Goal: Task Accomplishment & Management: Manage account settings

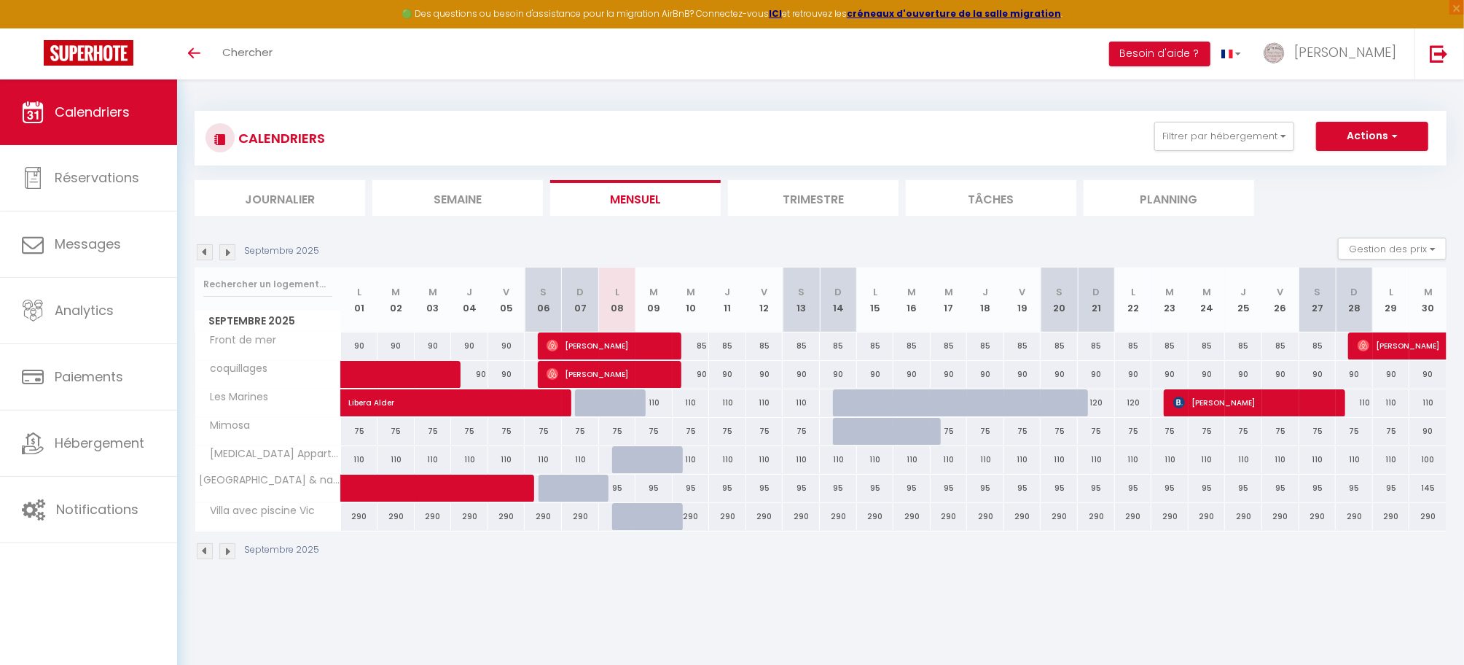
click at [620, 487] on div "95" at bounding box center [617, 488] width 37 height 27
type input "95"
select select "1"
type input "Lun 08 Septembre 2025"
type input "Mar 09 Septembre 2025"
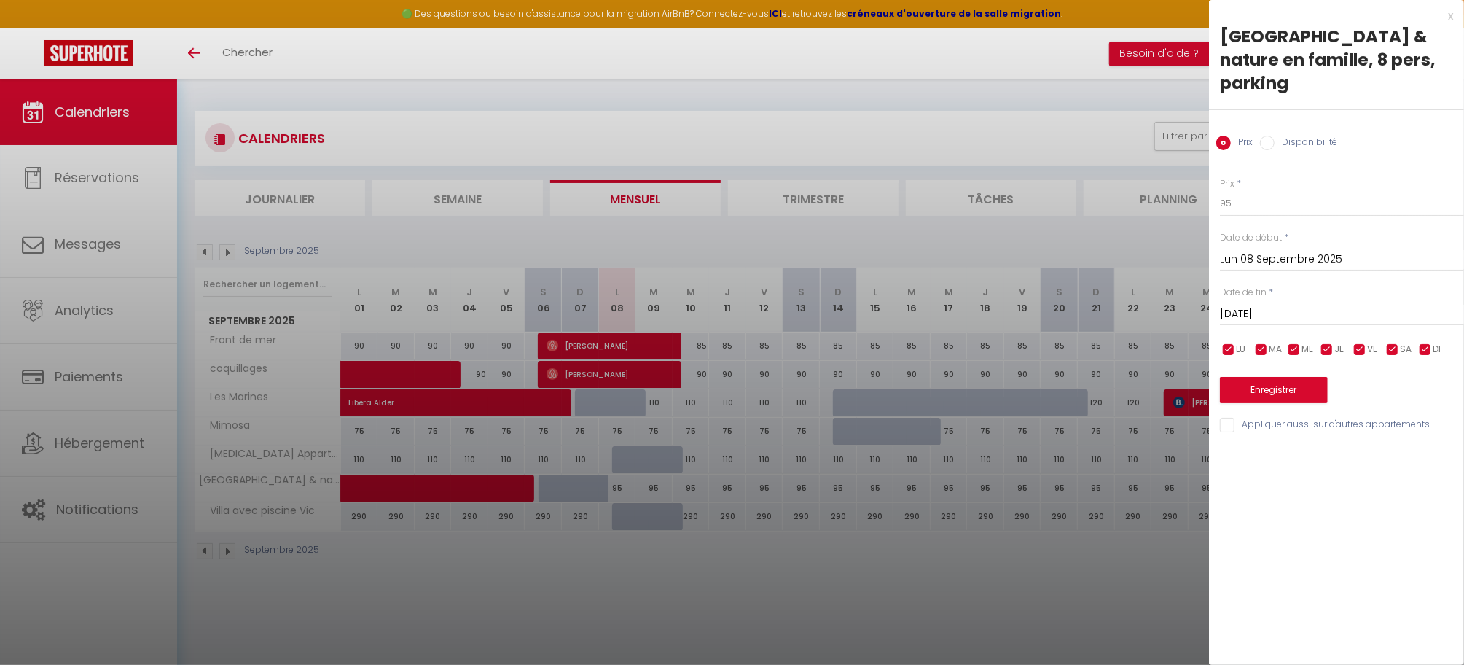
click at [1314, 136] on label "Disponibilité" at bounding box center [1306, 144] width 63 height 16
click at [1275, 136] on input "Disponibilité" at bounding box center [1267, 143] width 15 height 15
radio input "true"
click at [1225, 136] on input "Prix" at bounding box center [1224, 143] width 15 height 15
radio input "true"
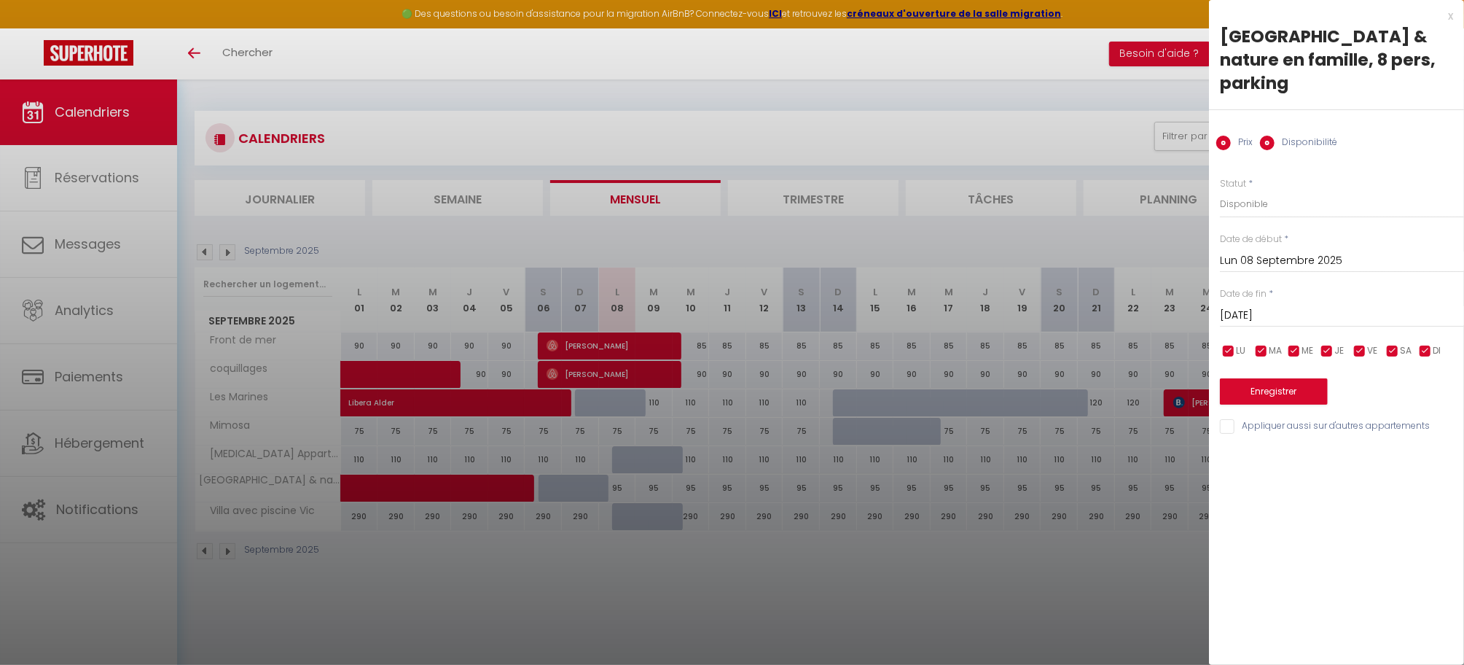
radio input "false"
click at [617, 488] on div at bounding box center [732, 332] width 1464 height 665
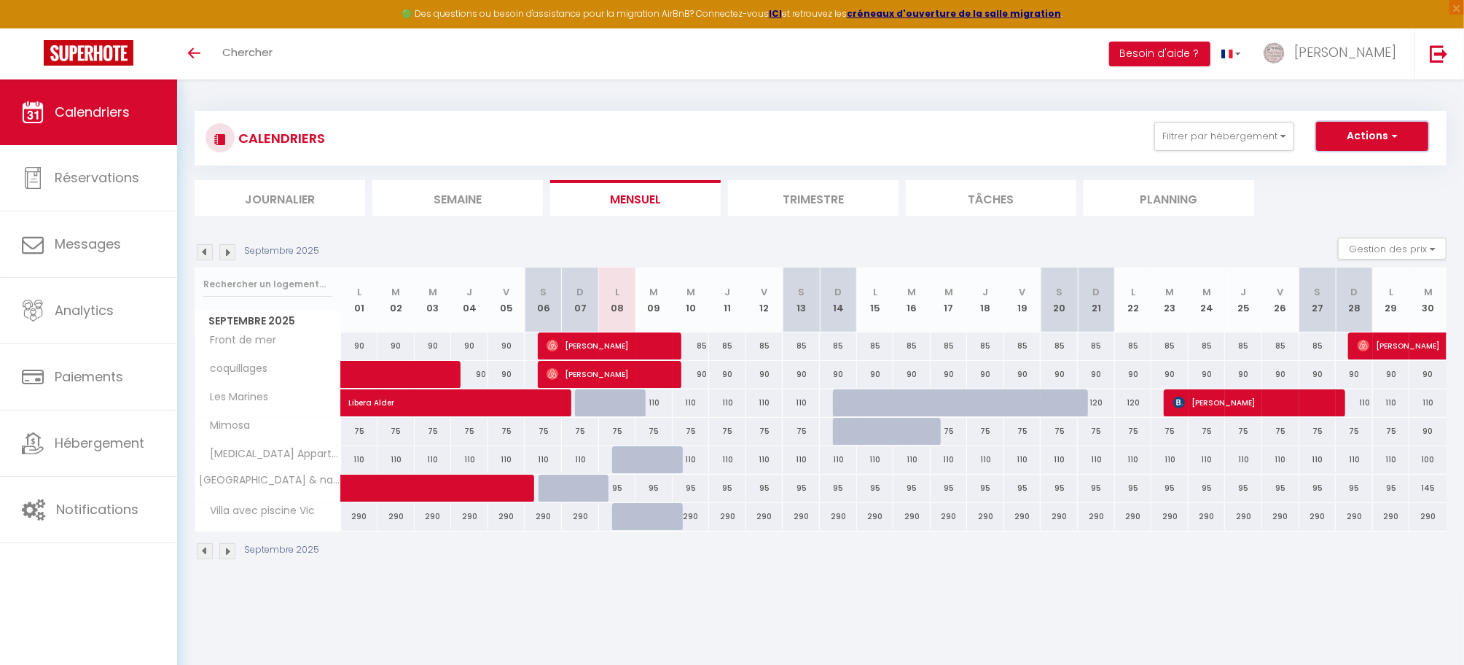
click at [1370, 144] on button "Actions" at bounding box center [1372, 136] width 112 height 29
click at [617, 493] on div "95" at bounding box center [617, 488] width 37 height 27
type input "95"
type input "Lun 08 Septembre 2025"
type input "Mar 09 Septembre 2025"
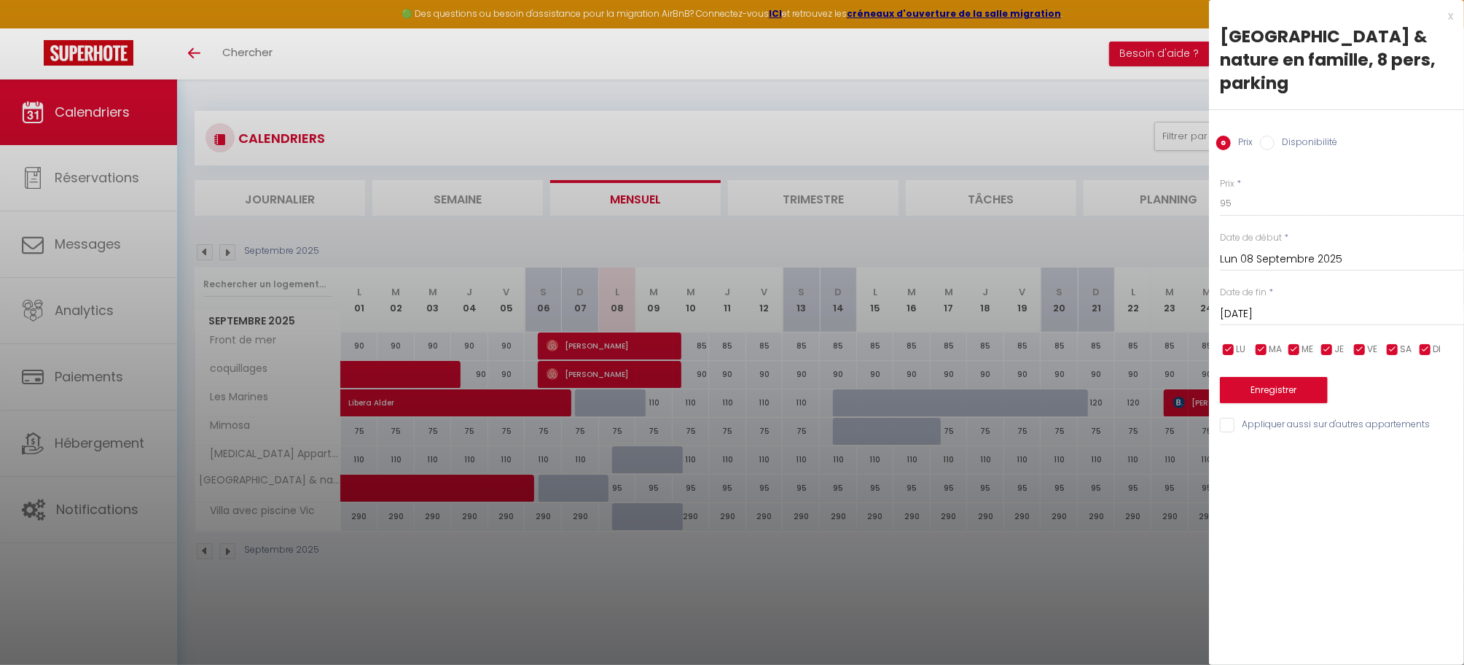
click at [618, 493] on div at bounding box center [732, 332] width 1464 height 665
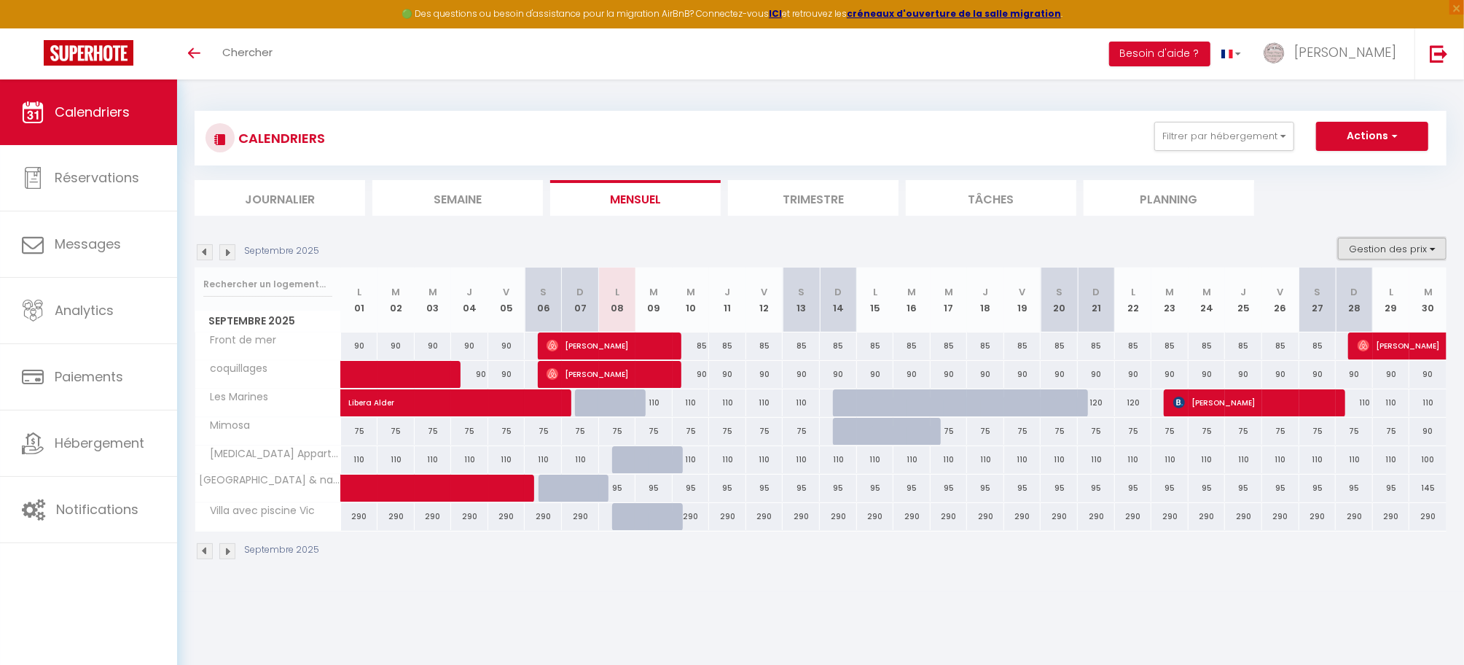
click at [1421, 249] on button "Gestion des prix" at bounding box center [1392, 249] width 109 height 22
click at [1375, 291] on input "Nb Nuits minimum" at bounding box center [1380, 293] width 131 height 15
checkbox input "true"
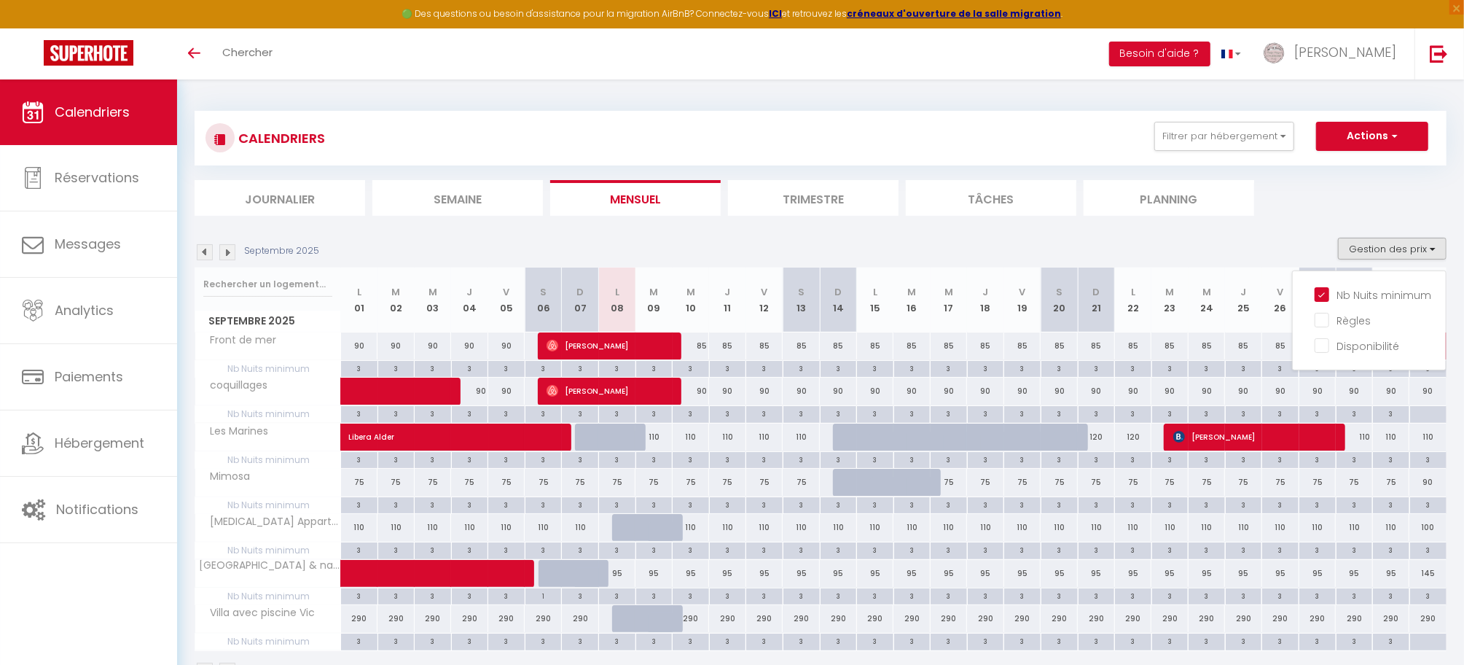
click at [232, 252] on img at bounding box center [227, 252] width 16 height 16
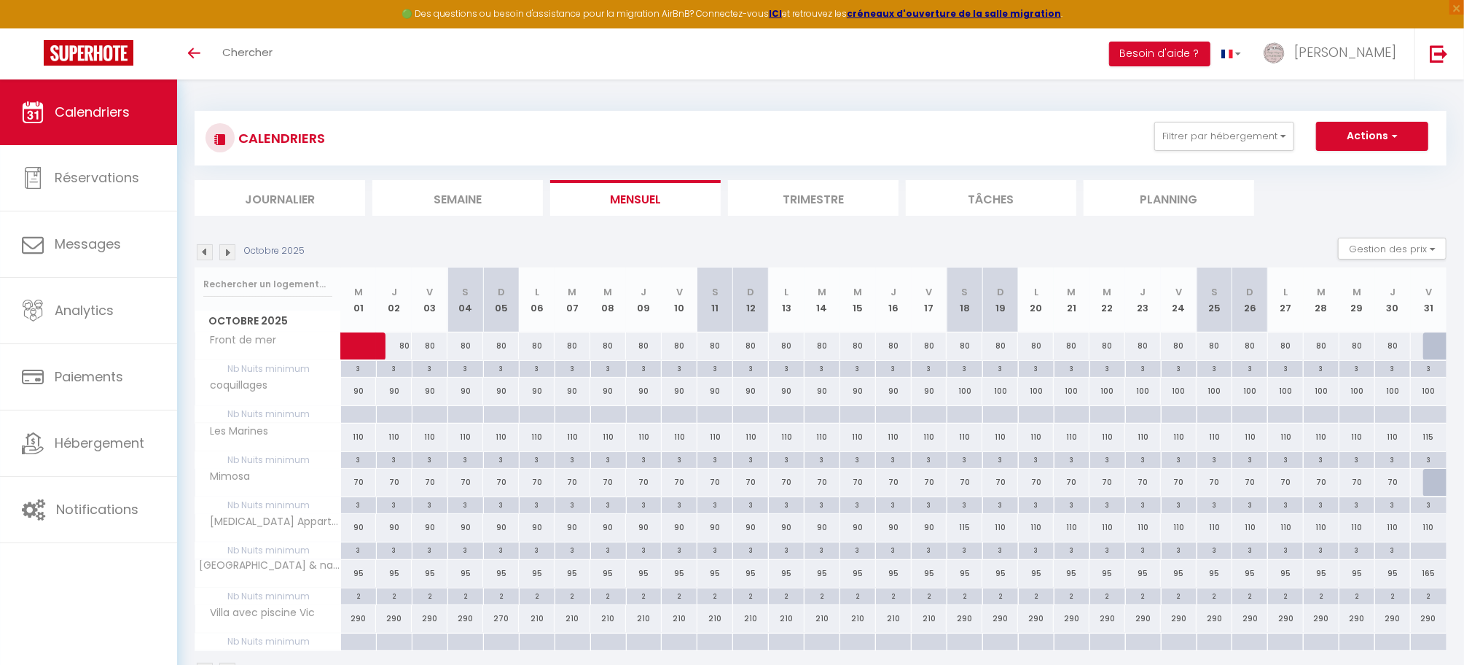
click at [353, 600] on div "2" at bounding box center [358, 595] width 35 height 14
type input "2"
type input "Mer 01 Octobre 2025"
type input "Jeu 02 Octobre 2025"
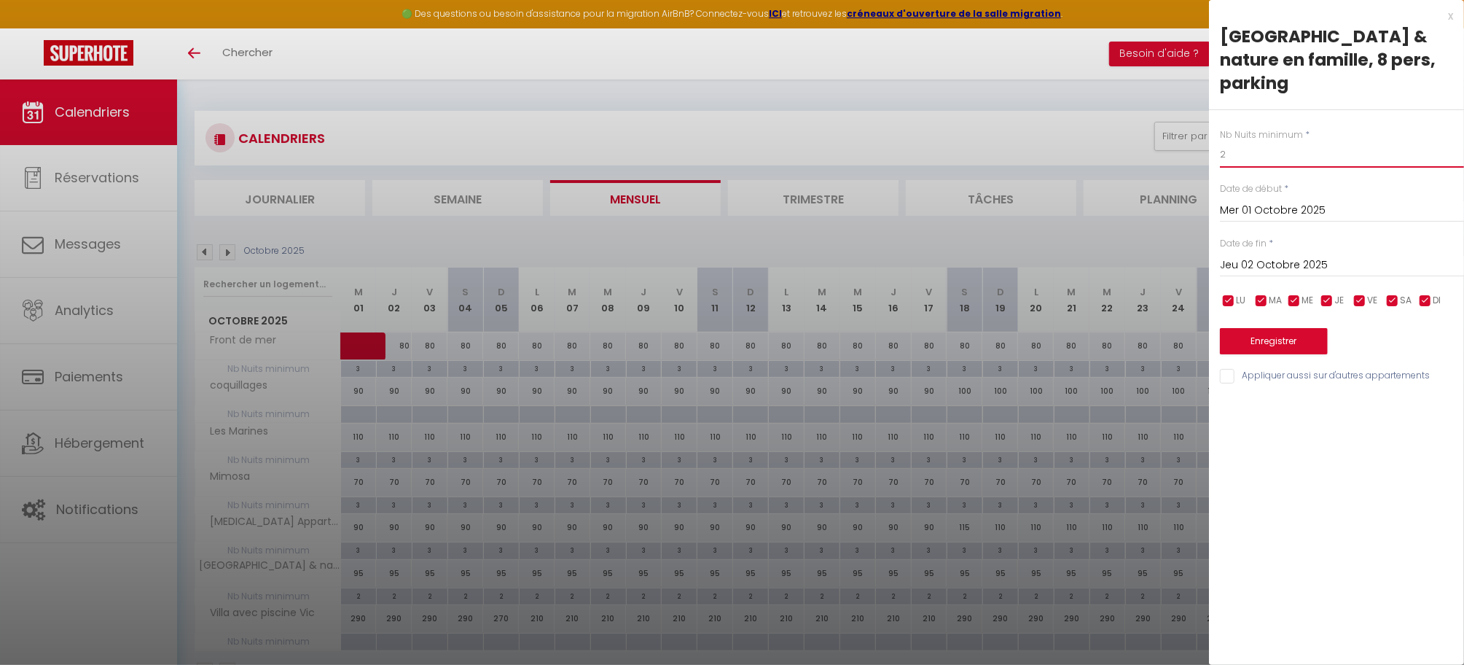
click at [1235, 141] on input "2" at bounding box center [1342, 154] width 244 height 26
type input "3"
click at [1311, 256] on input "Jeu 02 Octobre 2025" at bounding box center [1342, 265] width 244 height 19
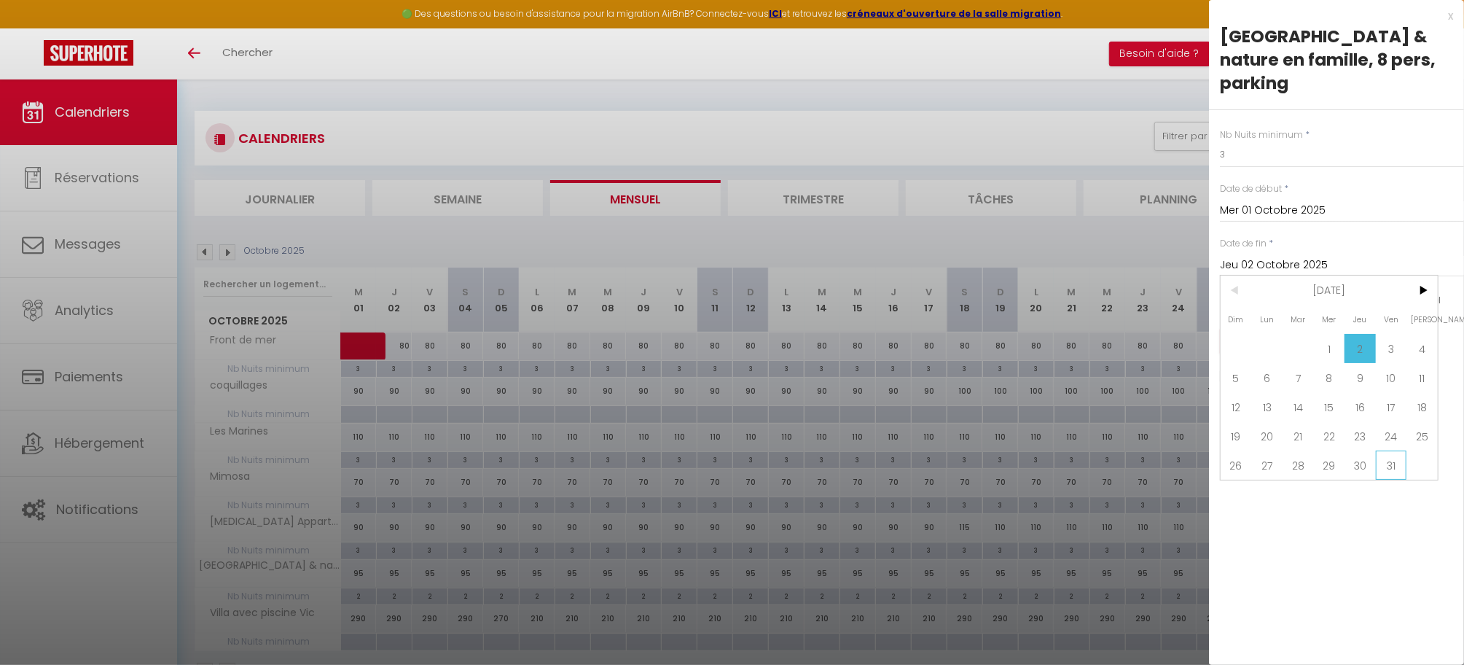
click at [1395, 450] on span "31" at bounding box center [1391, 464] width 31 height 29
type input "Ven 31 Octobre 2025"
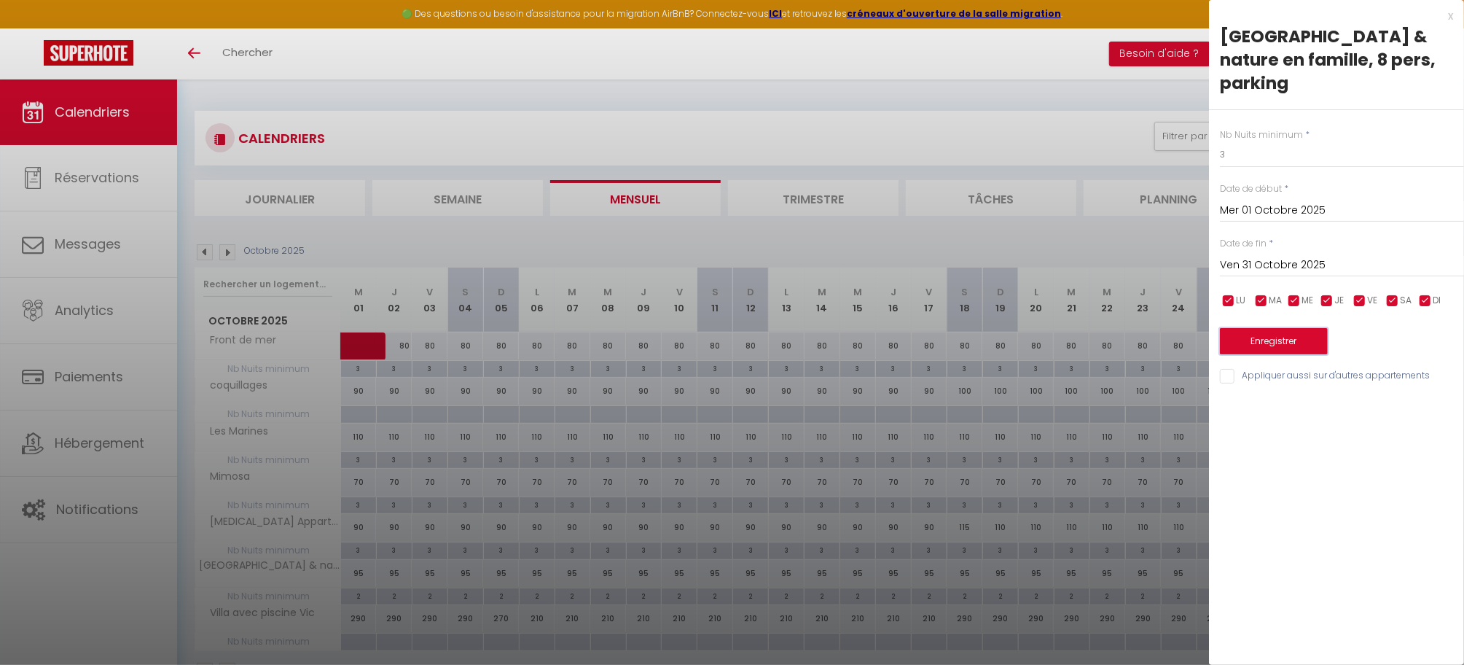
click at [1280, 328] on button "Enregistrer" at bounding box center [1274, 341] width 108 height 26
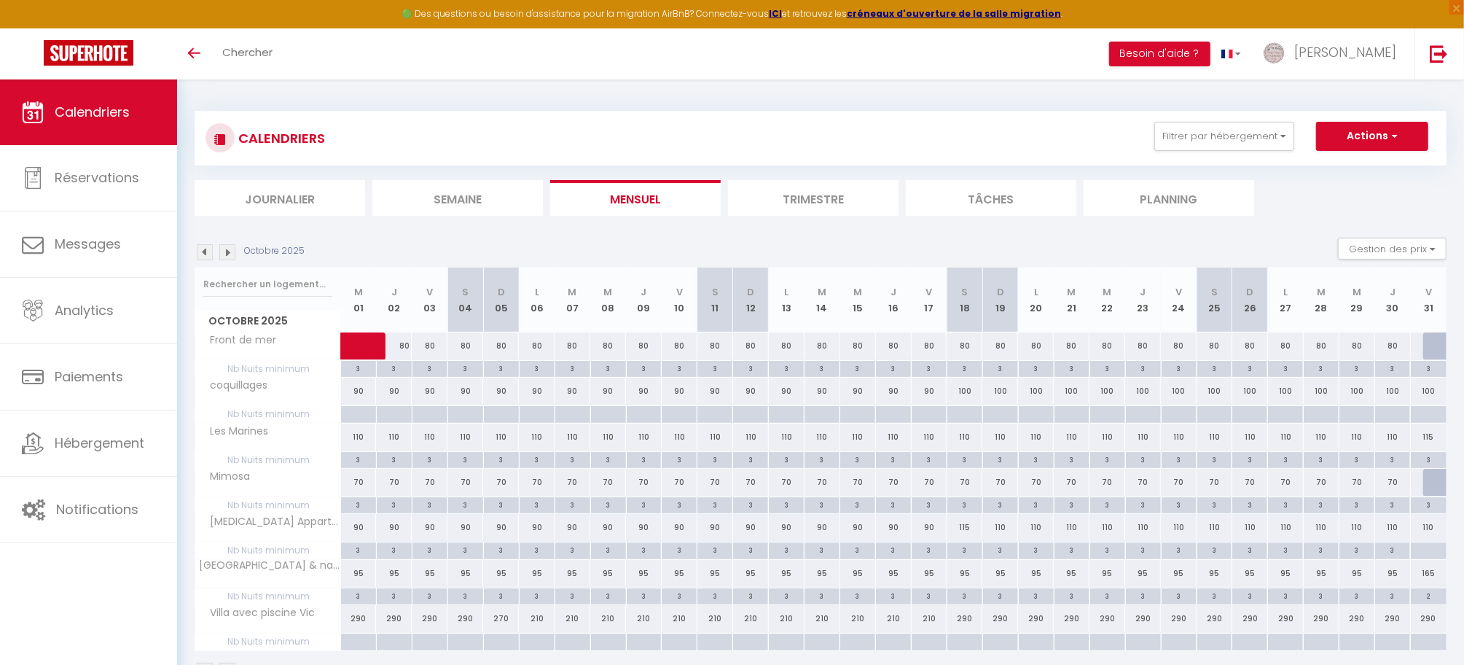
click at [233, 251] on img at bounding box center [227, 252] width 16 height 16
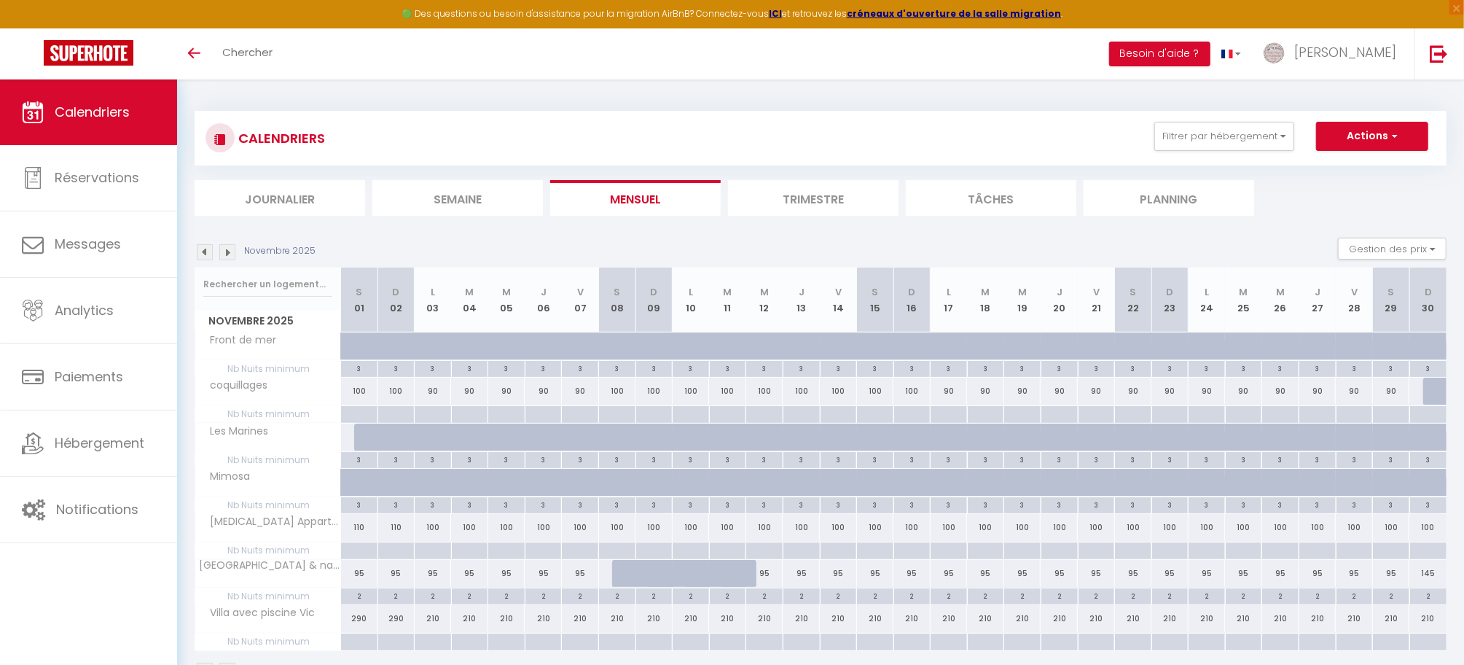
click at [354, 578] on div "95" at bounding box center [359, 573] width 37 height 27
type input "95"
type input "Sam 01 Novembre 2025"
type input "Dim 02 Novembre 2025"
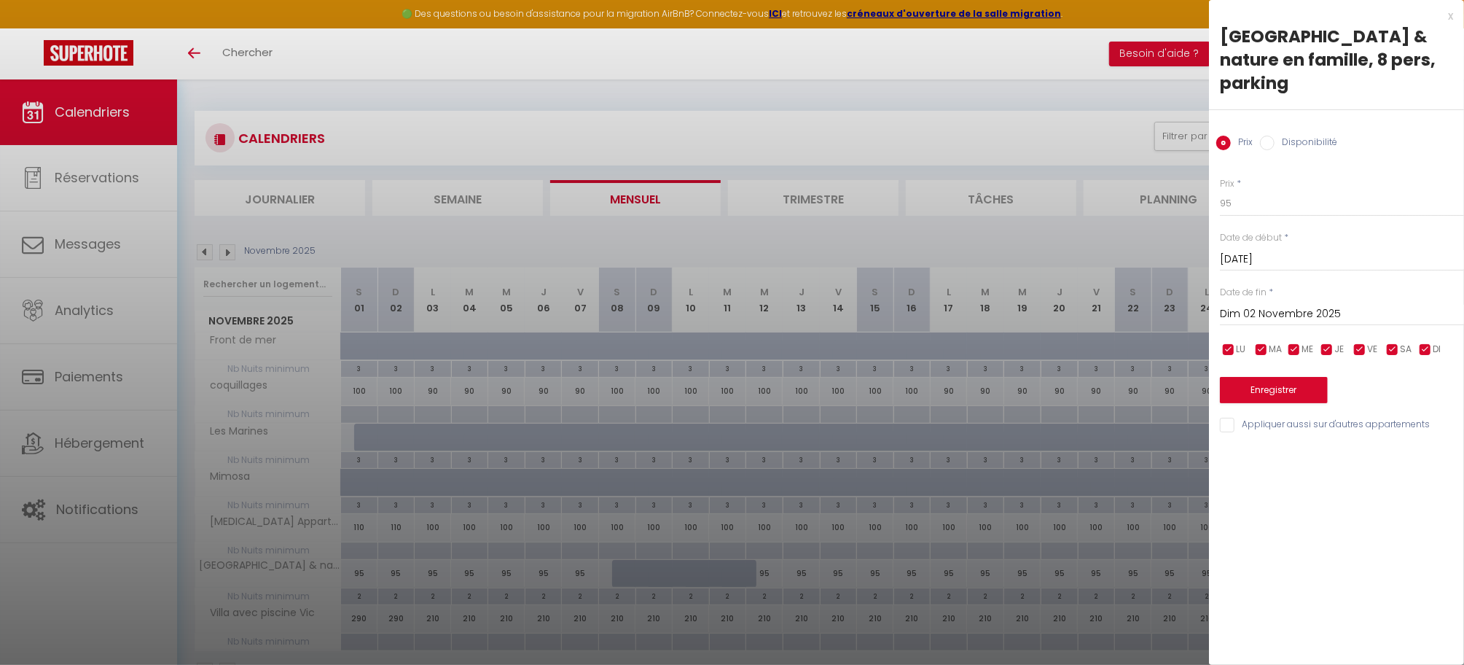
click at [1163, 230] on div at bounding box center [732, 332] width 1464 height 665
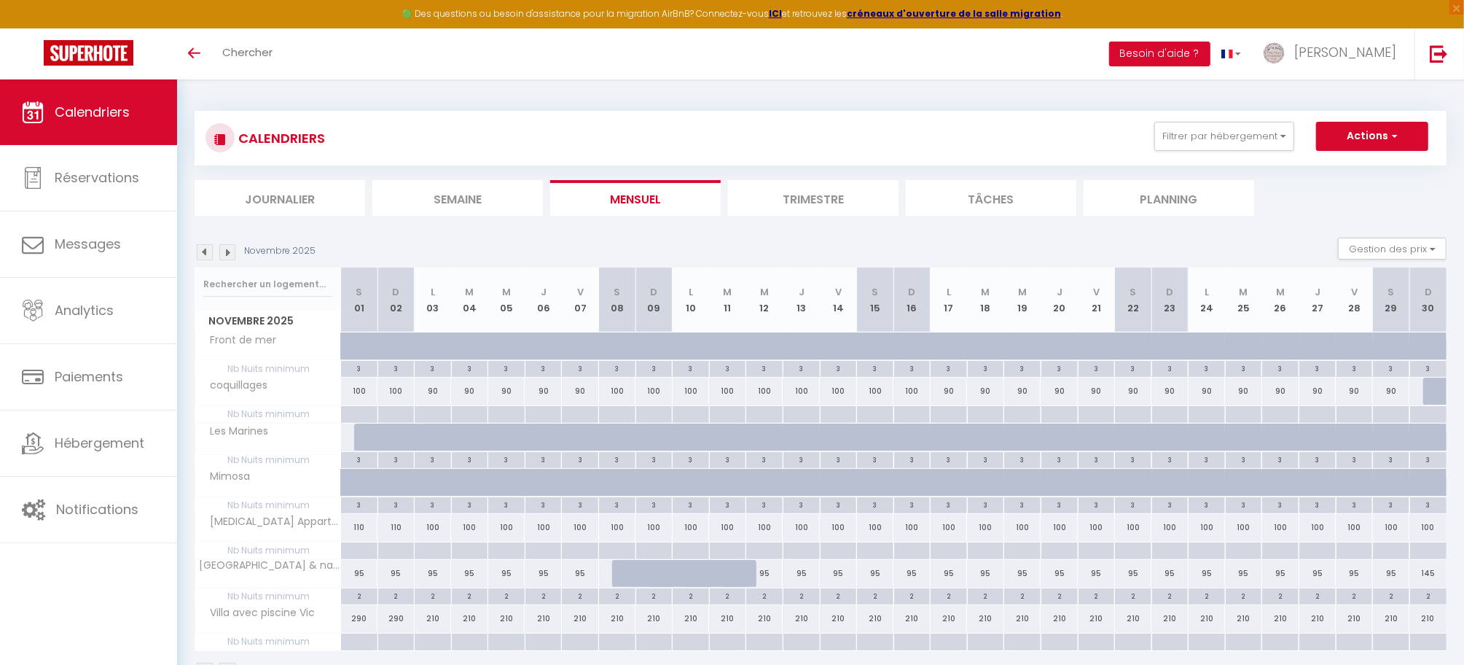
click at [355, 602] on div "2" at bounding box center [359, 595] width 36 height 14
type input "2"
type input "Sam 01 Novembre 2025"
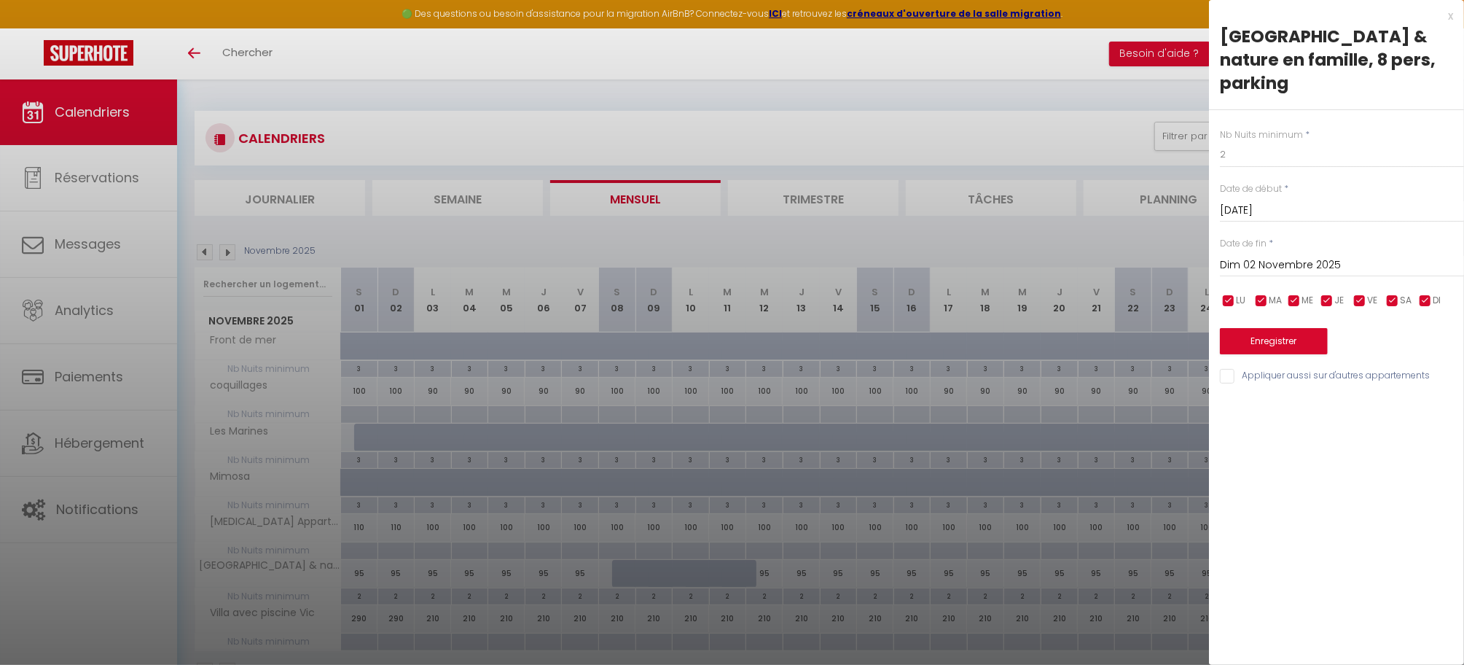
click at [1281, 256] on input "Dim 02 Novembre 2025" at bounding box center [1342, 265] width 244 height 19
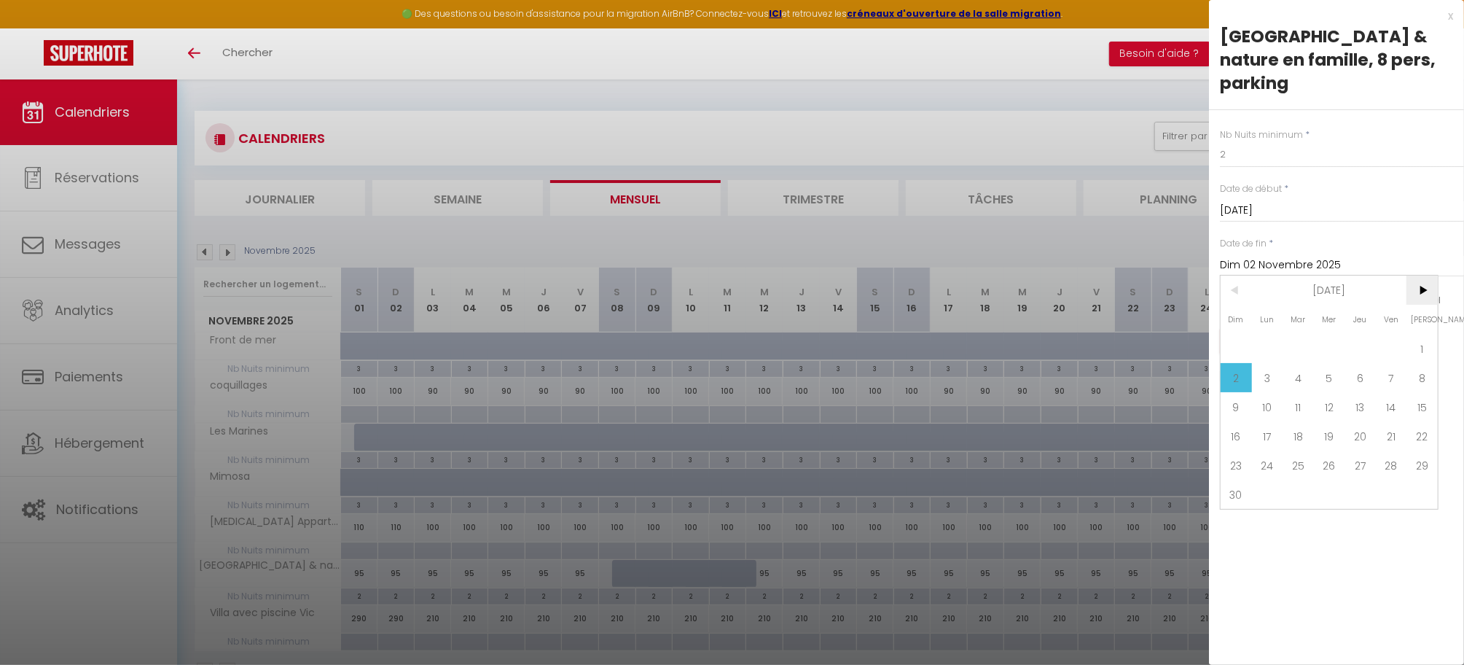
click at [1429, 276] on span ">" at bounding box center [1422, 290] width 31 height 29
click at [1427, 276] on span ">" at bounding box center [1422, 290] width 31 height 29
click at [1426, 276] on span ">" at bounding box center [1422, 290] width 31 height 29
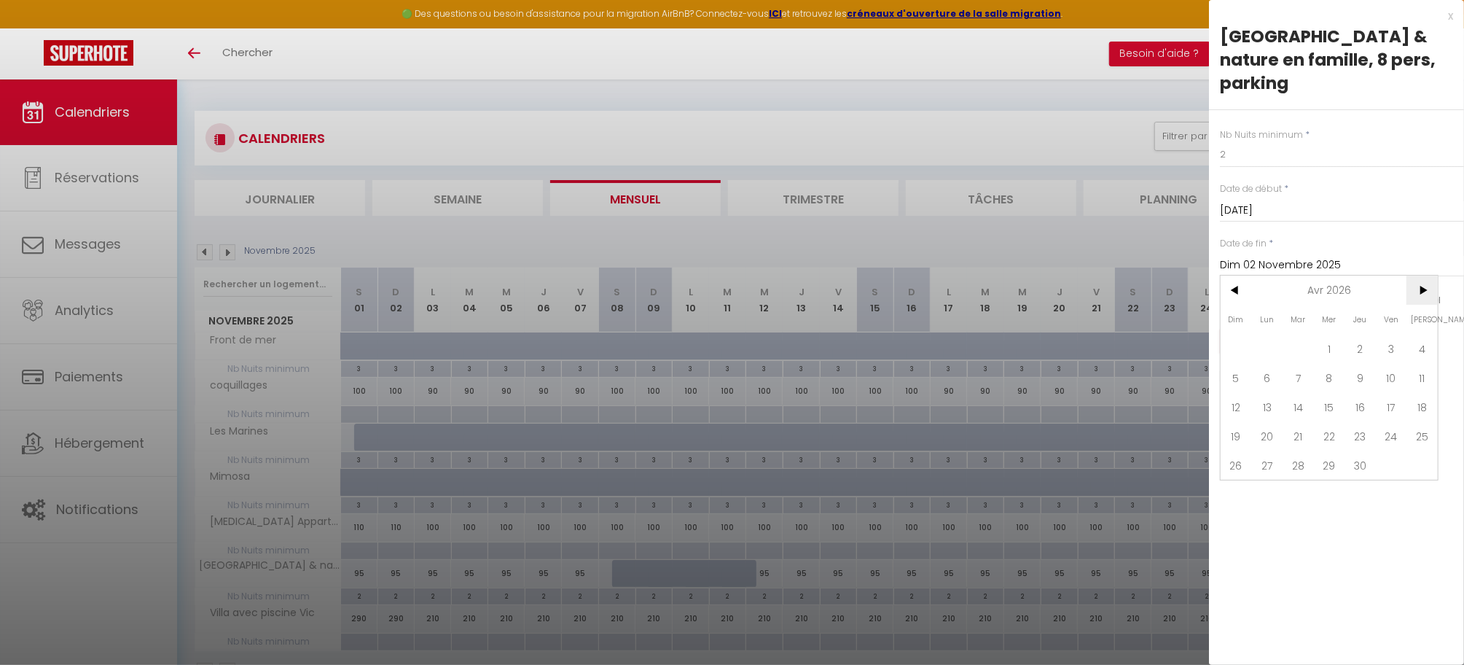
click at [1426, 276] on span ">" at bounding box center [1422, 290] width 31 height 29
click at [1424, 276] on span ">" at bounding box center [1422, 290] width 31 height 29
click at [1304, 450] on span "30" at bounding box center [1298, 464] width 31 height 29
type input "Mar 30 Juin 2026"
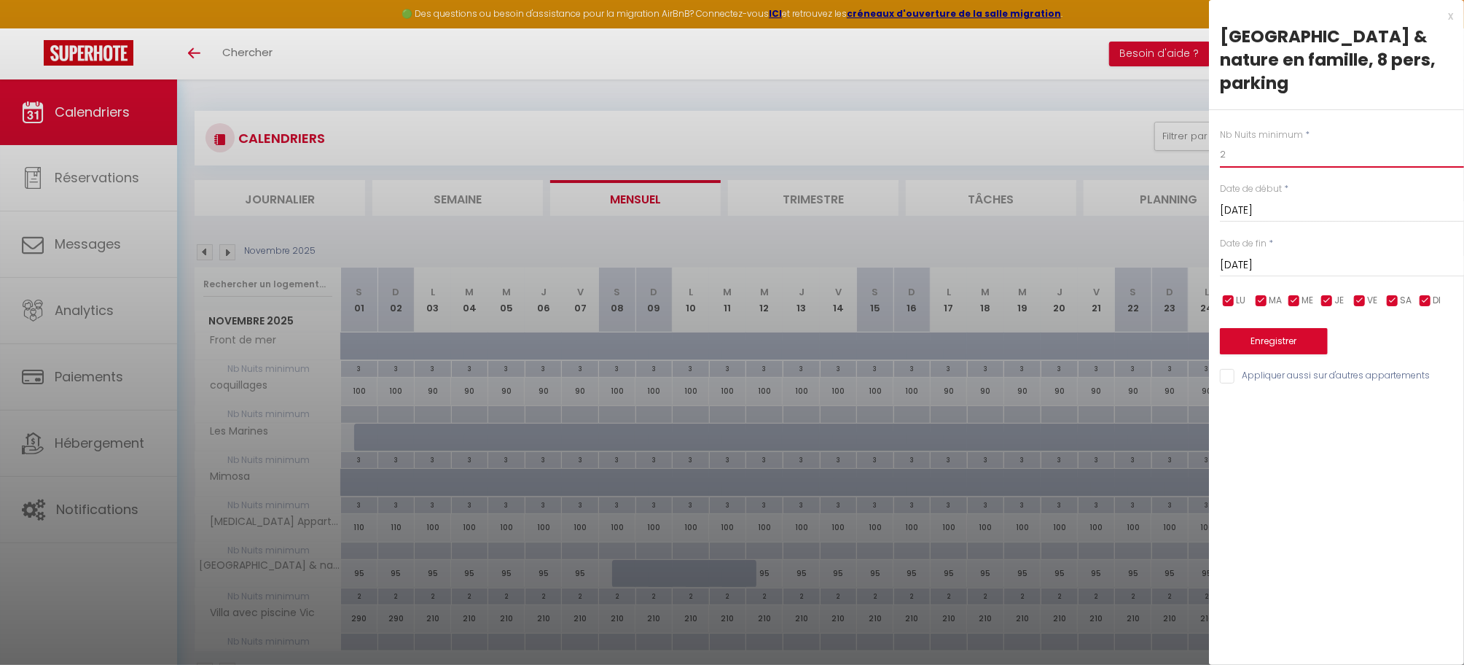
click at [1227, 141] on input "2" at bounding box center [1342, 154] width 244 height 26
type input "3"
click at [1303, 310] on div "Enregistrer" at bounding box center [1342, 332] width 244 height 44
click at [1279, 328] on button "Enregistrer" at bounding box center [1274, 341] width 108 height 26
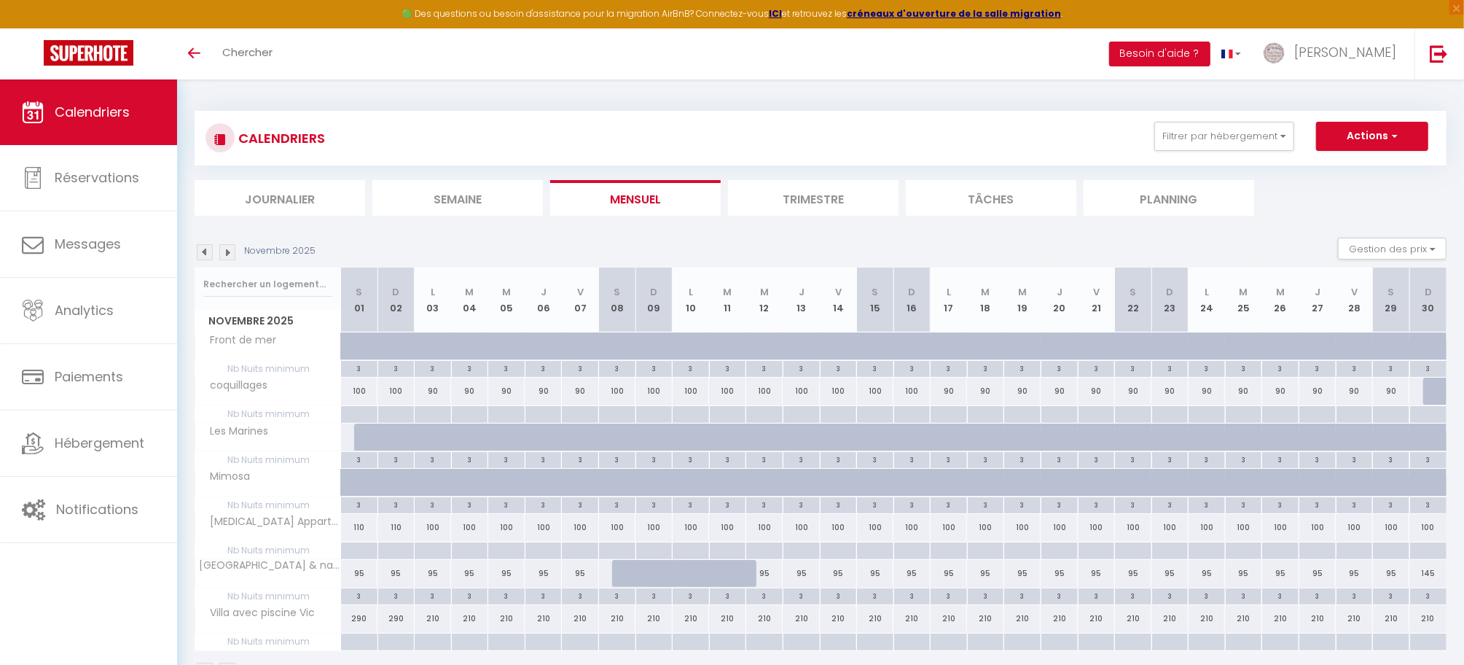
scroll to position [30, 0]
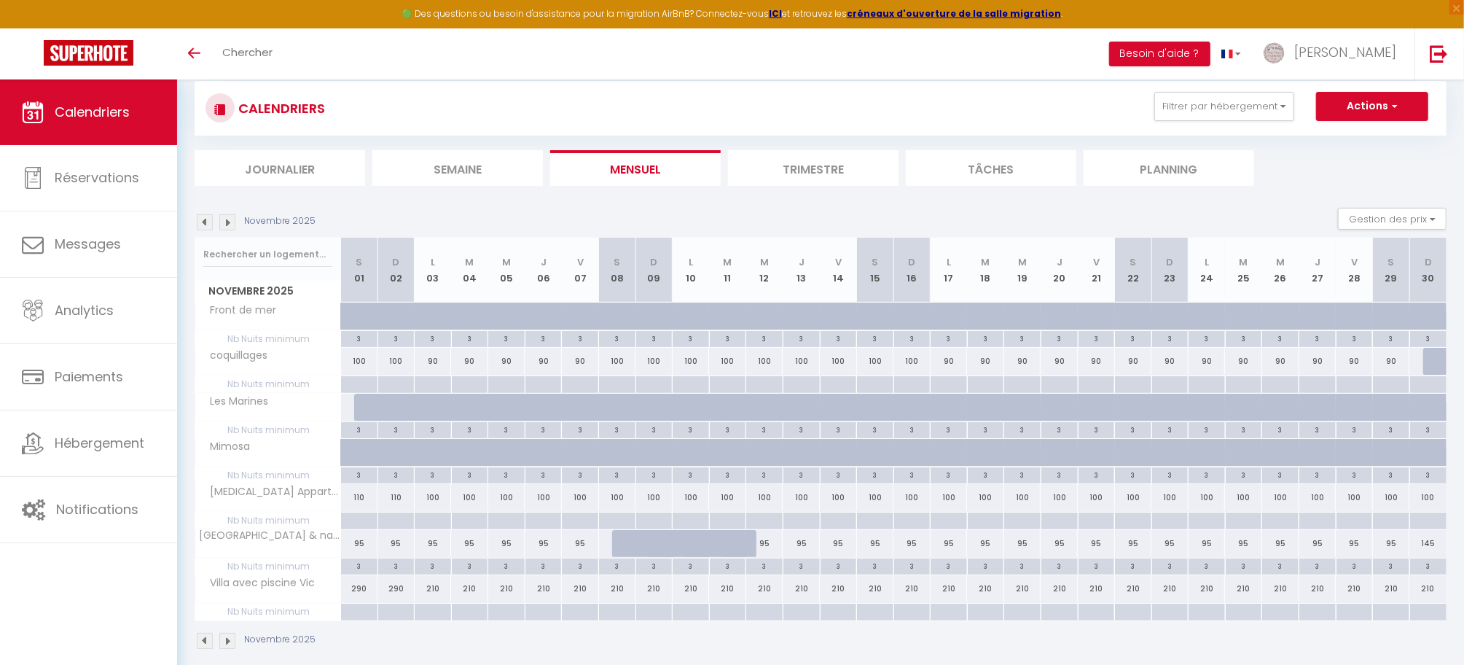
click at [201, 222] on img at bounding box center [205, 222] width 16 height 16
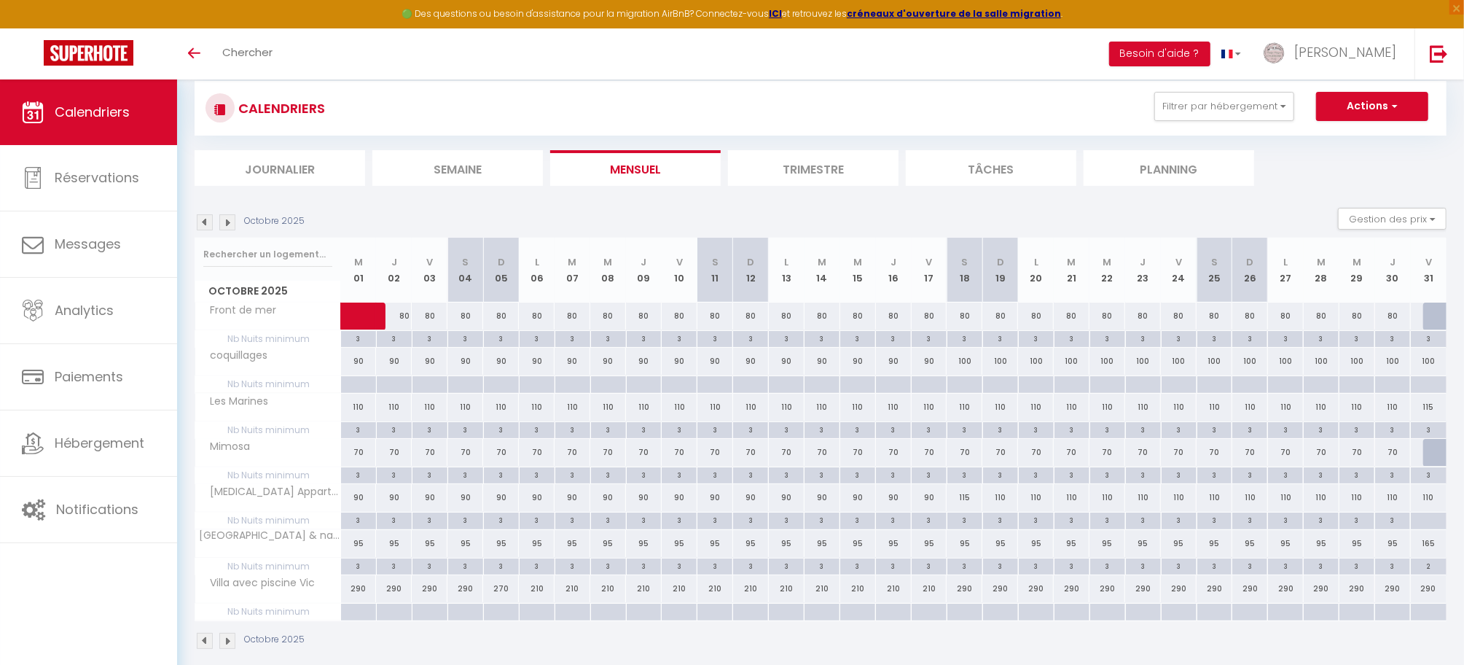
click at [202, 225] on img at bounding box center [205, 222] width 16 height 16
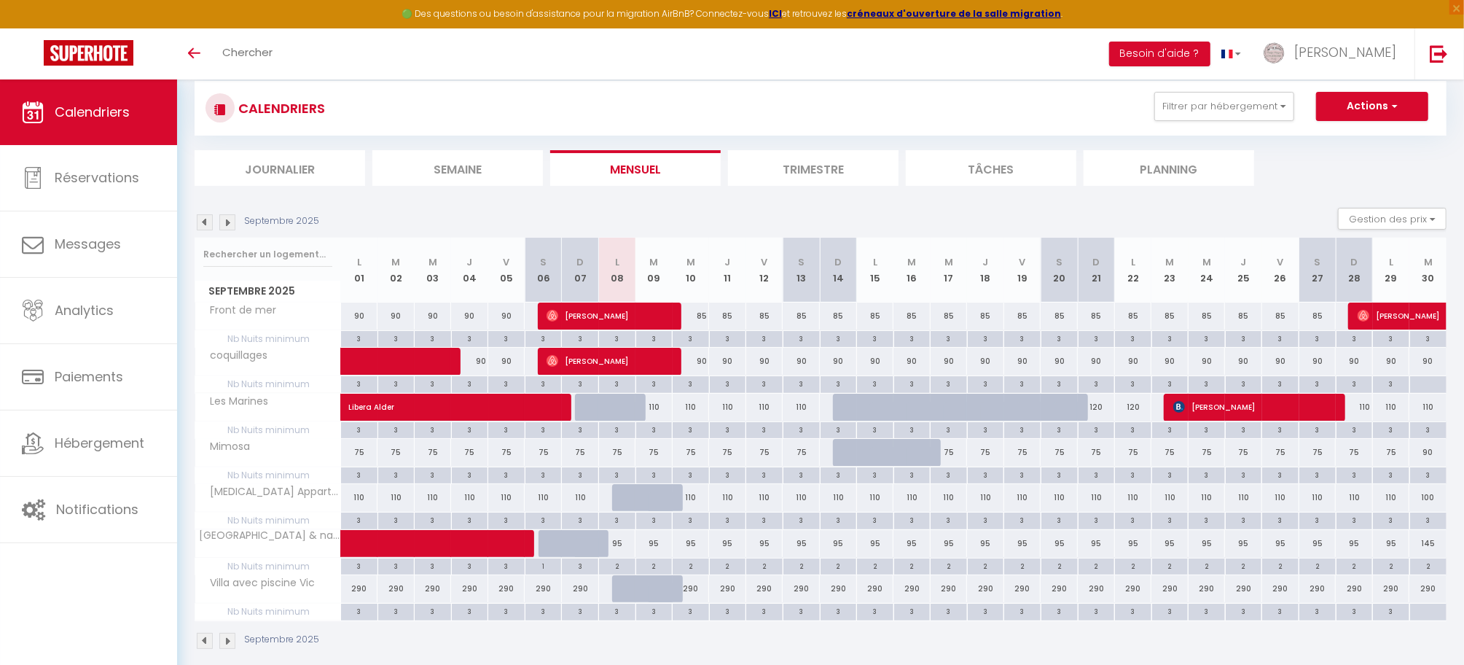
click at [230, 224] on img at bounding box center [227, 222] width 16 height 16
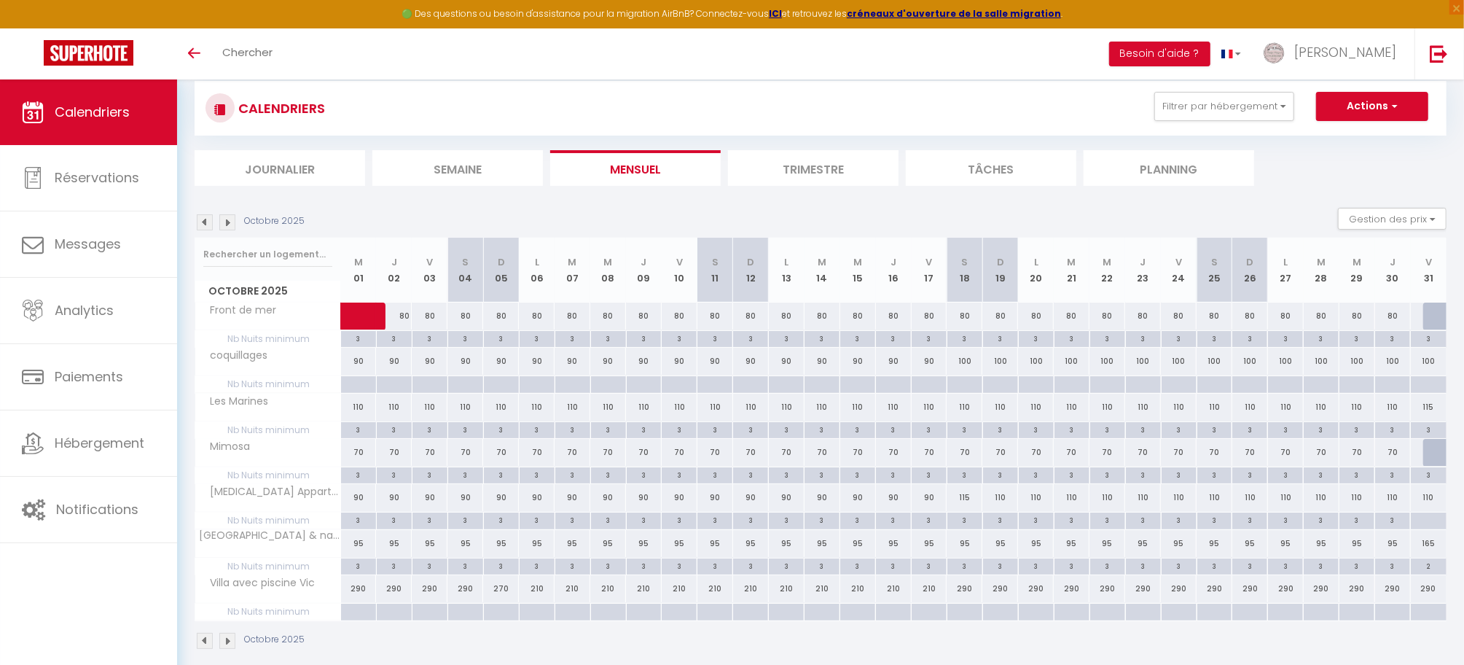
click at [351, 617] on div at bounding box center [358, 612] width 36 height 17
type input "Mer 01 Octobre 2025"
type input "Jeu 02 Octobre 2025"
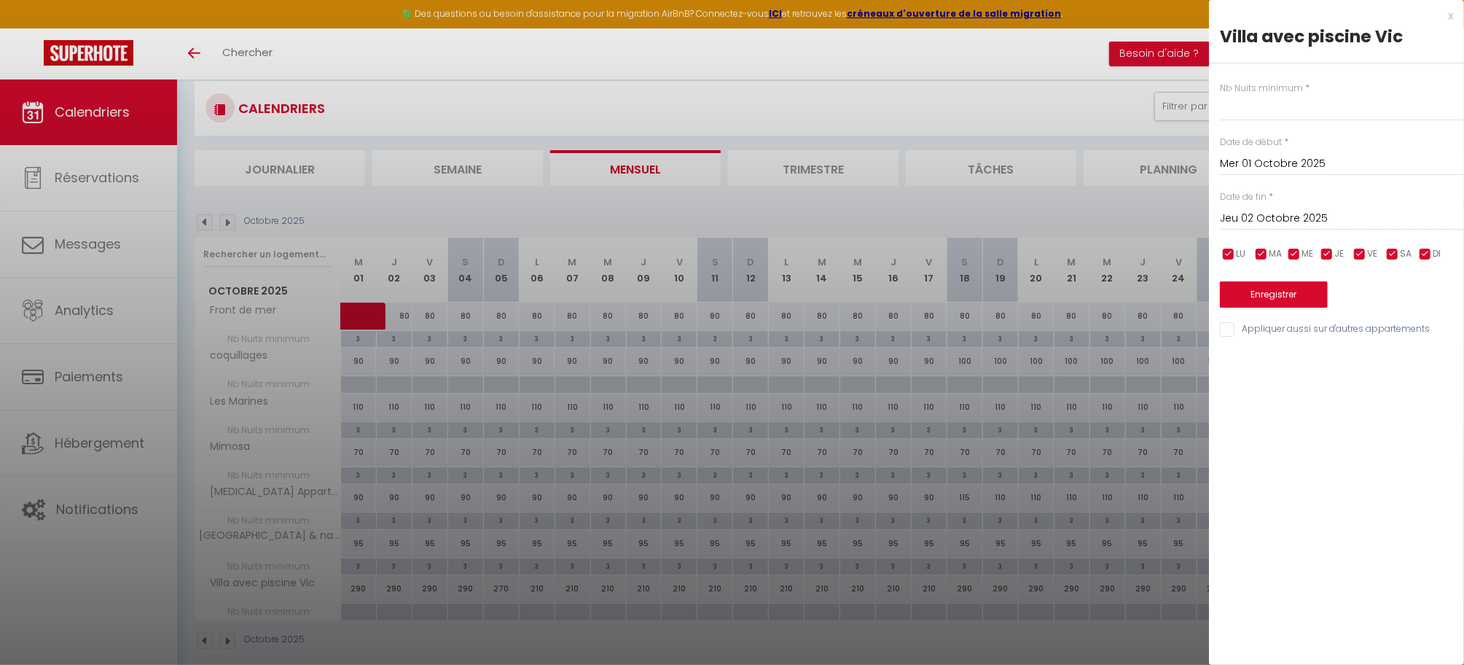
click at [351, 636] on div at bounding box center [732, 332] width 1464 height 665
type input "undefined aN undefined NaN"
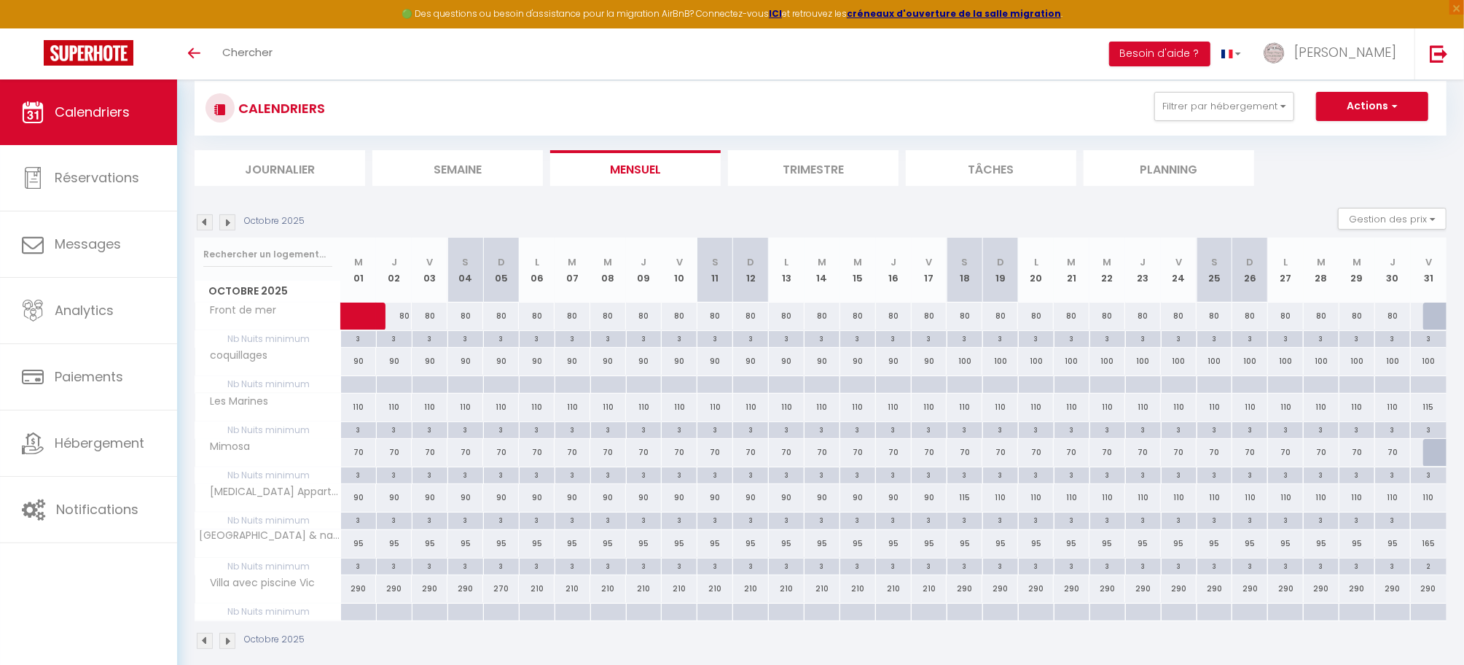
click at [351, 618] on div at bounding box center [358, 612] width 36 height 17
type input "Mer 01 Octobre 2025"
type input "Jeu 02 Octobre 2025"
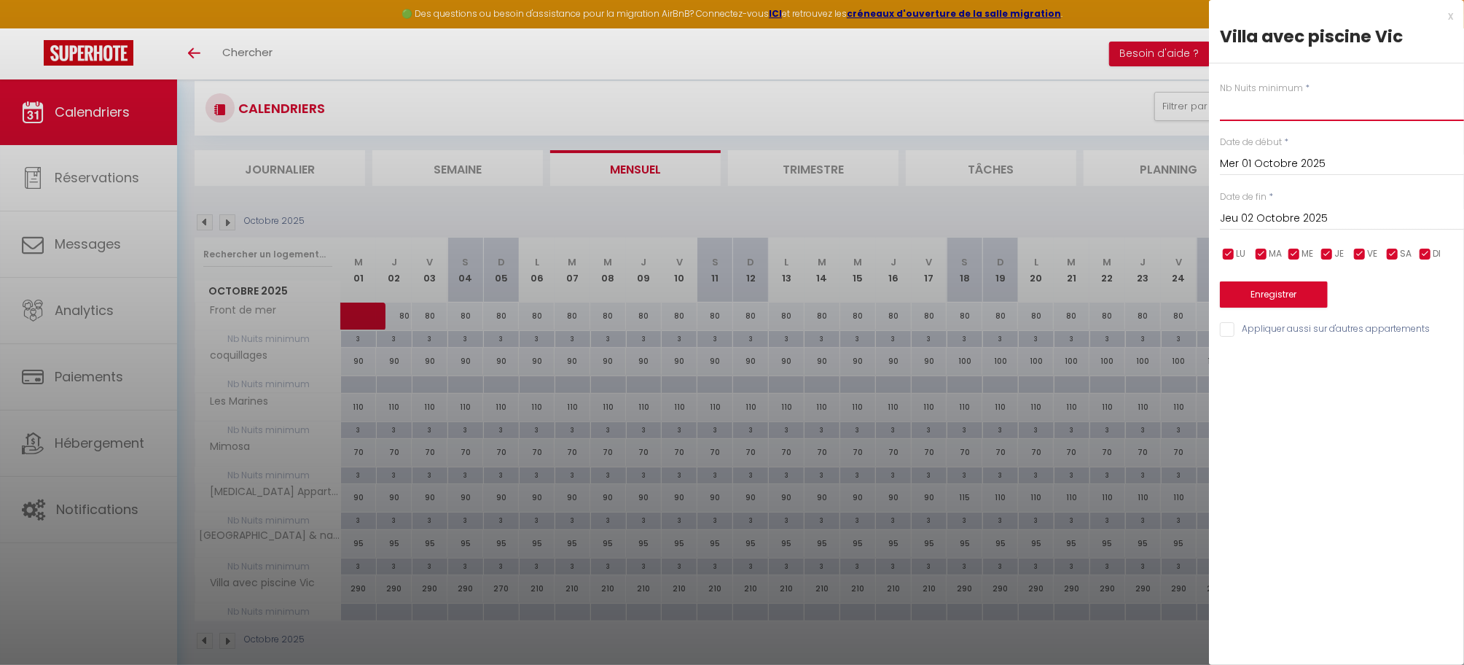
click at [1278, 114] on input "text" at bounding box center [1342, 108] width 244 height 26
type input "3"
click at [1308, 219] on input "Jeu 02 Octobre 2025" at bounding box center [1342, 218] width 244 height 19
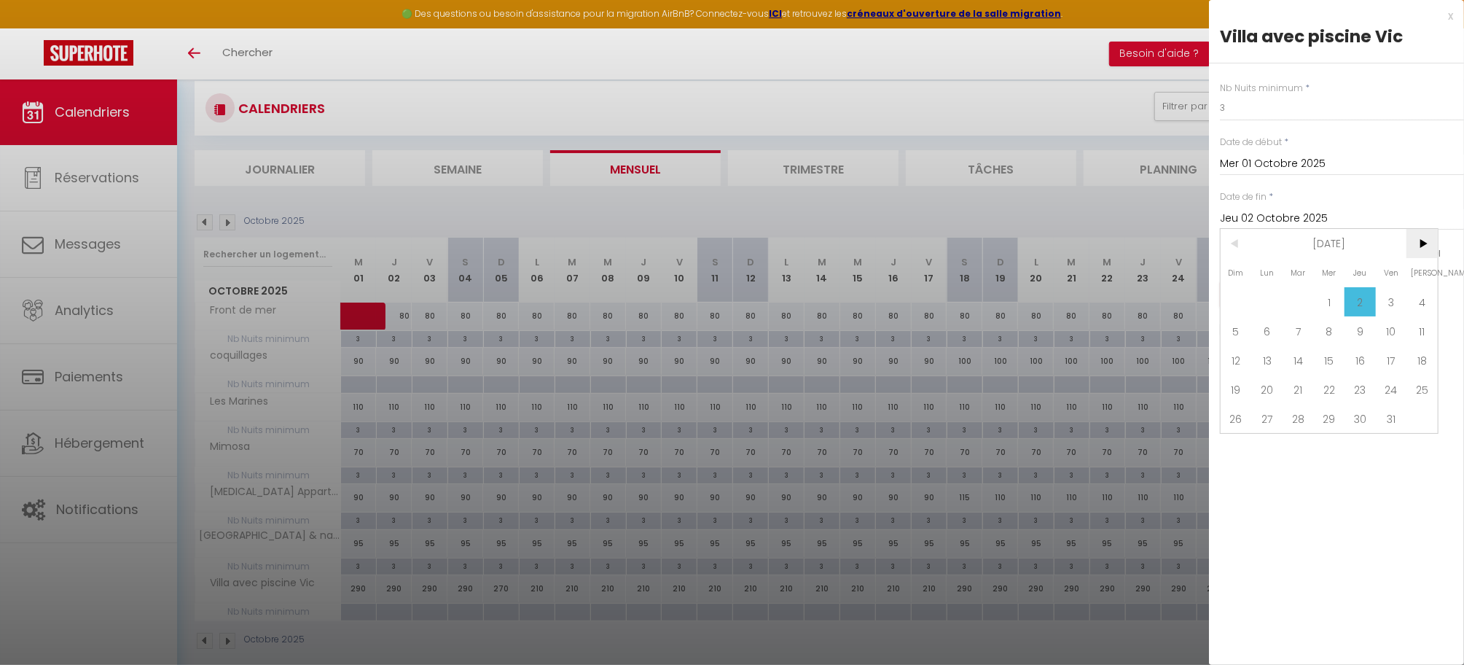
click at [1428, 244] on span ">" at bounding box center [1422, 243] width 31 height 29
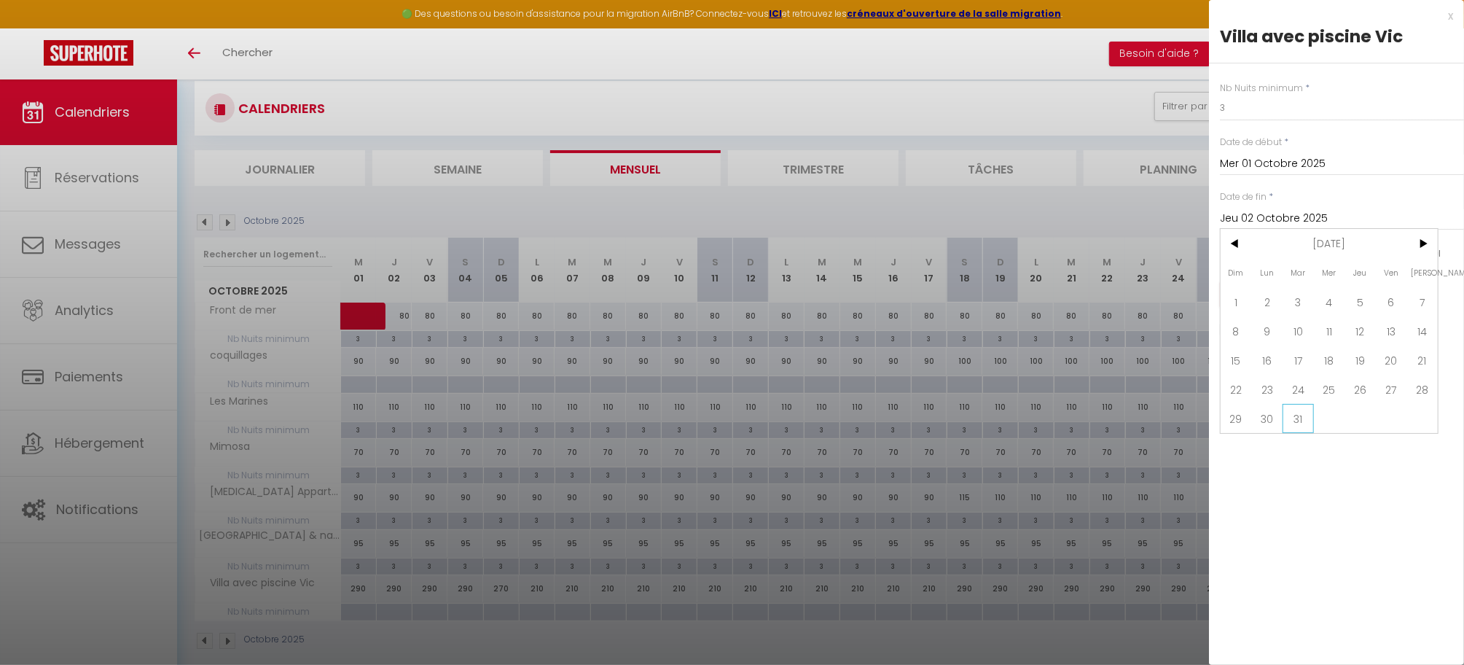
click at [1301, 421] on span "31" at bounding box center [1298, 418] width 31 height 29
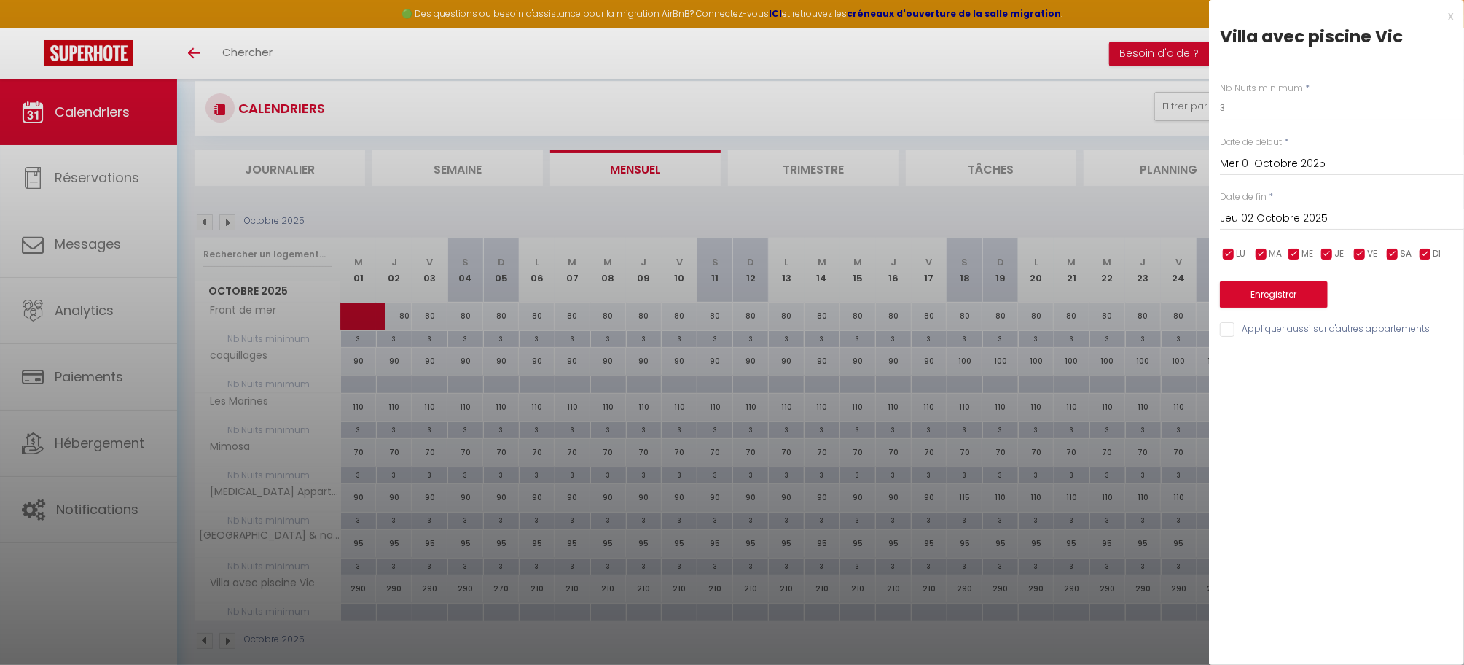
type input "Mar 31 Mars 2026"
click at [1271, 294] on button "Enregistrer" at bounding box center [1274, 294] width 108 height 26
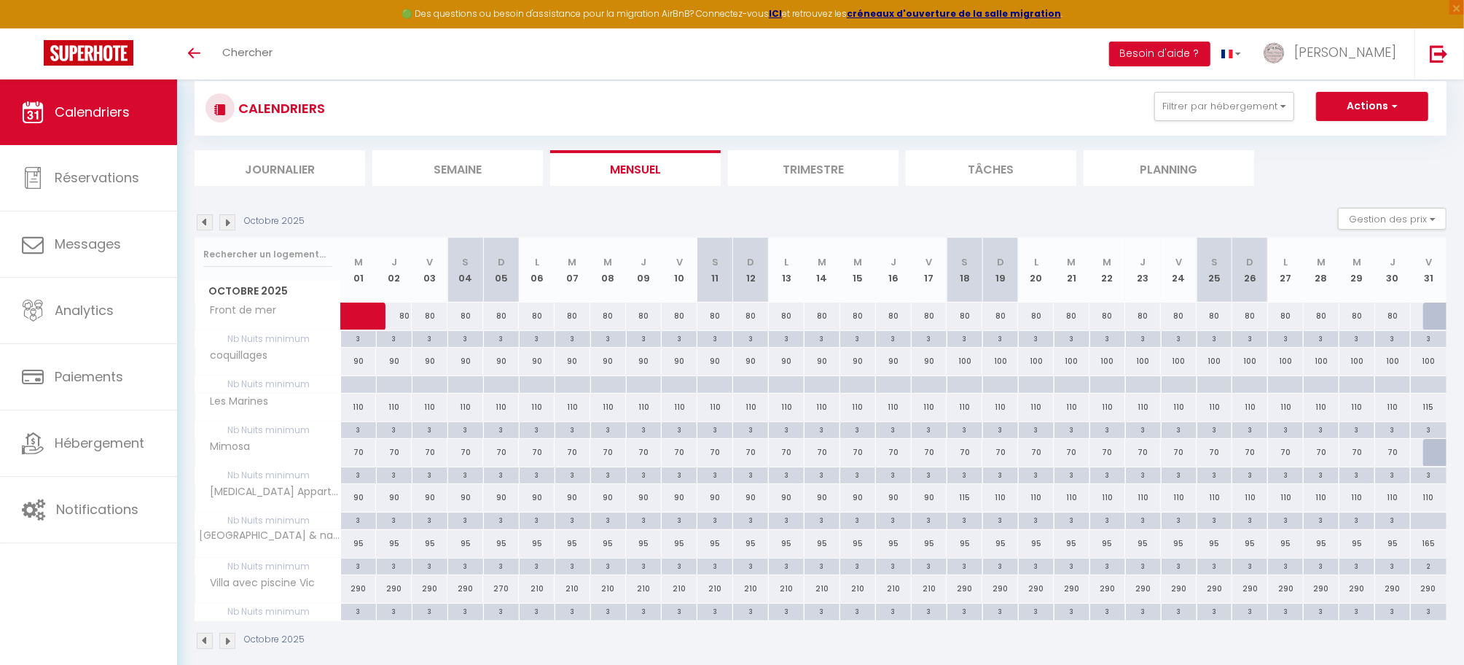
click at [230, 218] on img at bounding box center [227, 222] width 16 height 16
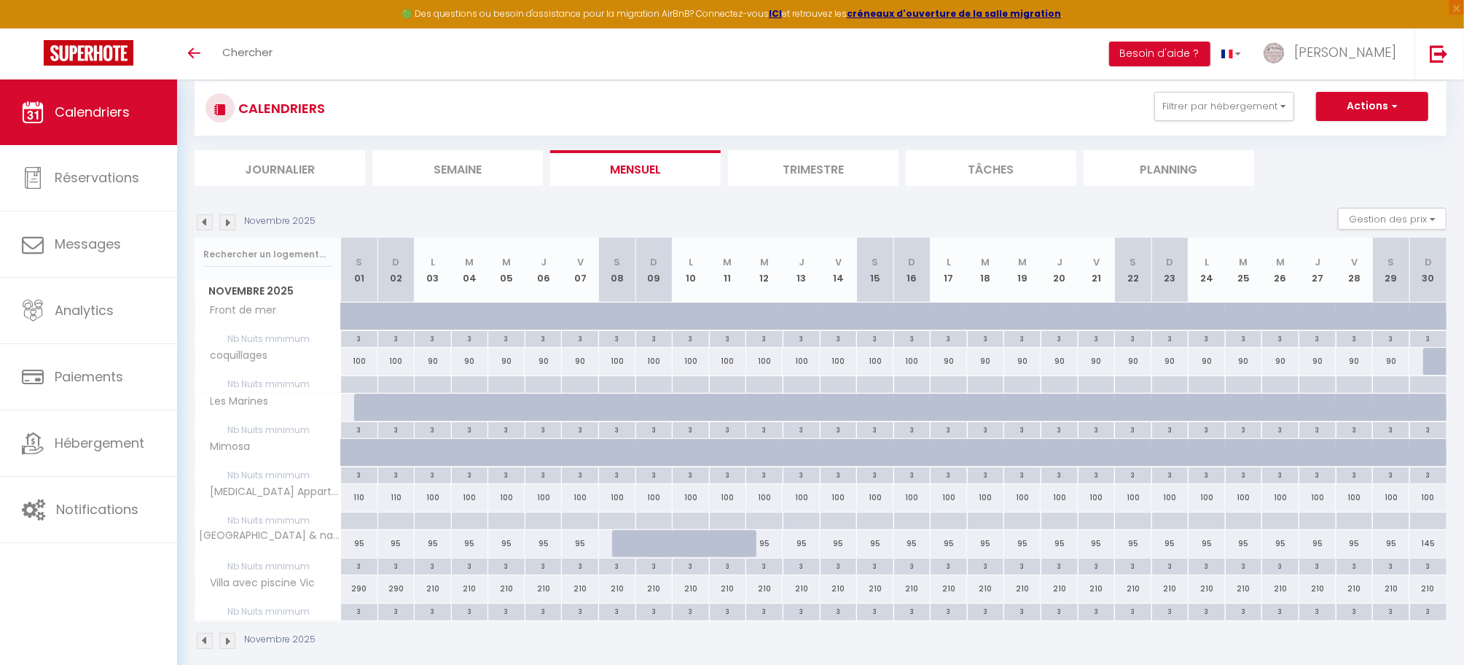
click at [366, 526] on div at bounding box center [358, 520] width 37 height 17
type input "Sam 01 Novembre 2025"
type input "Dim 02 Novembre 2025"
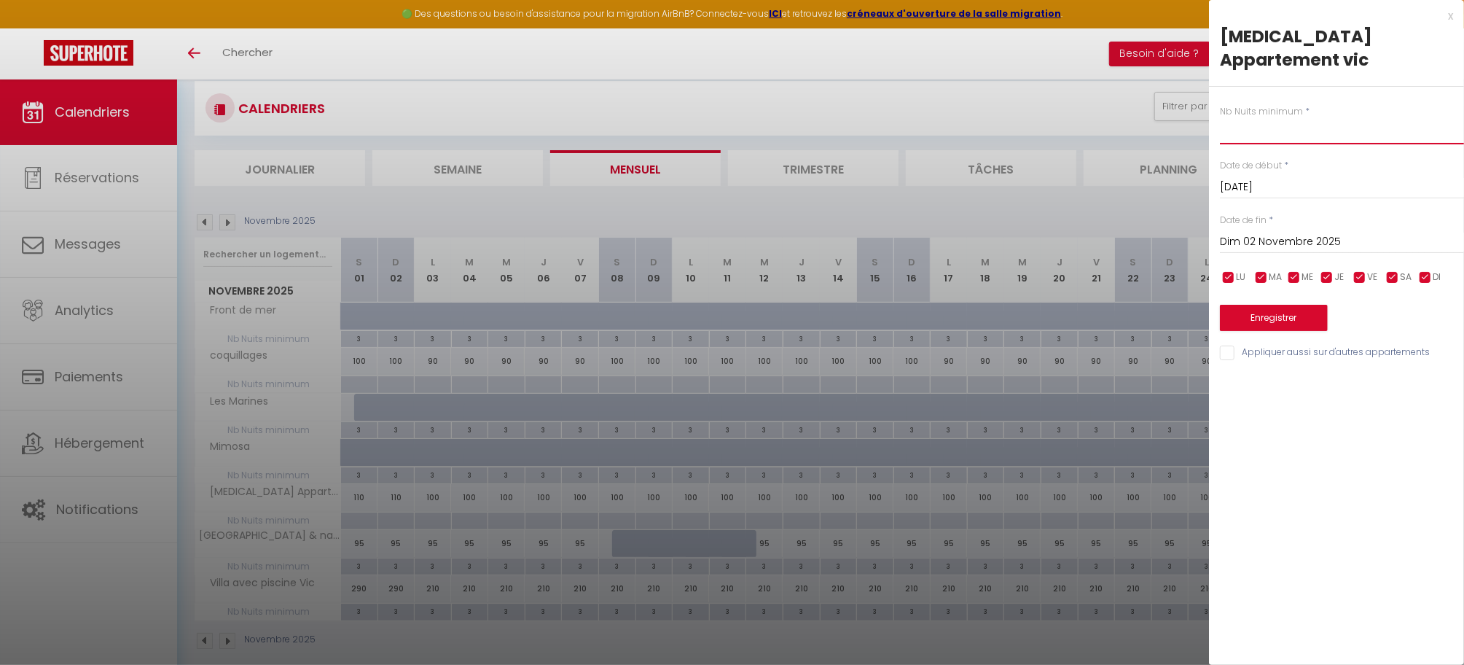
click at [1252, 118] on input "text" at bounding box center [1342, 131] width 244 height 26
type input "3"
drag, startPoint x: 1348, startPoint y: 214, endPoint x: 1367, endPoint y: 212, distance: 19.1
click at [1349, 233] on input "Dim 02 Novembre 2025" at bounding box center [1342, 242] width 244 height 19
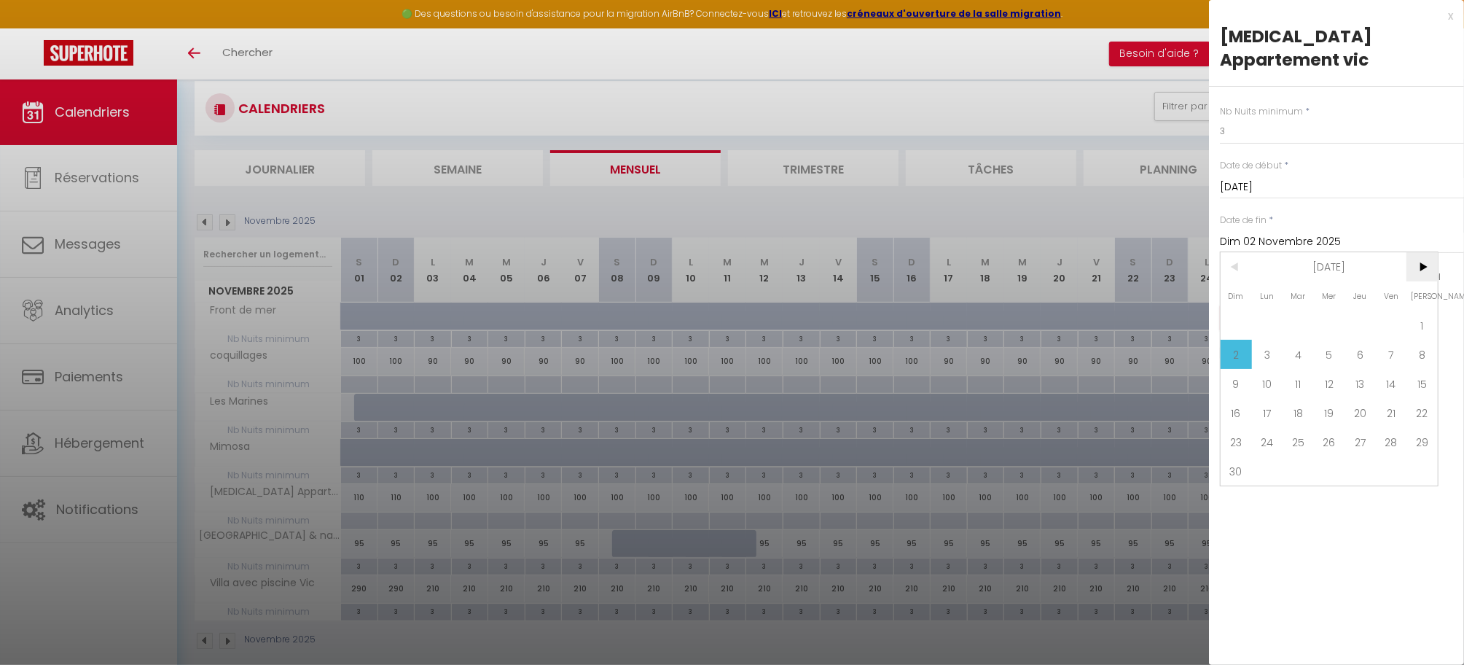
click at [1419, 252] on span ">" at bounding box center [1422, 266] width 31 height 29
click at [1421, 252] on span ">" at bounding box center [1422, 266] width 31 height 29
click at [1424, 252] on span ">" at bounding box center [1422, 266] width 31 height 29
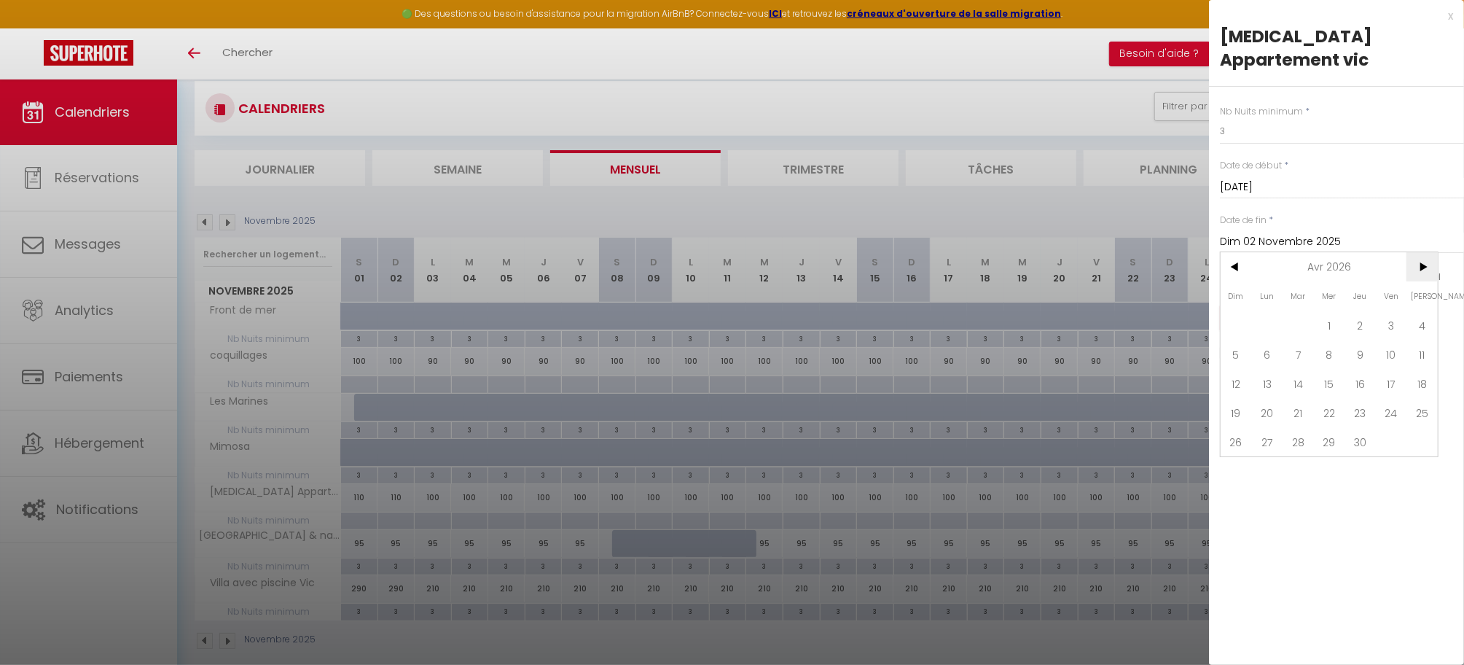
click at [1424, 252] on span ">" at bounding box center [1422, 266] width 31 height 29
click at [1235, 456] on span "31" at bounding box center [1236, 470] width 31 height 29
type input "Dim 31 Mai 2026"
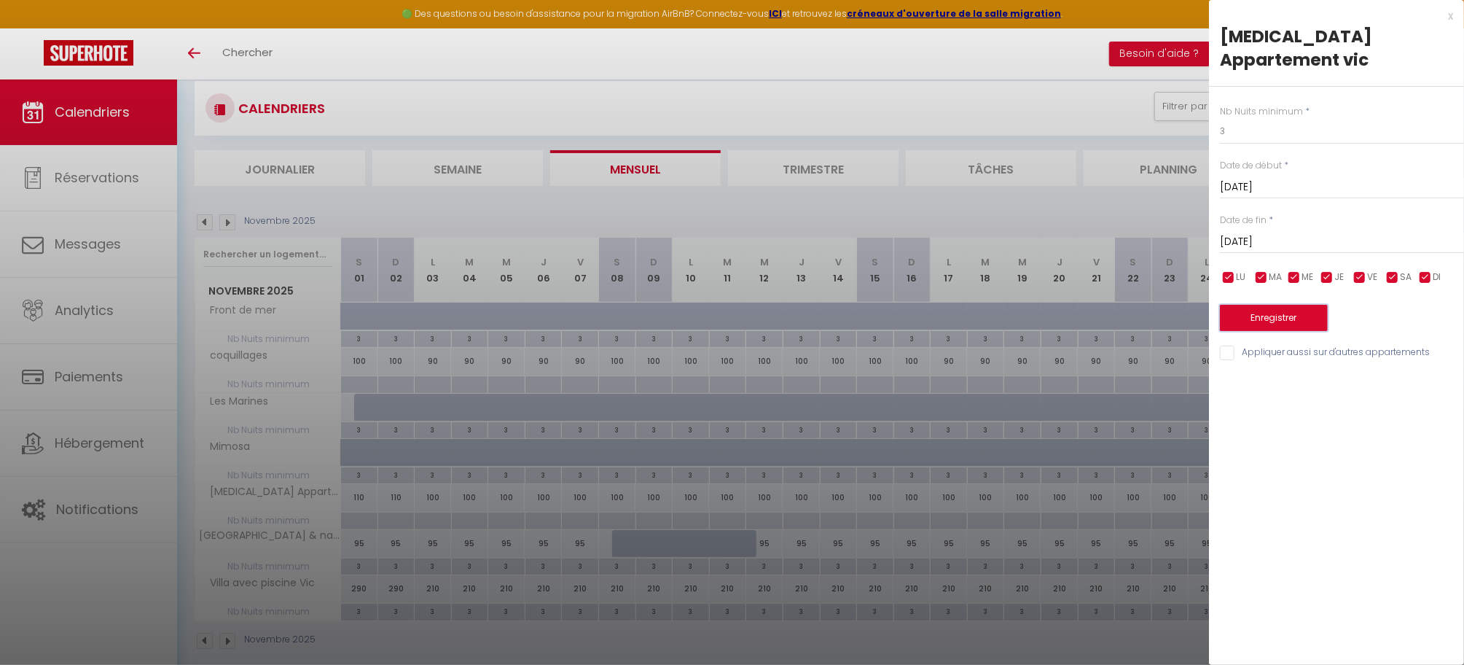
click at [1257, 305] on button "Enregistrer" at bounding box center [1274, 318] width 108 height 26
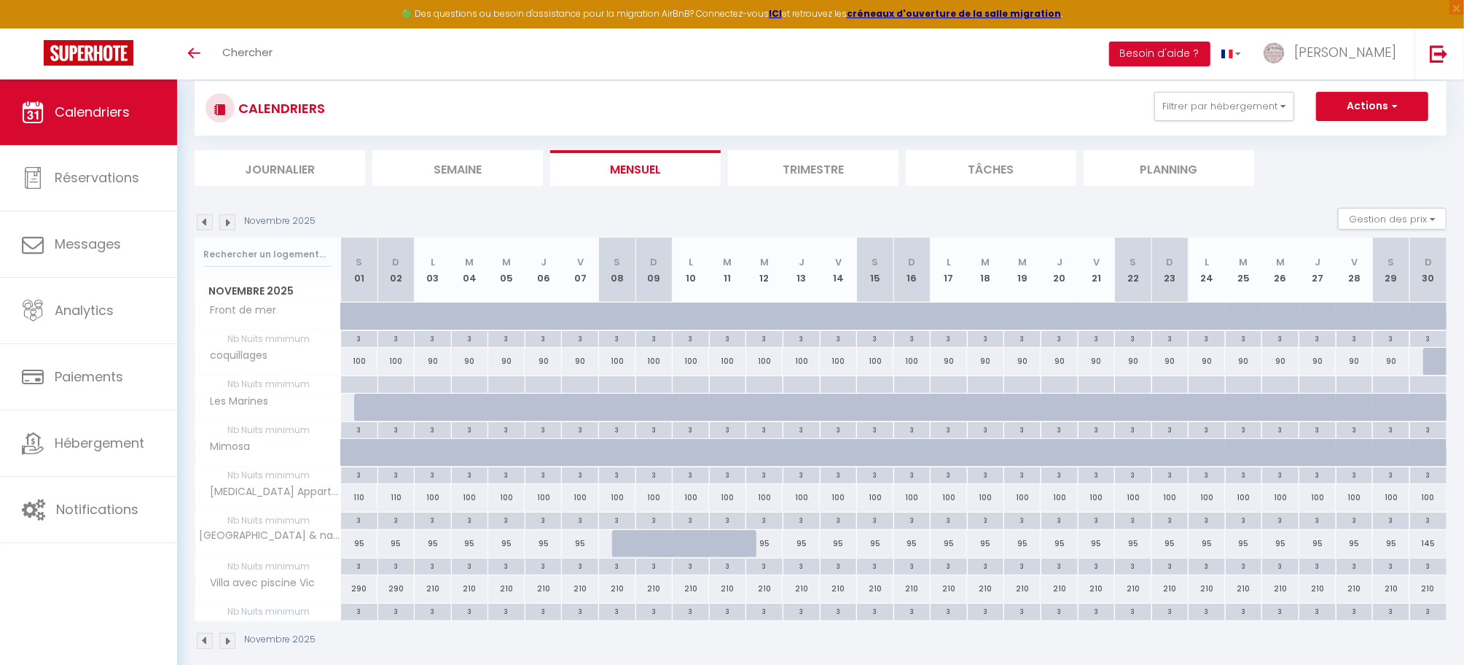
click at [346, 381] on div at bounding box center [358, 384] width 37 height 17
type input "Sam 01 Novembre 2025"
type input "Dim 02 Novembre 2025"
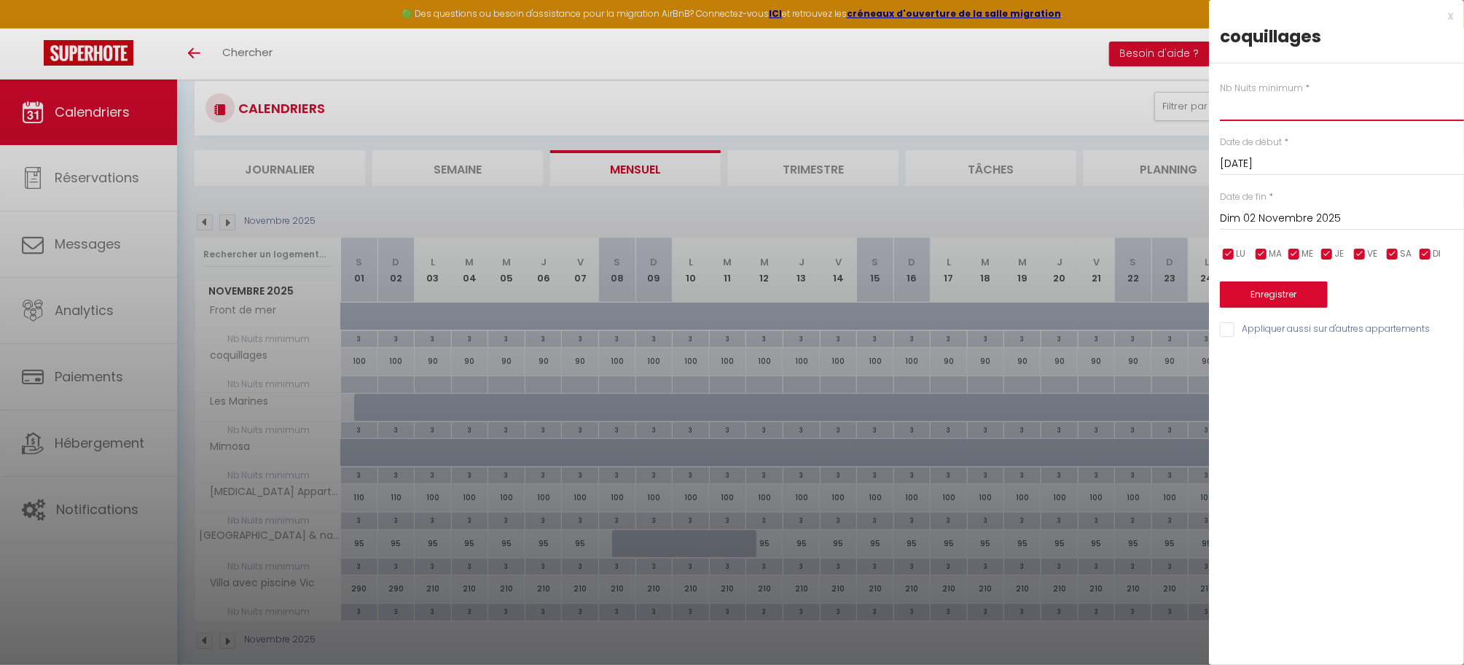
click at [1319, 109] on input "text" at bounding box center [1342, 108] width 244 height 26
type input """
type input "3"
click at [1308, 222] on input "Dim 02 Novembre 2025" at bounding box center [1342, 218] width 244 height 19
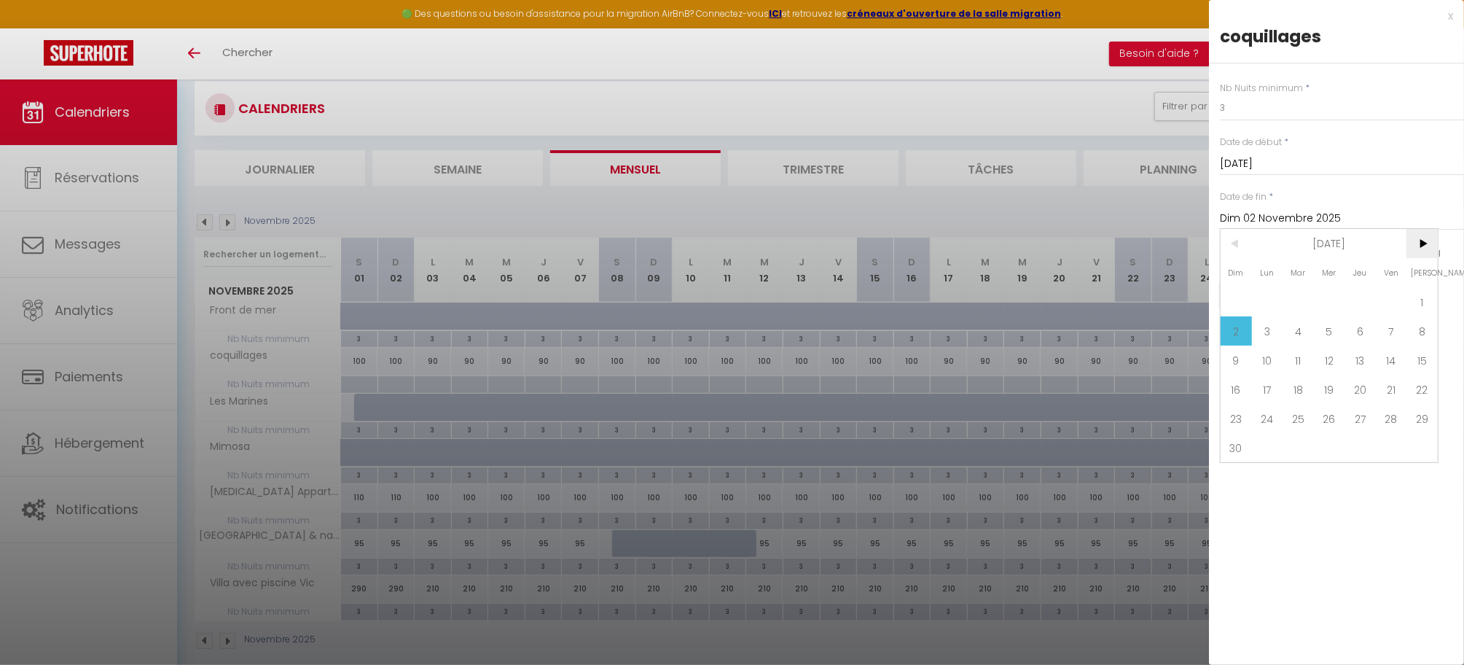
click at [1427, 243] on span ">" at bounding box center [1422, 243] width 31 height 29
click at [1427, 242] on span ">" at bounding box center [1422, 243] width 31 height 29
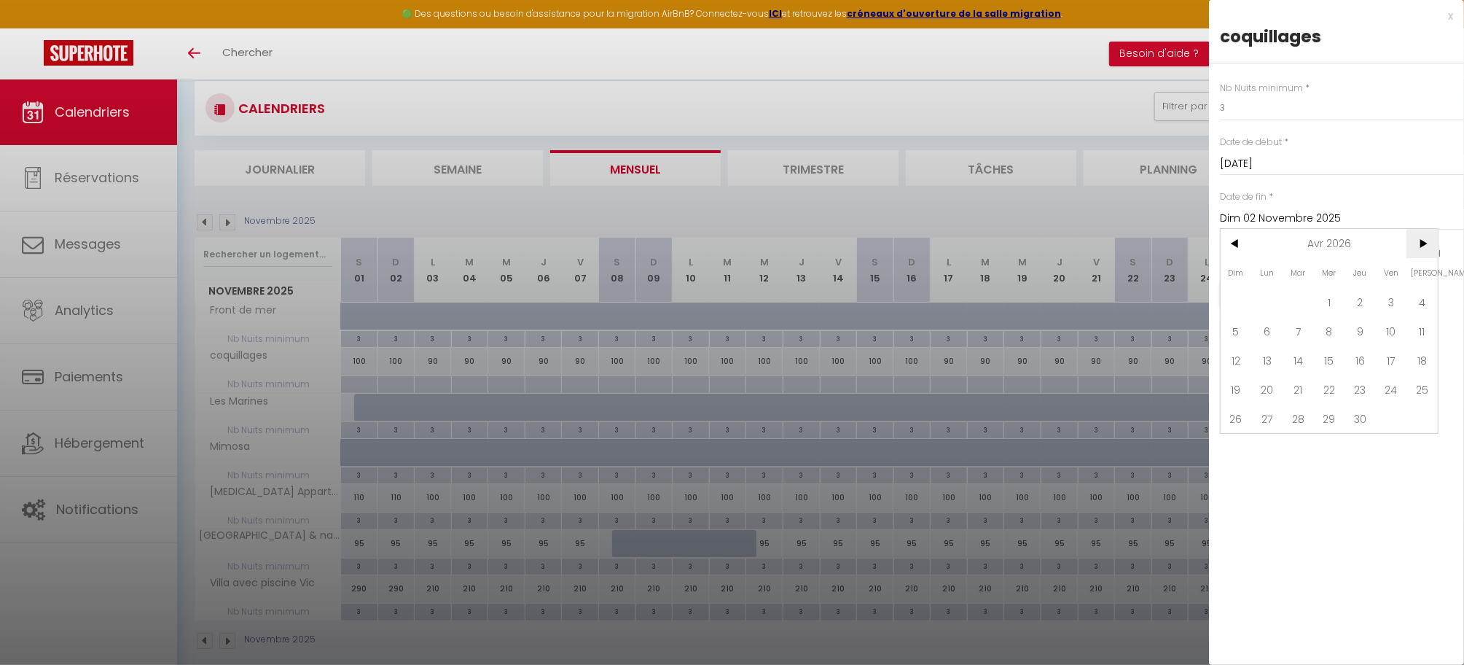
click at [1427, 242] on span ">" at bounding box center [1422, 243] width 31 height 29
click at [1426, 242] on span ">" at bounding box center [1422, 243] width 31 height 29
click at [1274, 448] on span "31" at bounding box center [1267, 447] width 31 height 29
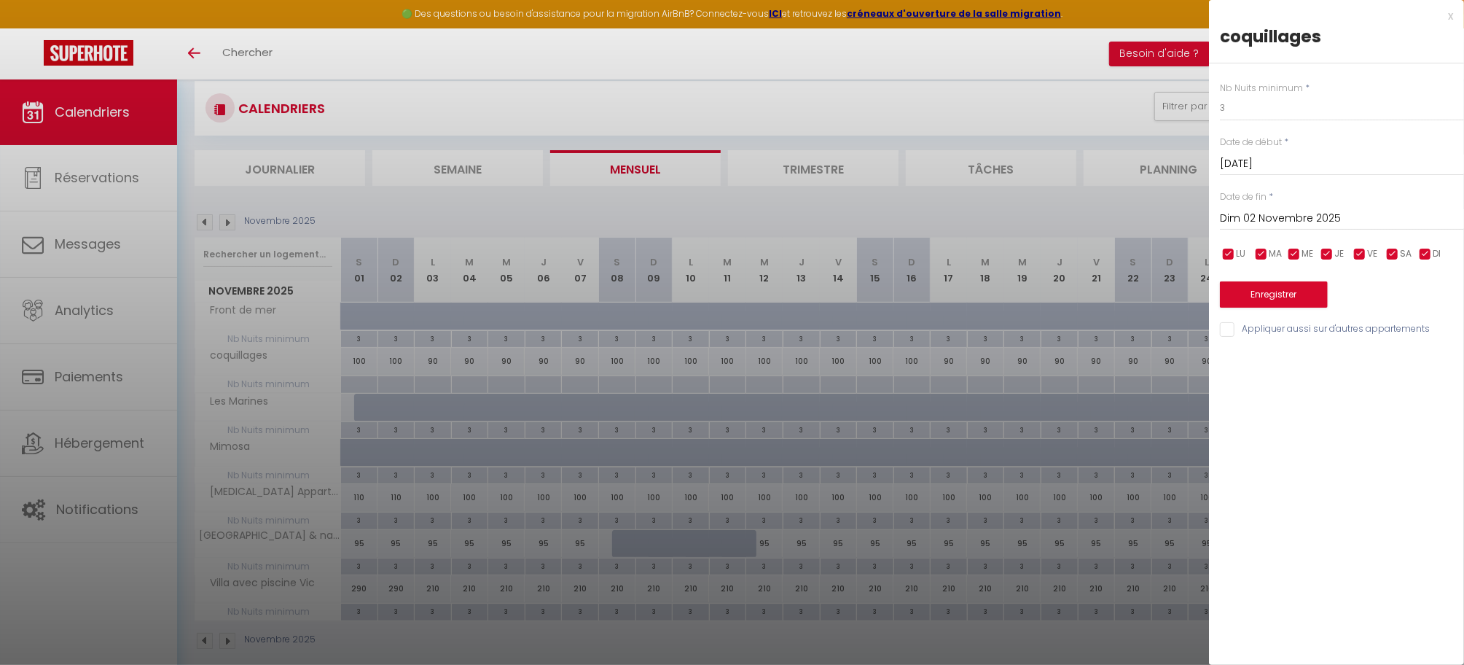
type input "Lun 31 Août 2026"
click at [1298, 292] on button "Enregistrer" at bounding box center [1274, 294] width 108 height 26
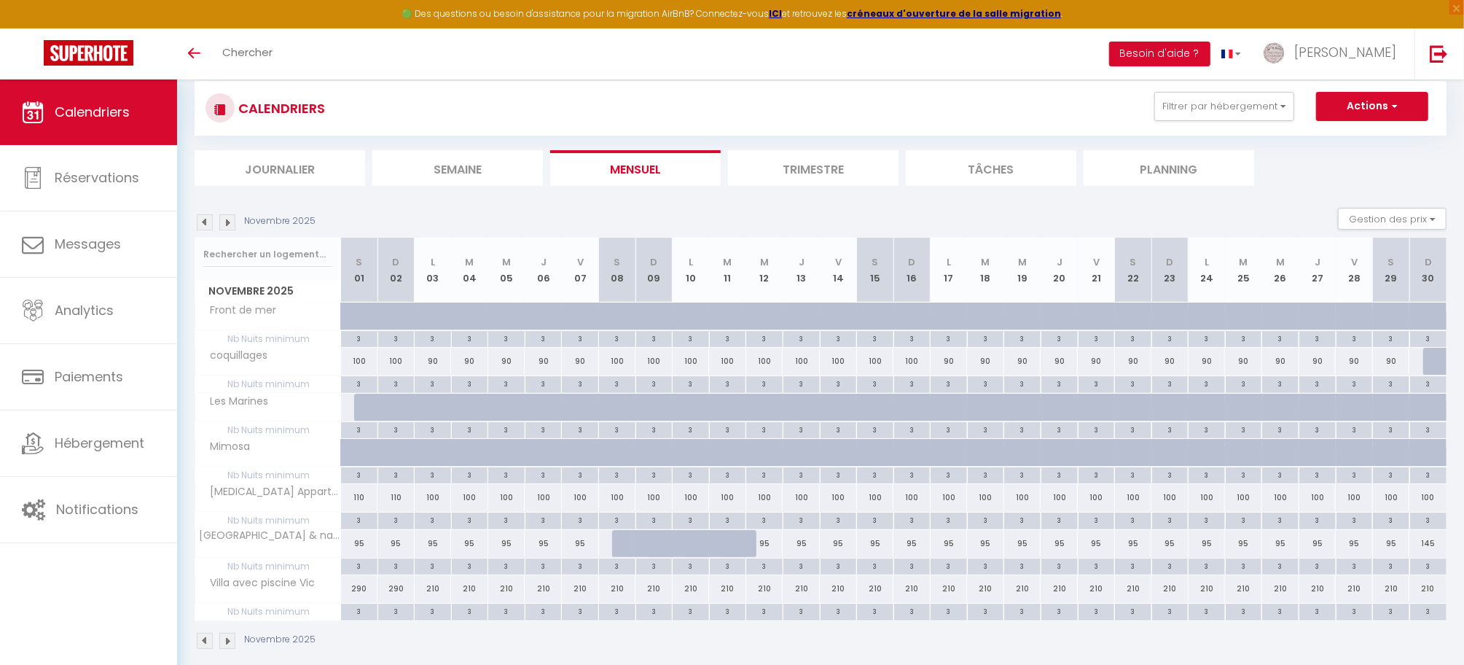
click at [226, 224] on img at bounding box center [227, 222] width 16 height 16
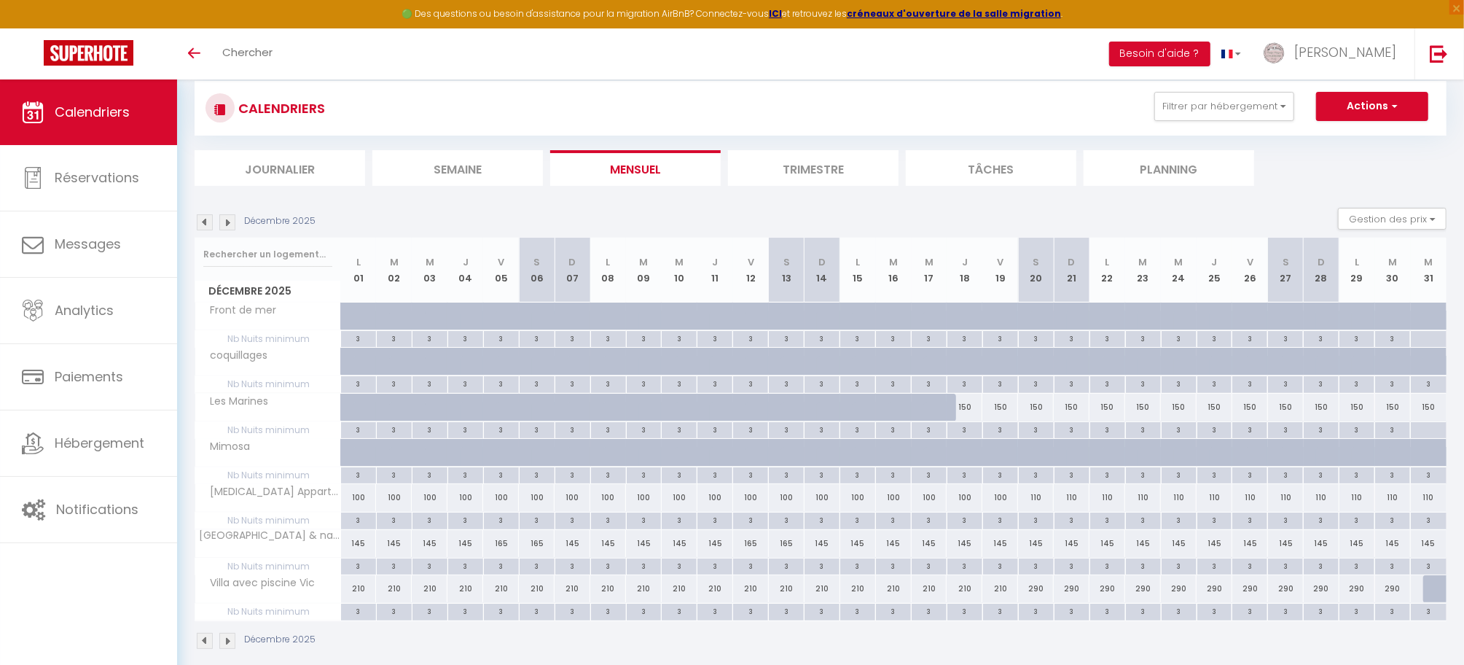
click at [229, 222] on img at bounding box center [227, 222] width 16 height 16
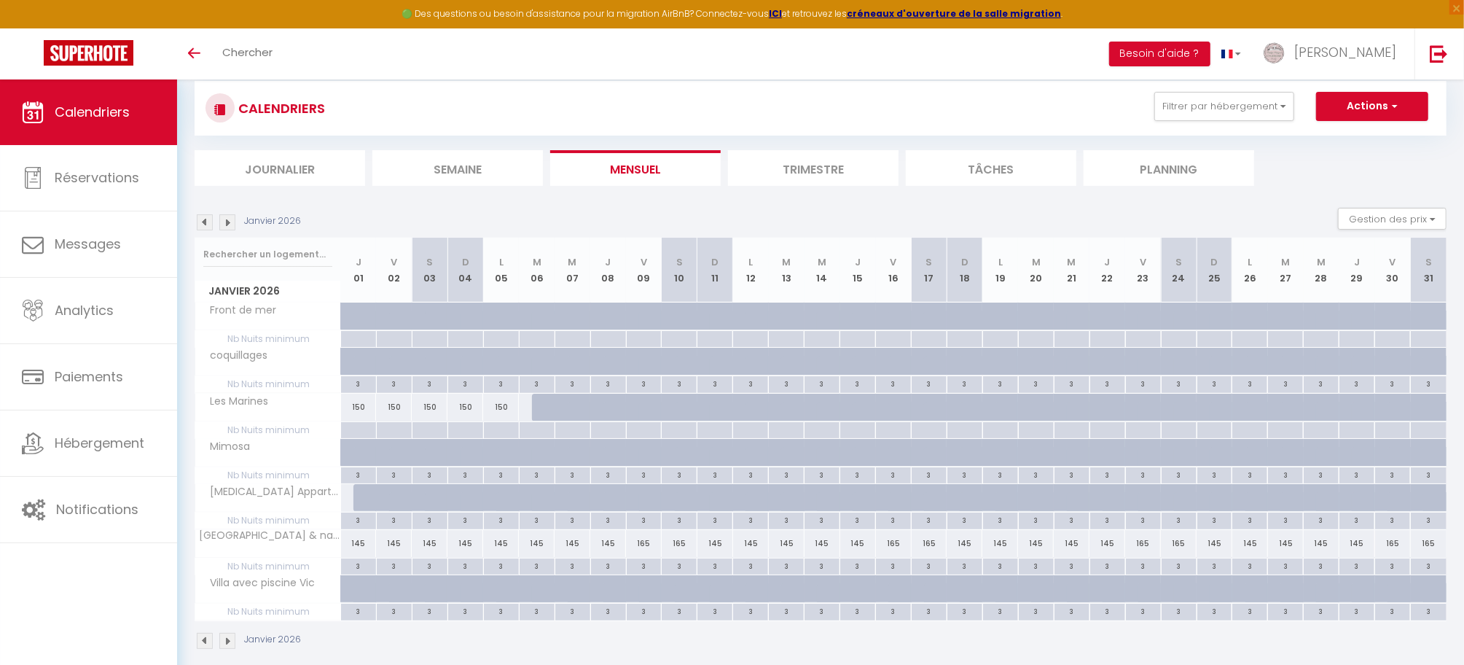
click at [353, 428] on div at bounding box center [358, 430] width 36 height 17
type input "Jeu 01 Janvier 2026"
type input "Ven 02 Janvier 2026"
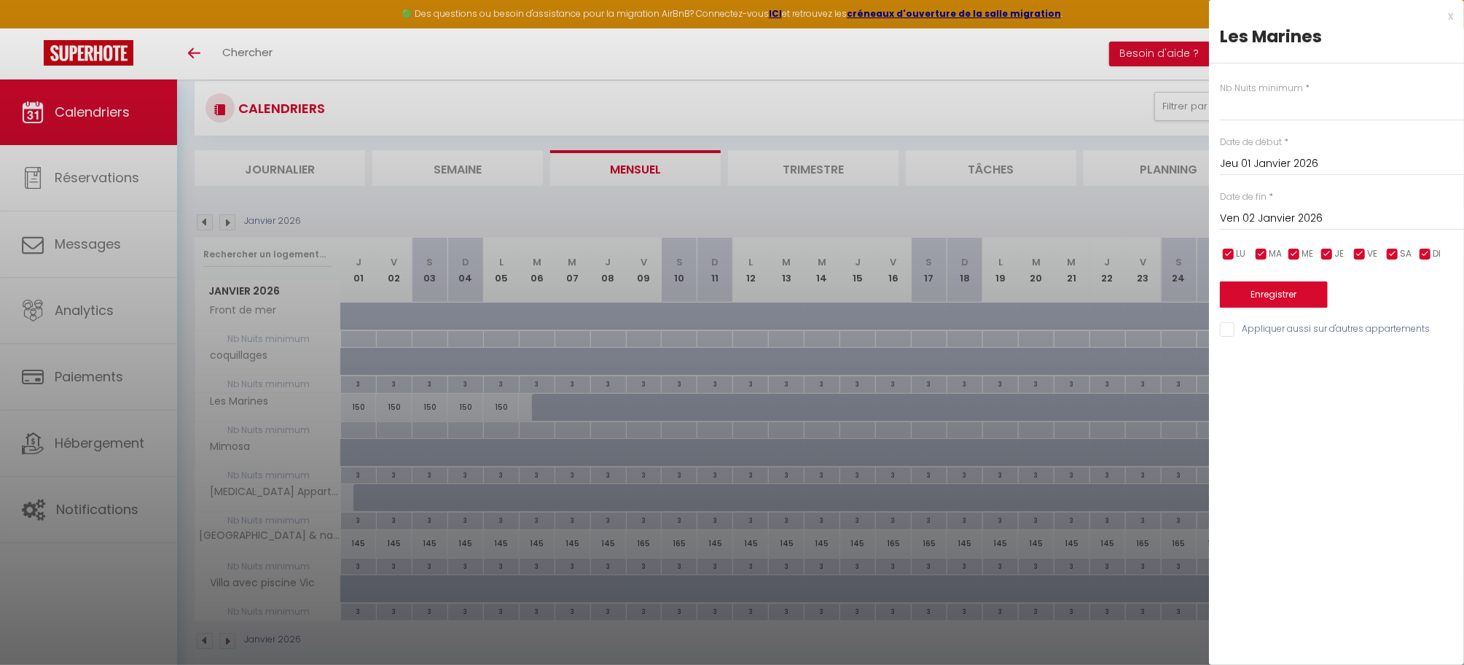
click at [1260, 93] on label "Nb Nuits minimum" at bounding box center [1261, 89] width 83 height 14
click at [1246, 109] on input "text" at bounding box center [1342, 108] width 244 height 26
type input """
type input "3"
click at [1284, 219] on input "Ven 02 Janvier 2026" at bounding box center [1342, 218] width 244 height 19
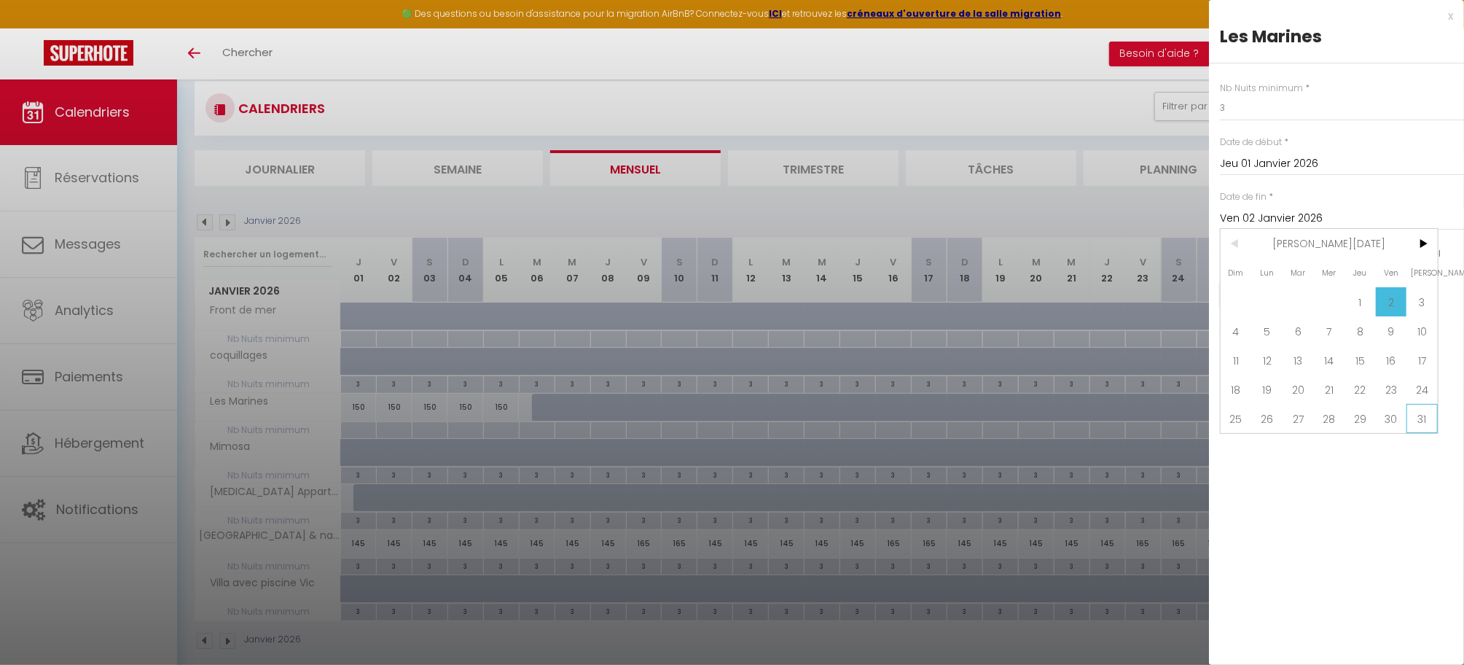
click at [1424, 424] on span "31" at bounding box center [1422, 418] width 31 height 29
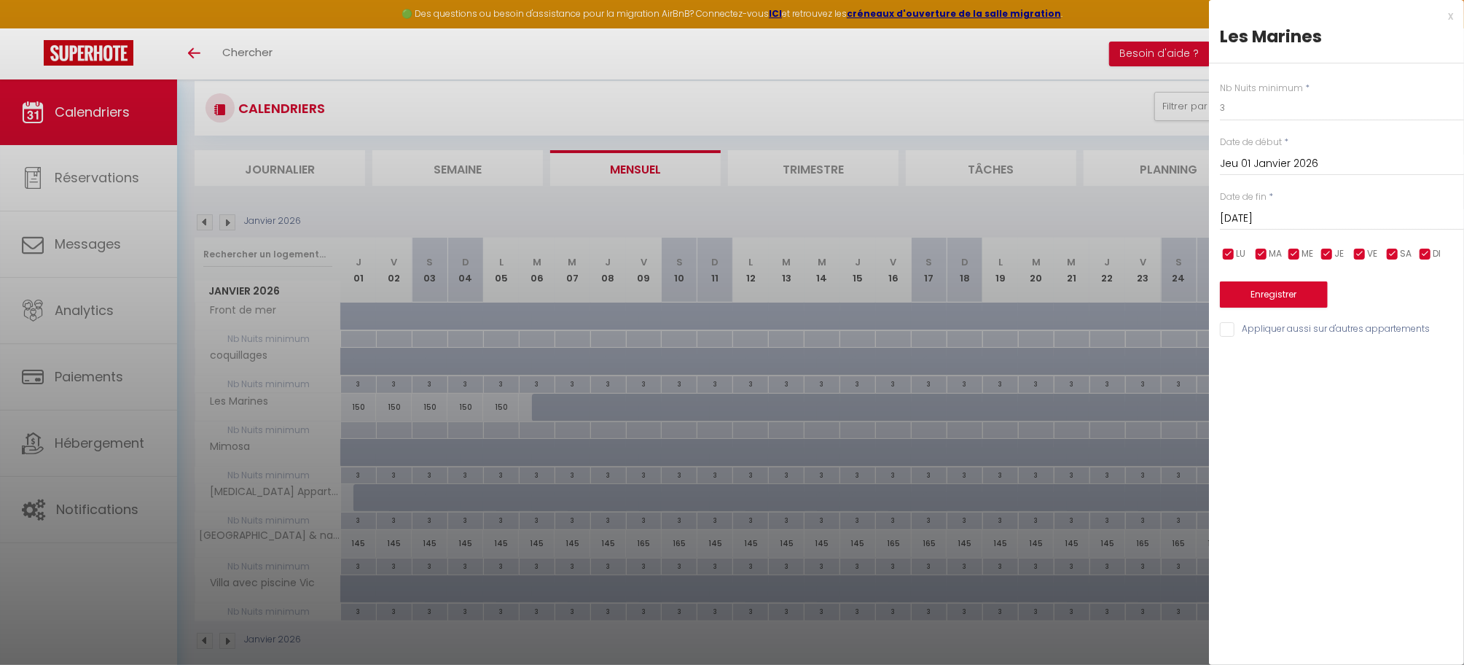
click at [1383, 215] on input "Sam 31 Janvier 2026" at bounding box center [1342, 218] width 244 height 19
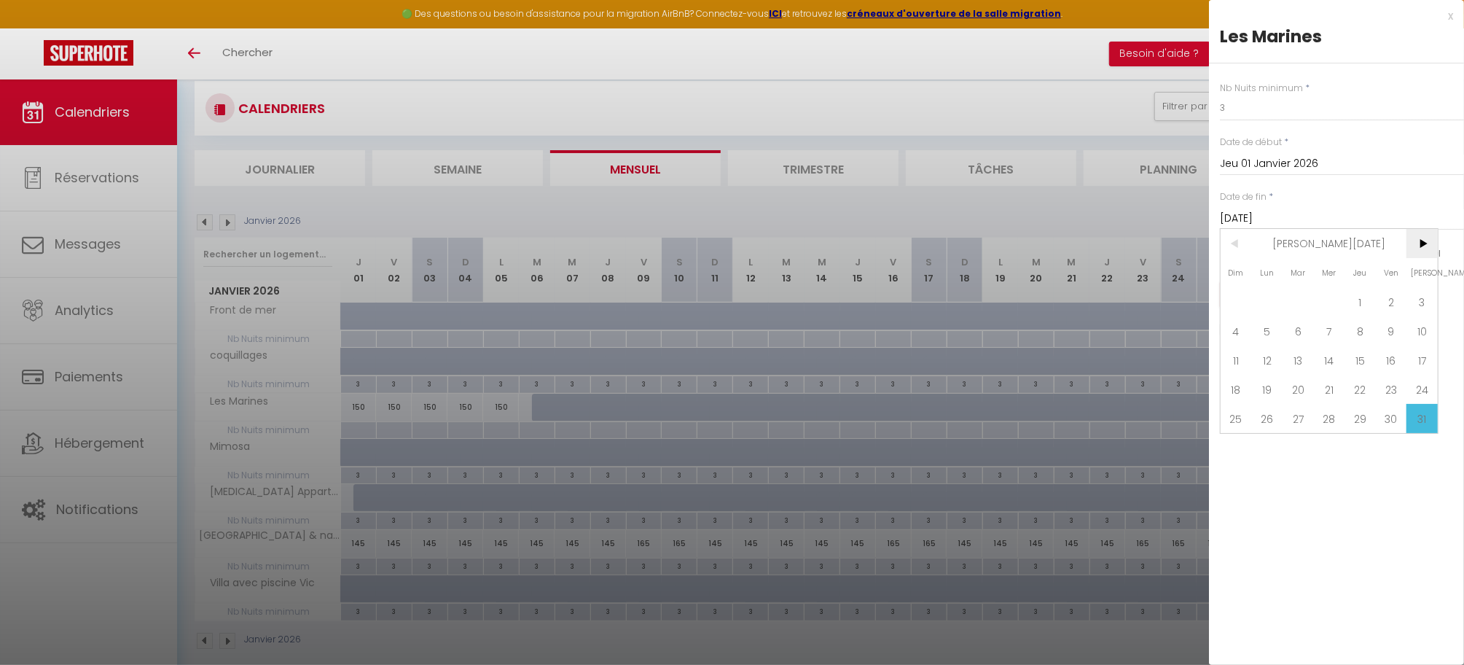
click at [1426, 243] on span ">" at bounding box center [1422, 243] width 31 height 29
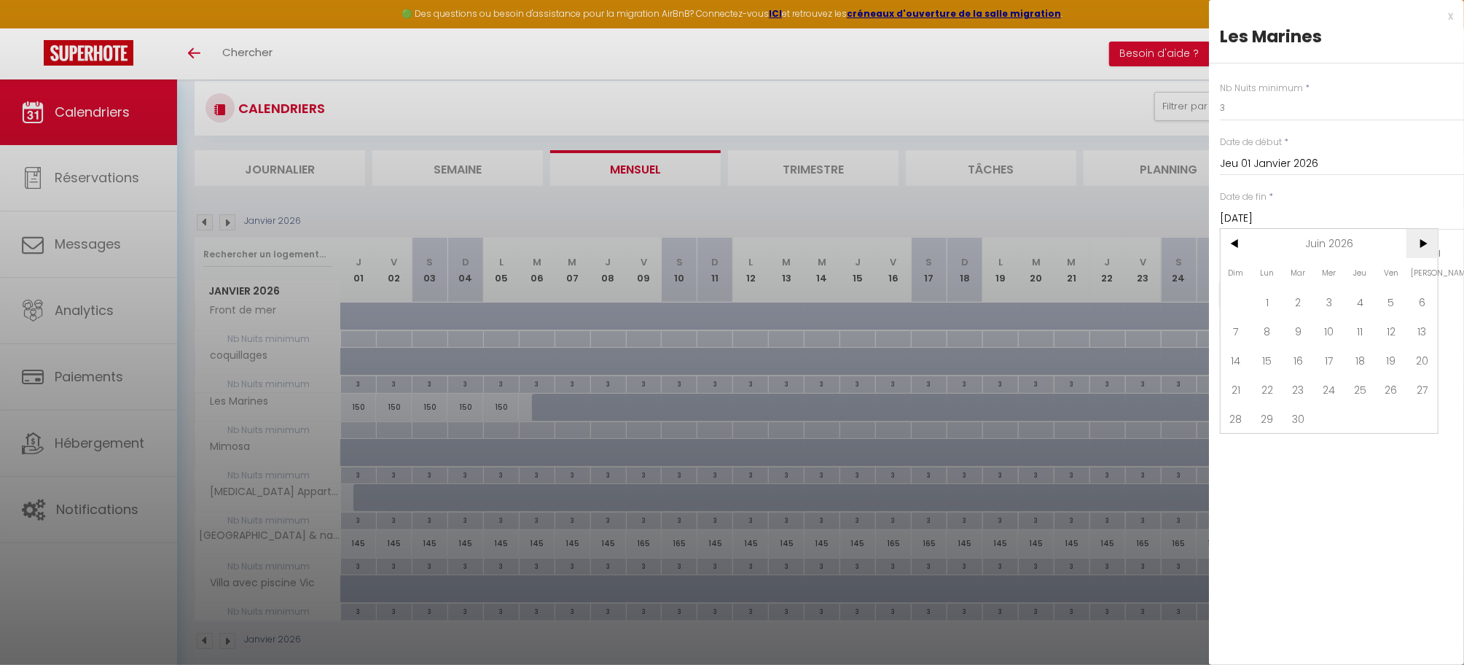
click at [1426, 243] on span ">" at bounding box center [1422, 243] width 31 height 29
click at [1432, 422] on span "31" at bounding box center [1422, 418] width 31 height 29
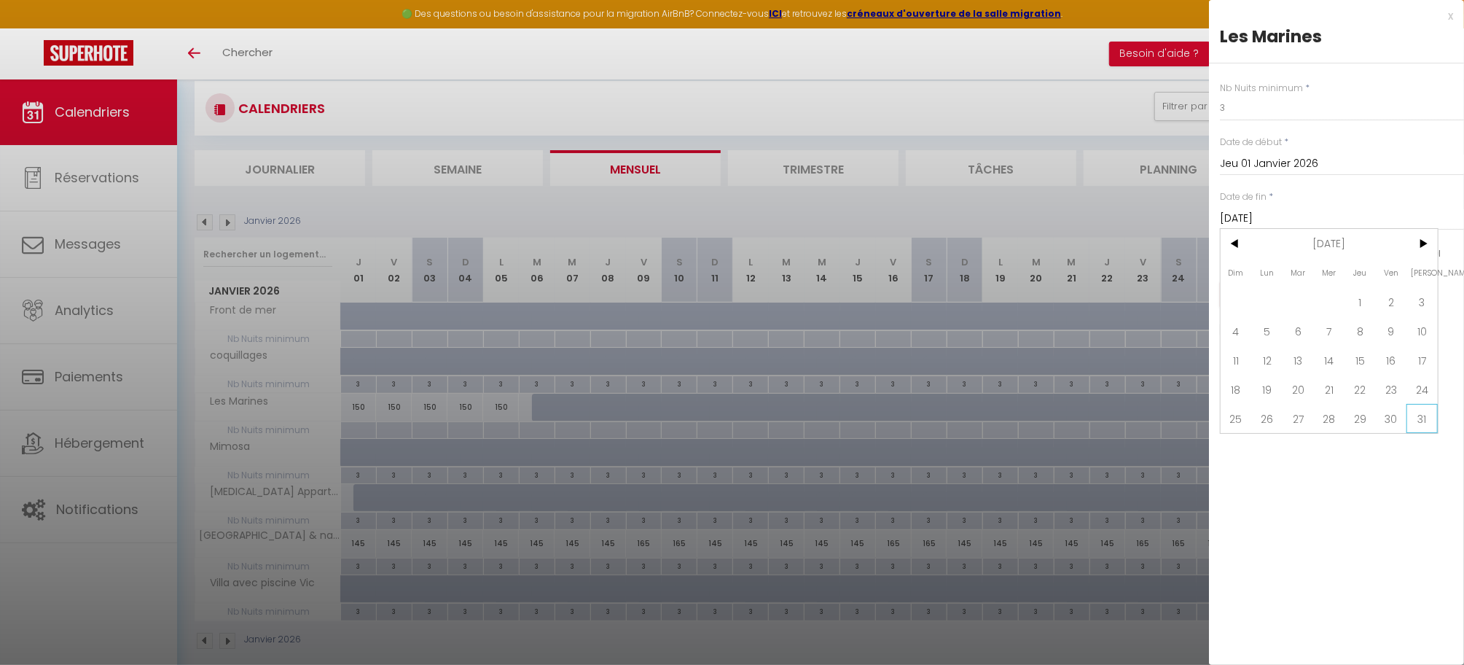
type input "Sam 31 Octobre 2026"
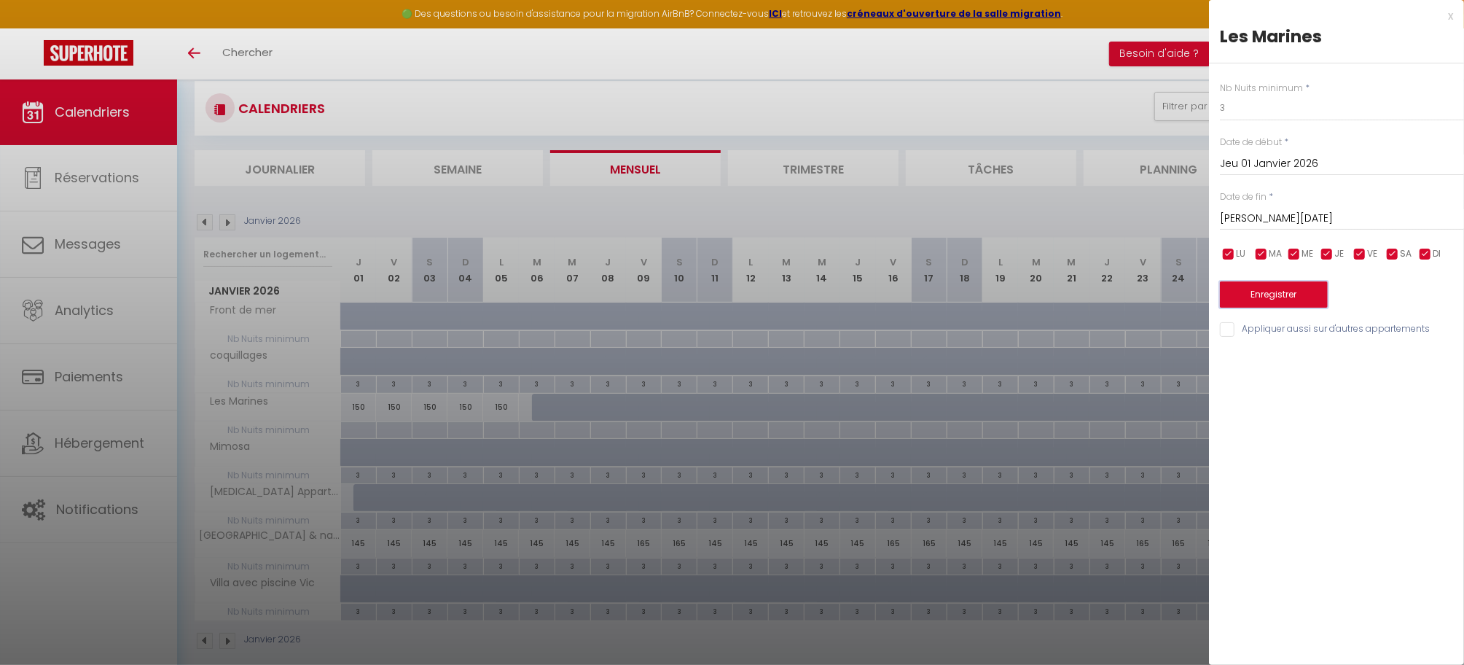
click at [1313, 303] on button "Enregistrer" at bounding box center [1274, 294] width 108 height 26
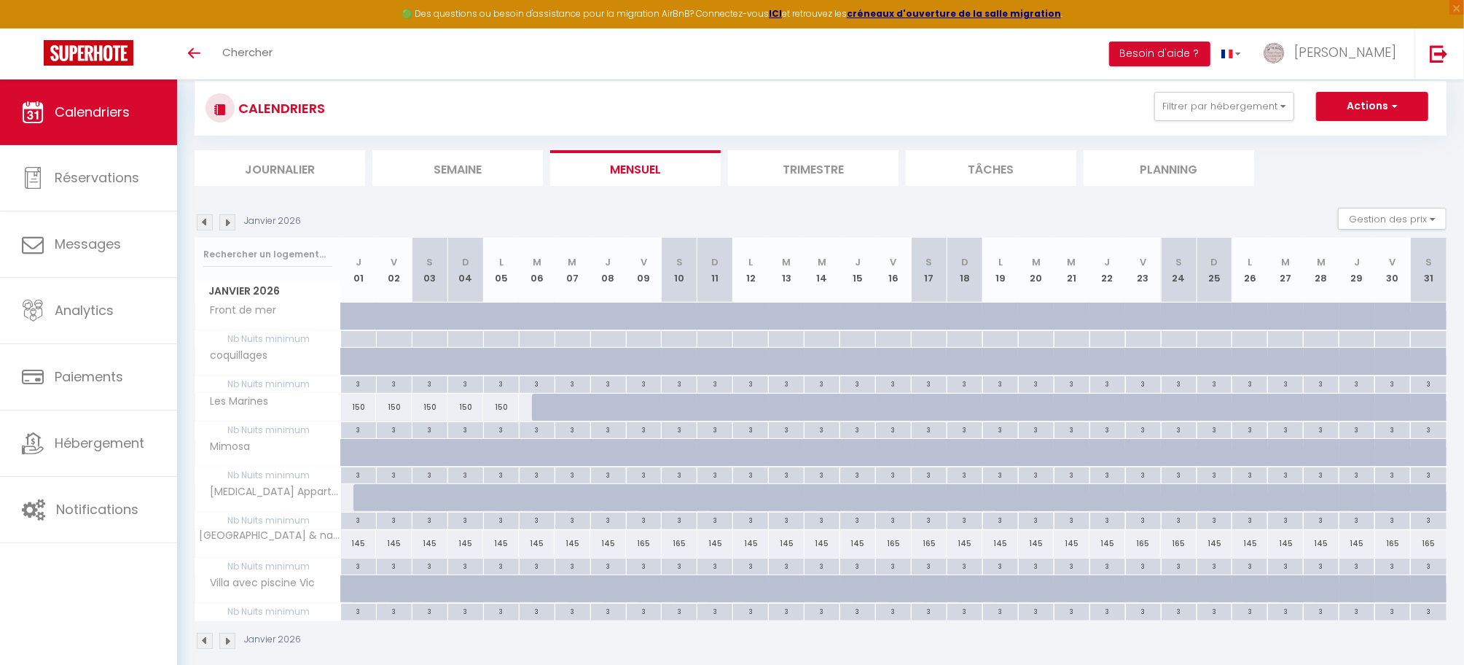
click at [354, 339] on div at bounding box center [358, 339] width 36 height 17
type input "Jeu 01 Janvier 2026"
type input "Ven 02 Janvier 2026"
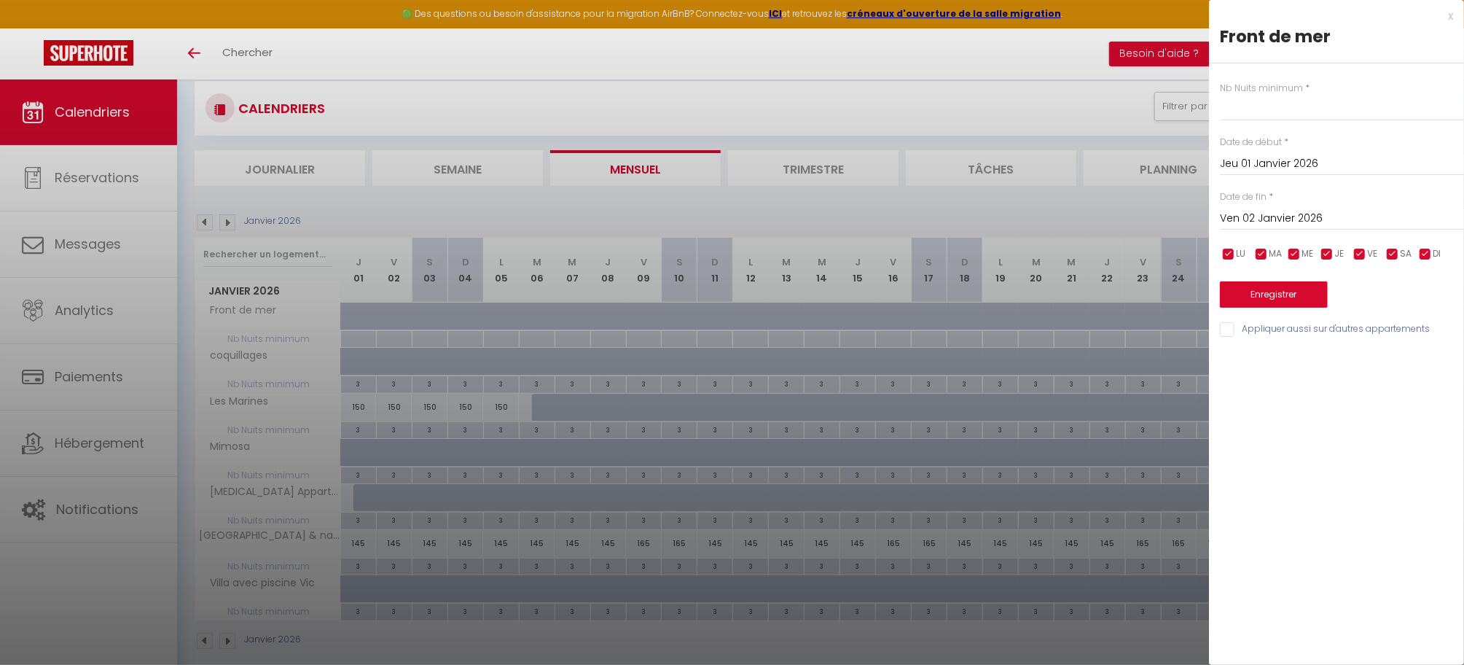
click at [1246, 93] on label "Nb Nuits minimum" at bounding box center [1261, 89] width 83 height 14
click at [1260, 111] on input "text" at bounding box center [1342, 108] width 244 height 26
type input "3"
click at [1308, 216] on input "Ven 02 Janvier 2026" at bounding box center [1342, 218] width 244 height 19
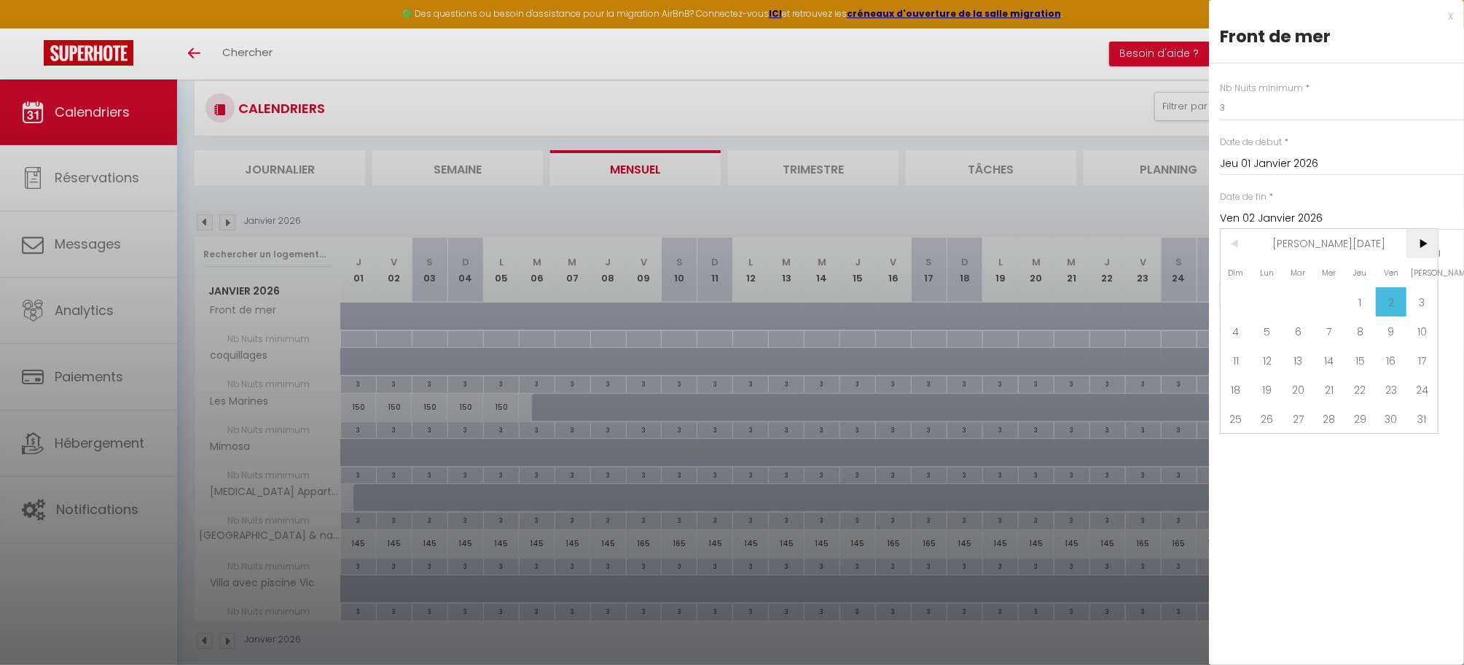
click at [1421, 243] on span ">" at bounding box center [1422, 243] width 31 height 29
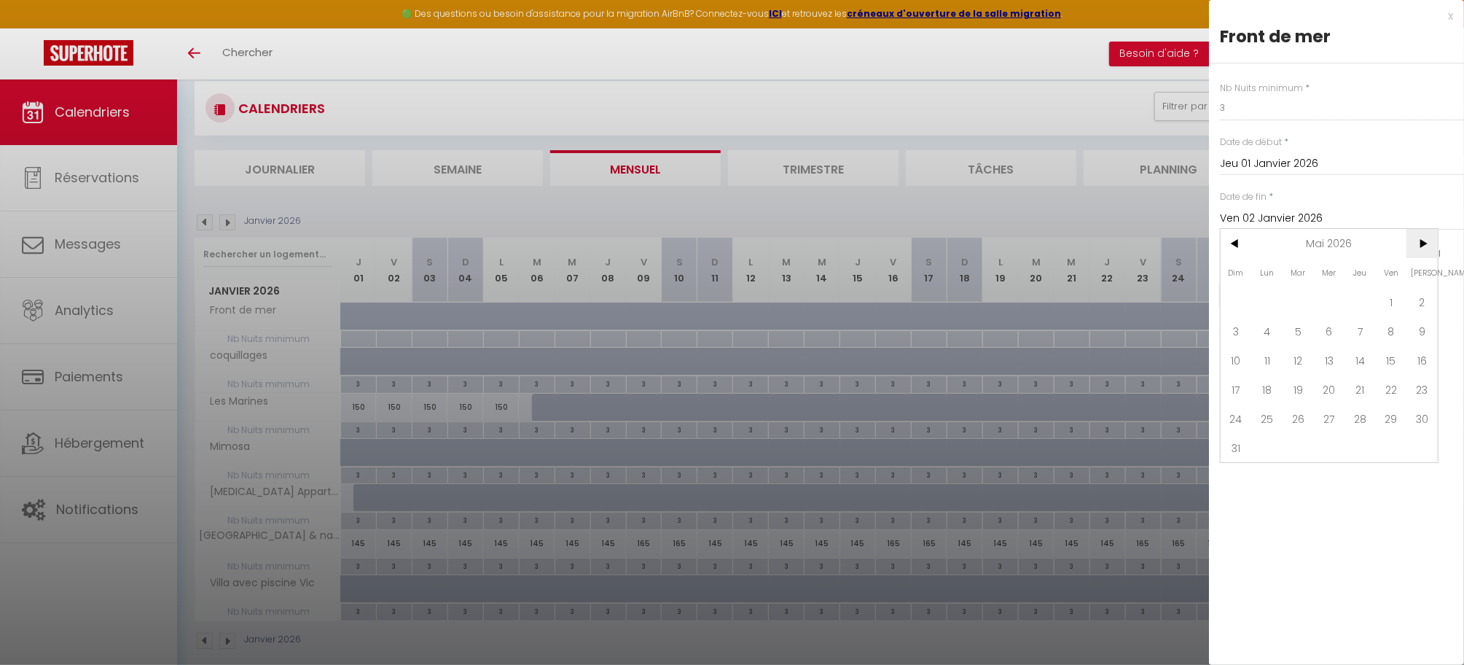
click at [1421, 243] on span ">" at bounding box center [1422, 243] width 31 height 29
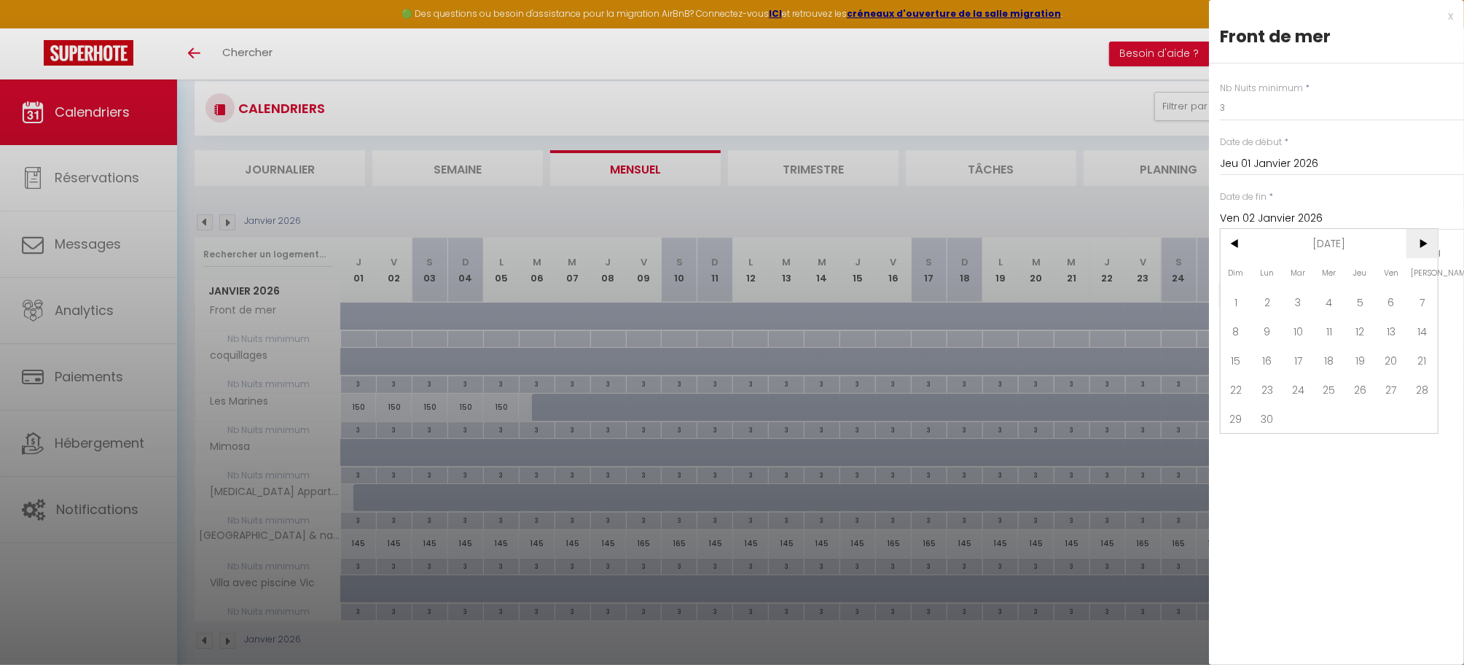
click at [1421, 243] on span ">" at bounding box center [1422, 243] width 31 height 29
click at [1229, 450] on span "31" at bounding box center [1236, 447] width 31 height 29
type input "Dim 31 Janvier 2027"
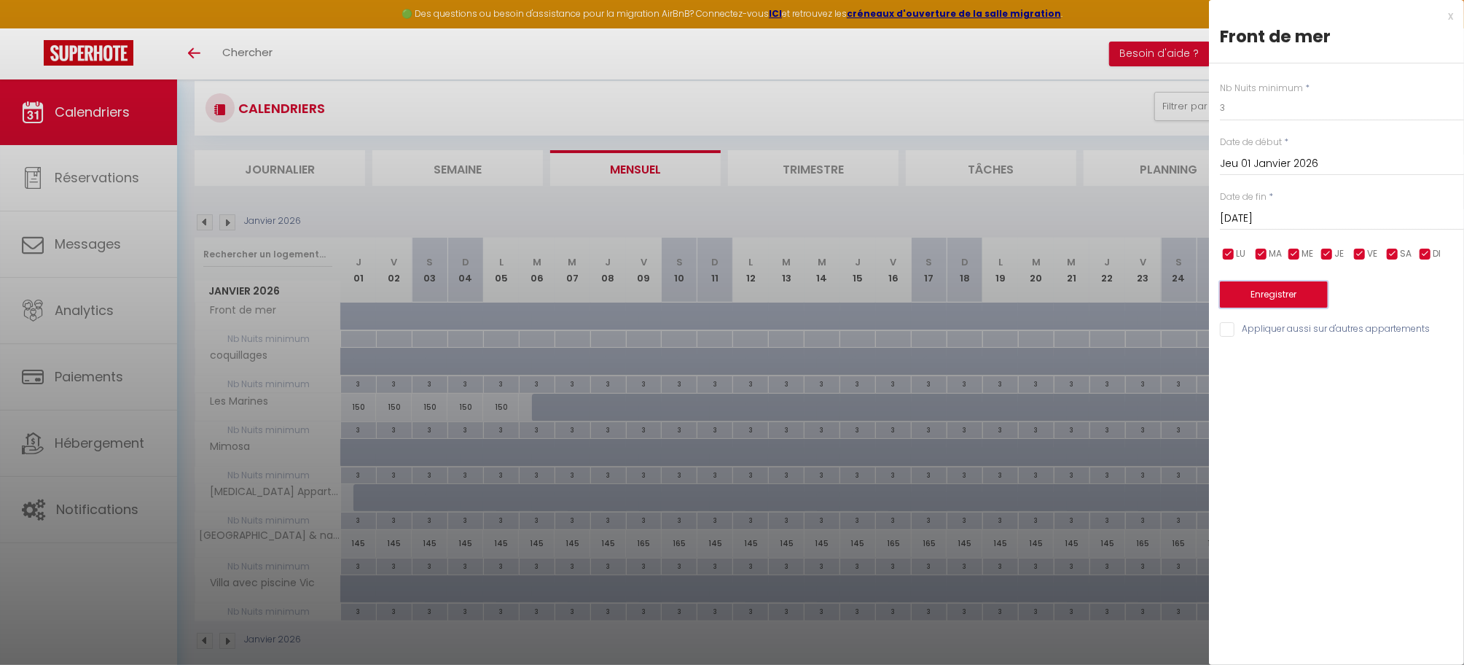
click at [1288, 294] on button "Enregistrer" at bounding box center [1274, 294] width 108 height 26
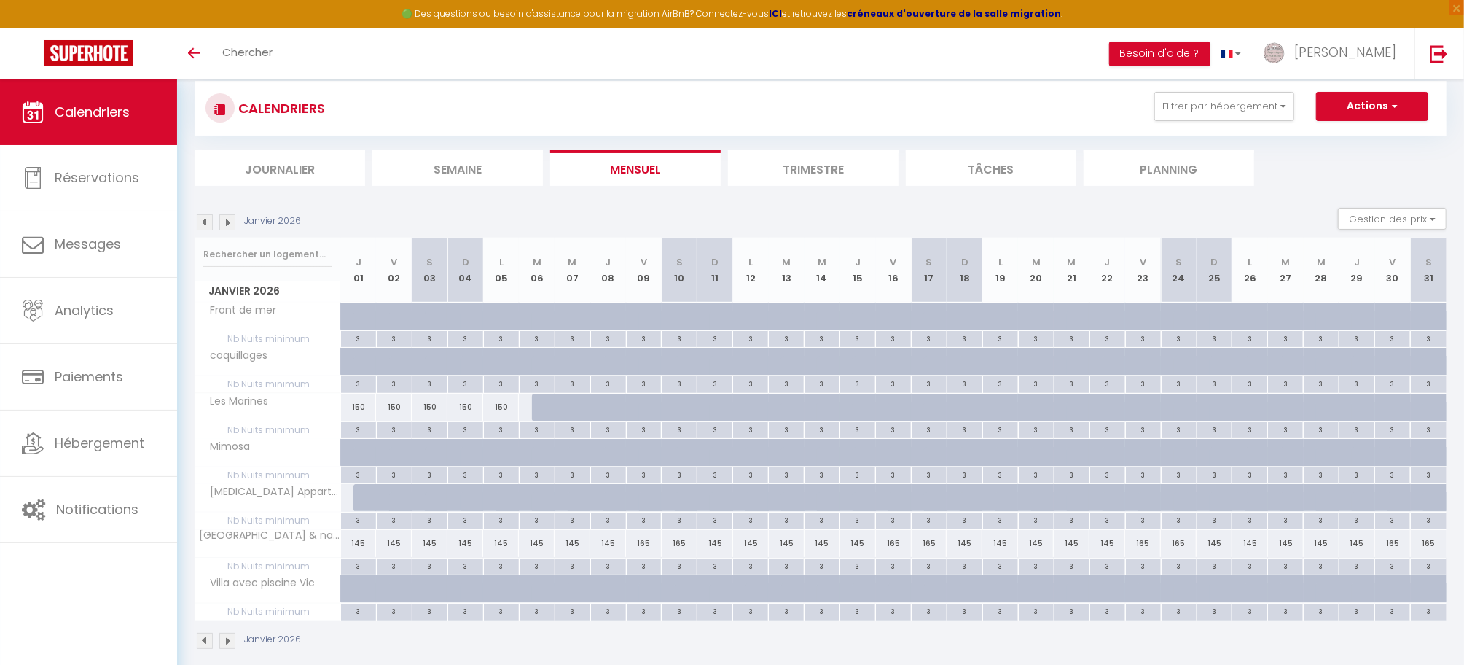
click at [203, 220] on img at bounding box center [205, 222] width 16 height 16
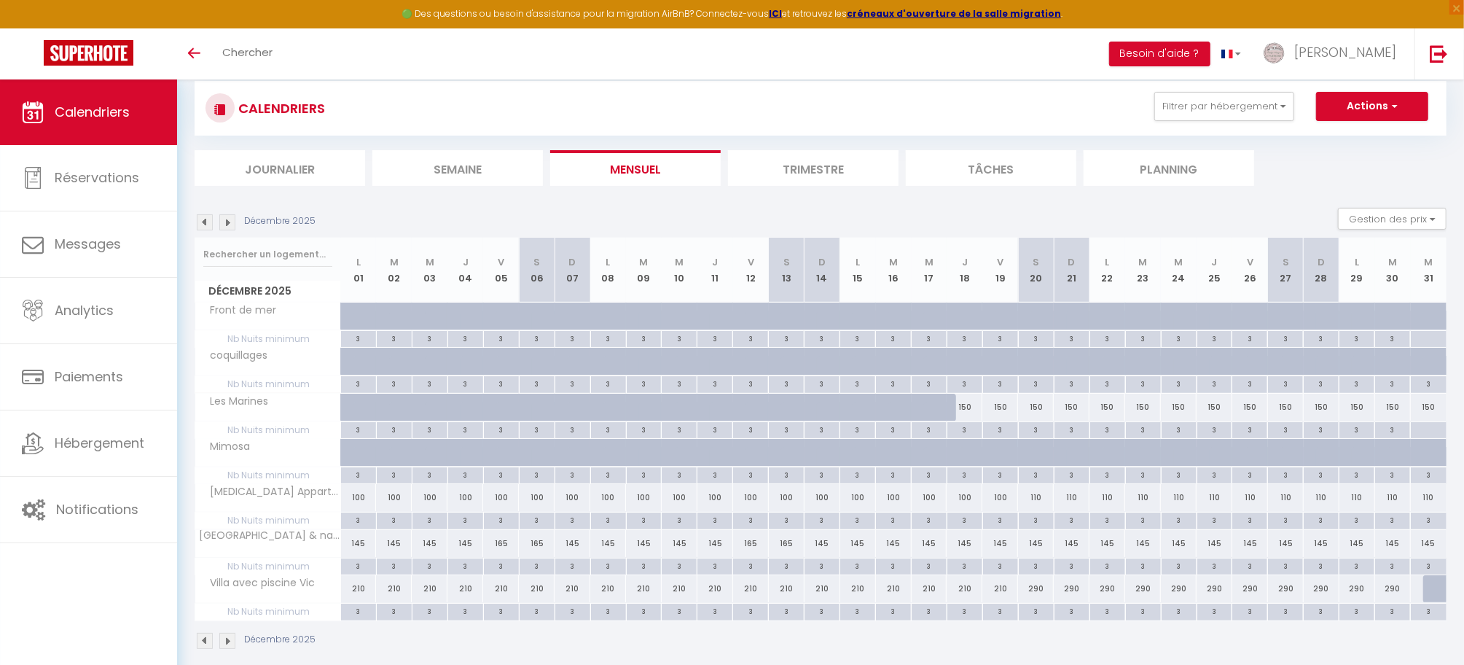
click at [229, 223] on img at bounding box center [227, 222] width 16 height 16
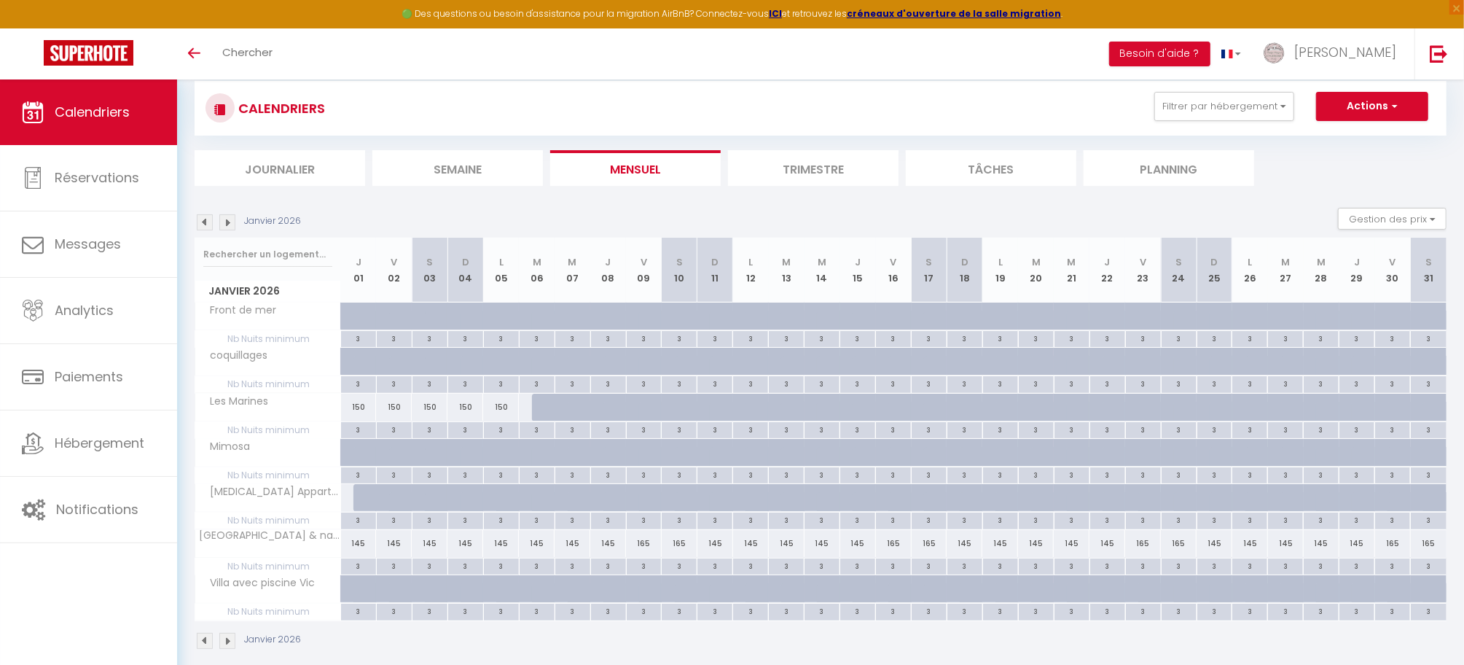
click at [228, 223] on img at bounding box center [227, 222] width 16 height 16
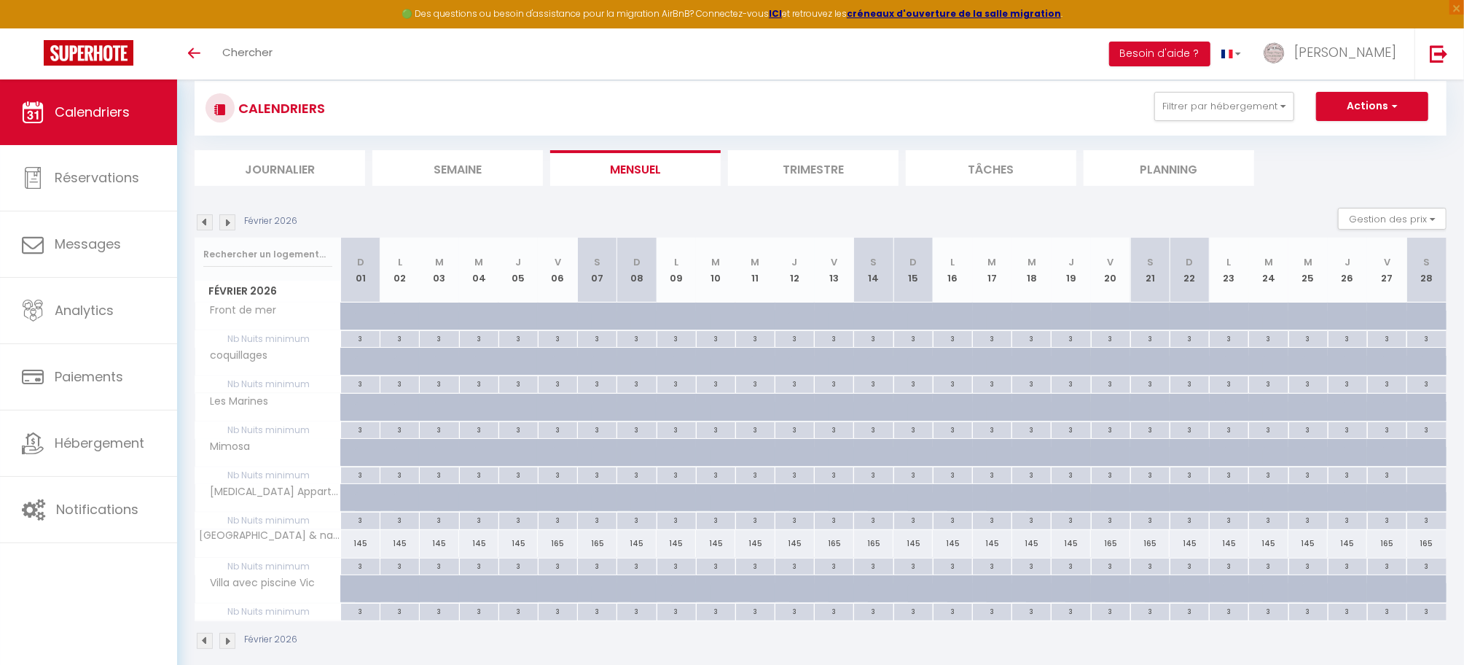
click at [228, 223] on img at bounding box center [227, 222] width 16 height 16
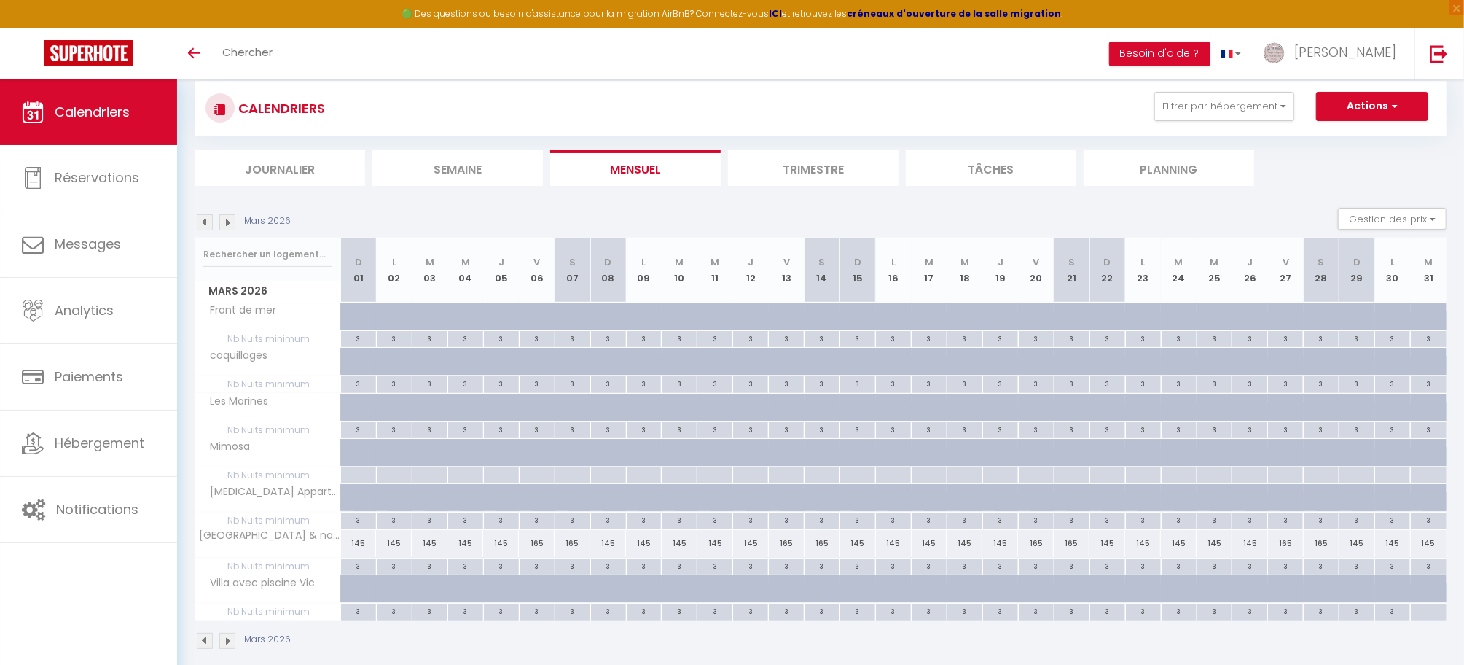
click at [360, 480] on div at bounding box center [358, 475] width 36 height 17
type input "Dim 01 Mars 2026"
type input "Lun 02 Mars 2026"
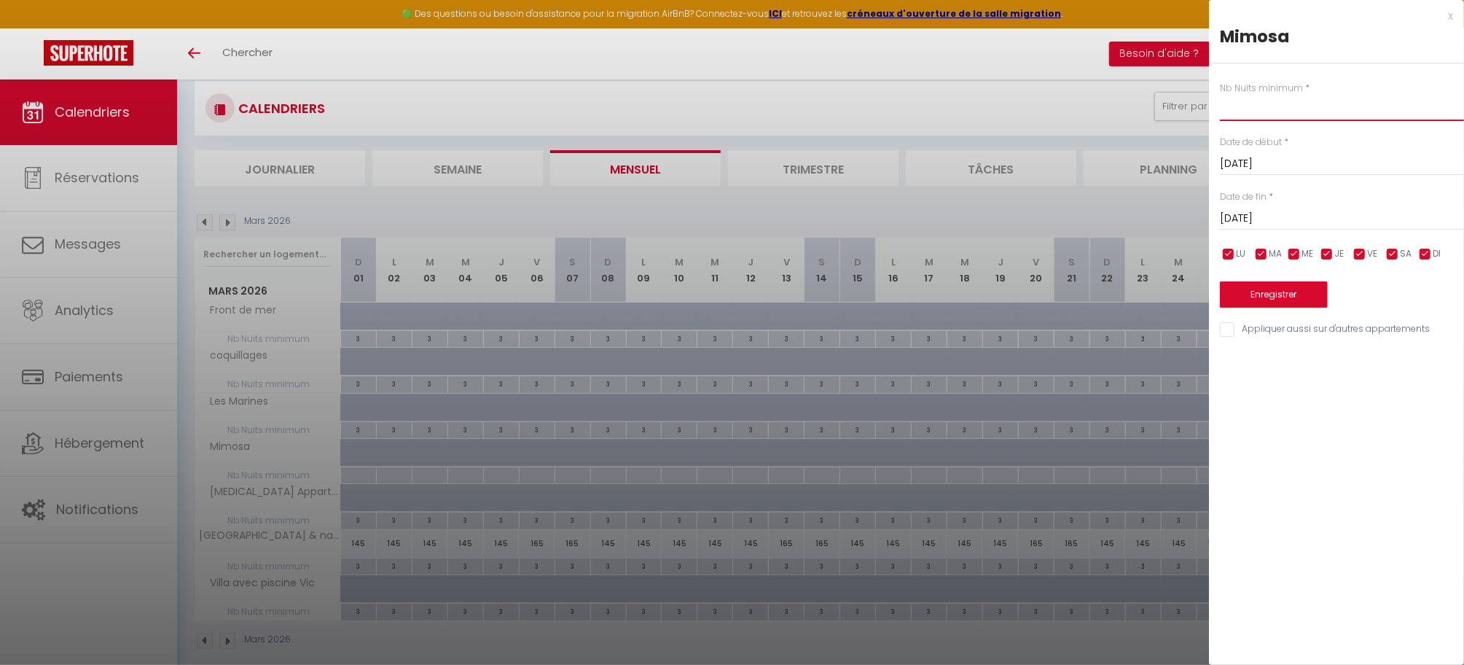
click at [1233, 104] on input "text" at bounding box center [1342, 108] width 244 height 26
type input "3"
click at [1286, 218] on input "Lun 02 Mars 2026" at bounding box center [1342, 218] width 244 height 19
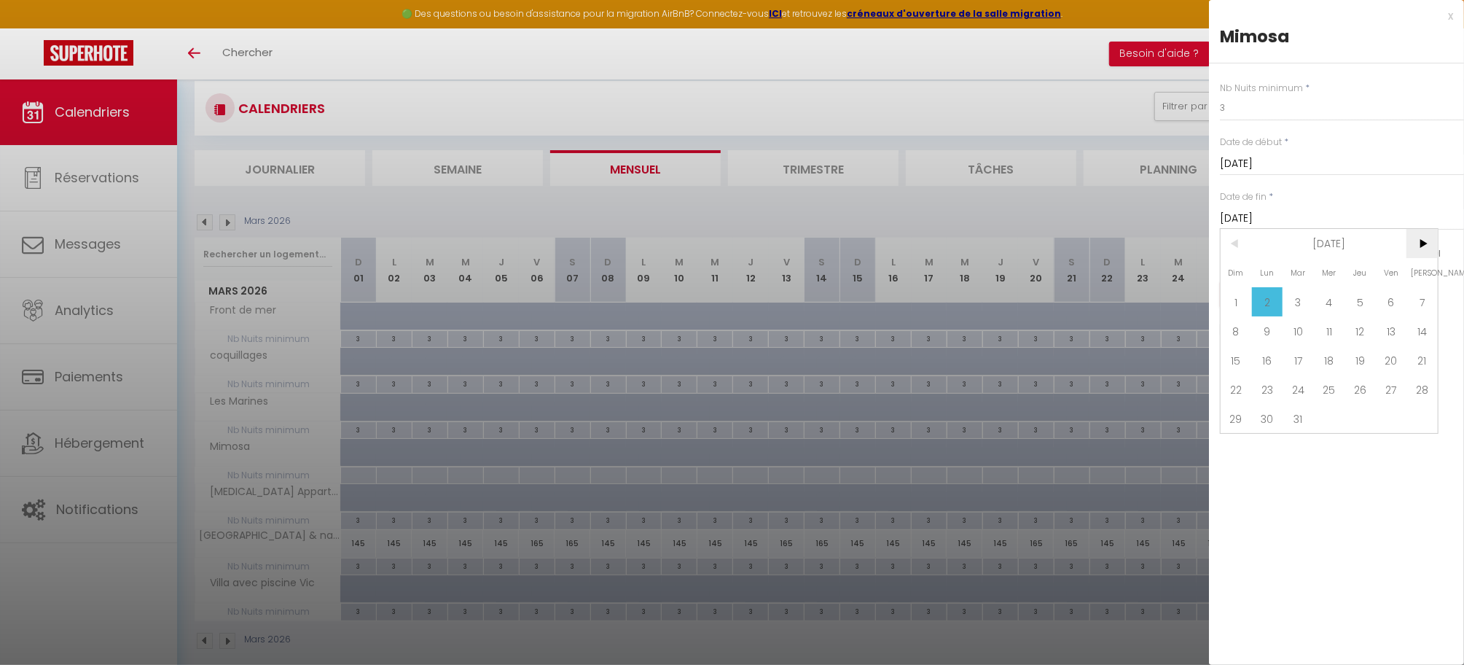
click at [1424, 244] on span ">" at bounding box center [1422, 243] width 31 height 29
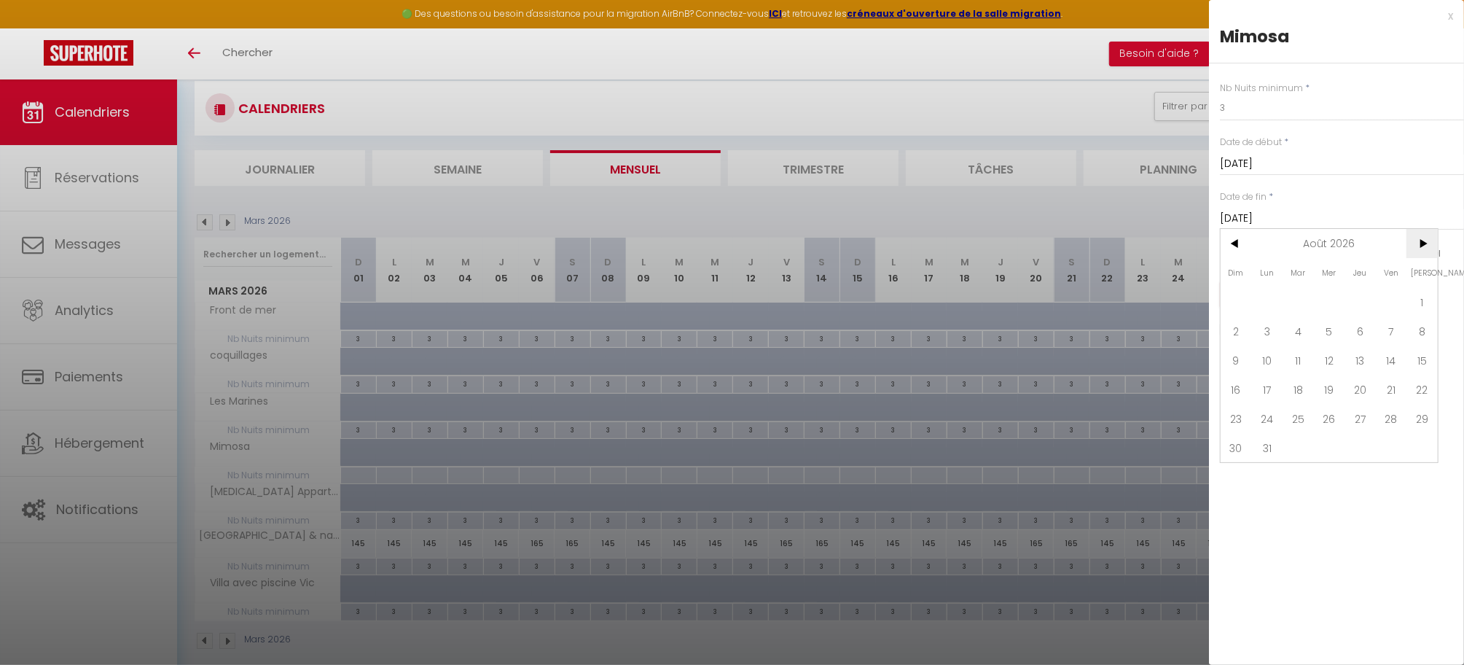
click at [1424, 244] on span ">" at bounding box center [1422, 243] width 31 height 29
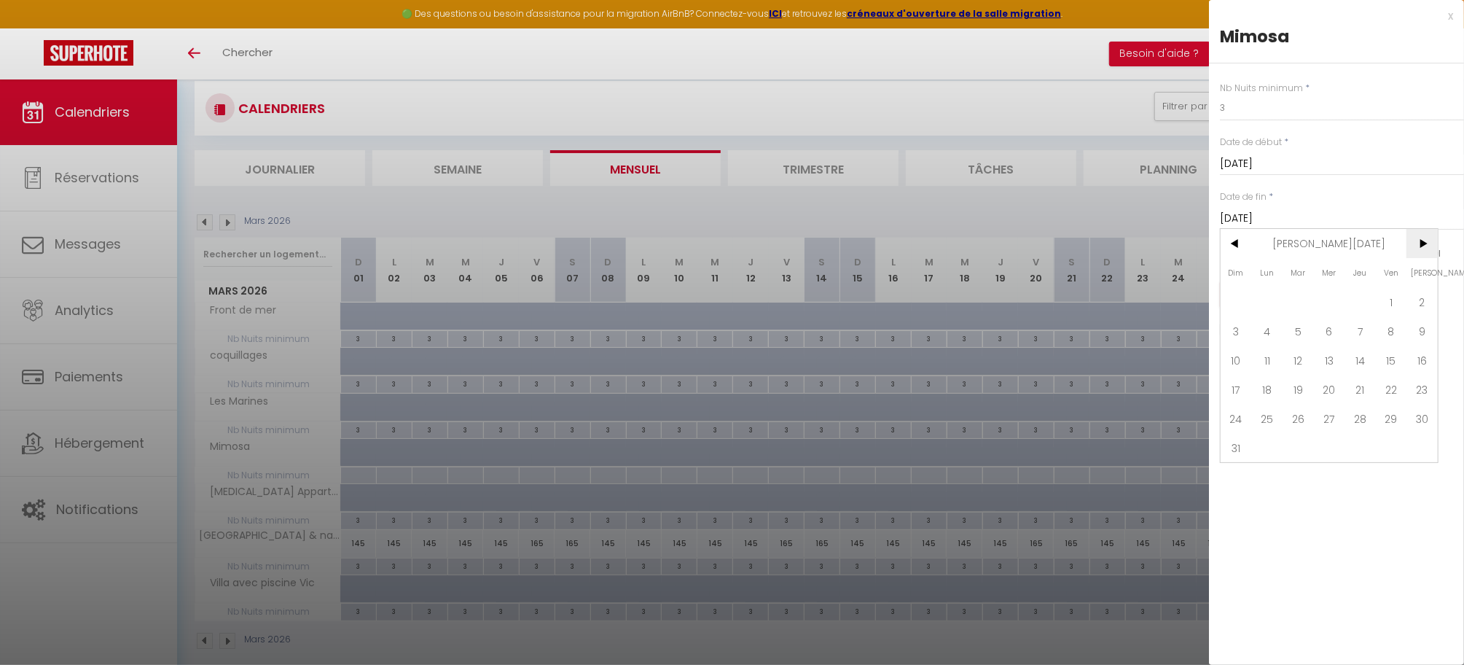
click at [1424, 244] on span ">" at bounding box center [1422, 243] width 31 height 29
click at [1241, 421] on span "28" at bounding box center [1236, 418] width 31 height 29
type input "Dim 28 Février 2027"
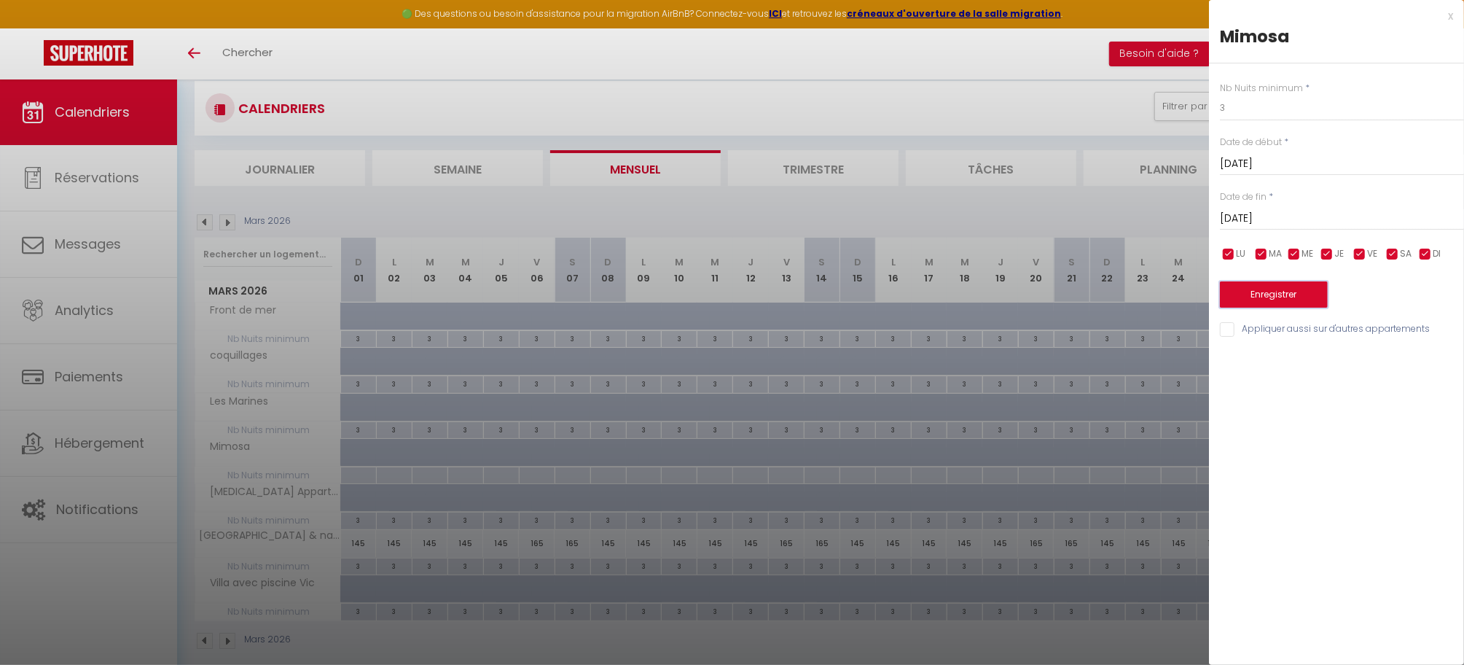
click at [1275, 294] on button "Enregistrer" at bounding box center [1274, 294] width 108 height 26
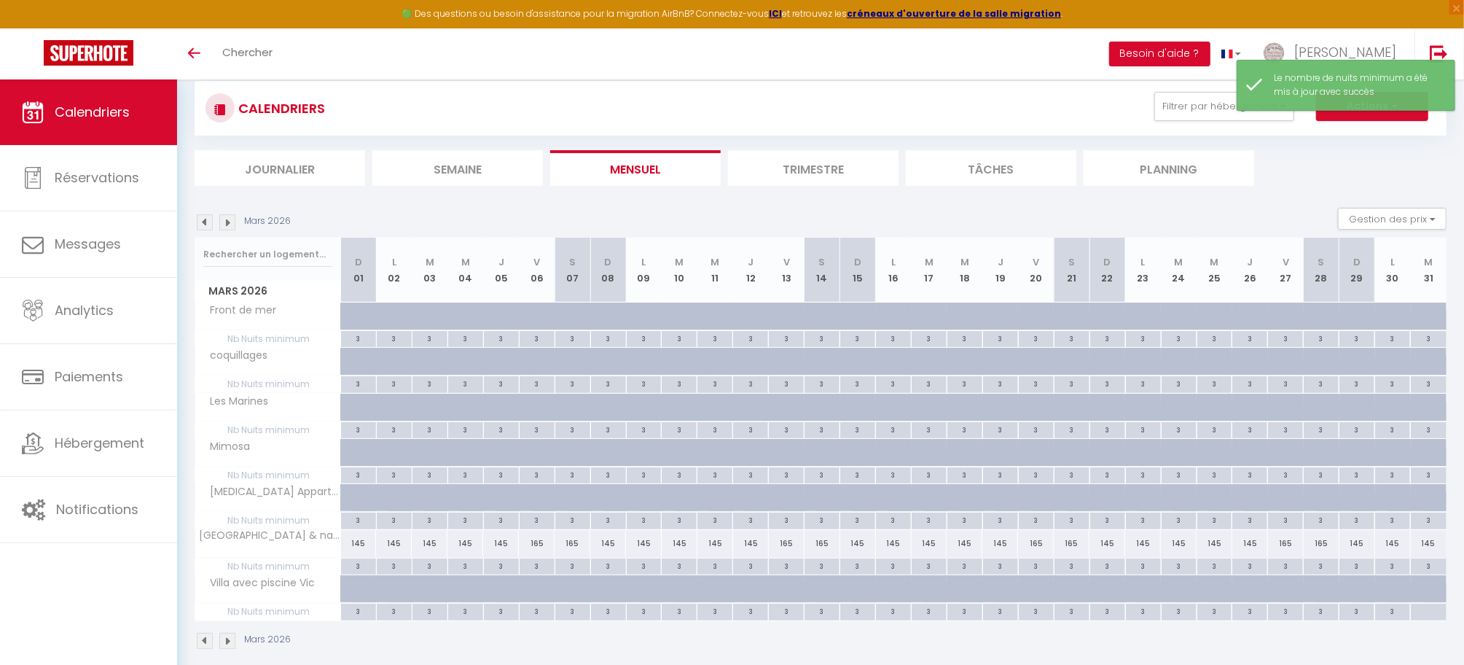
scroll to position [39, 0]
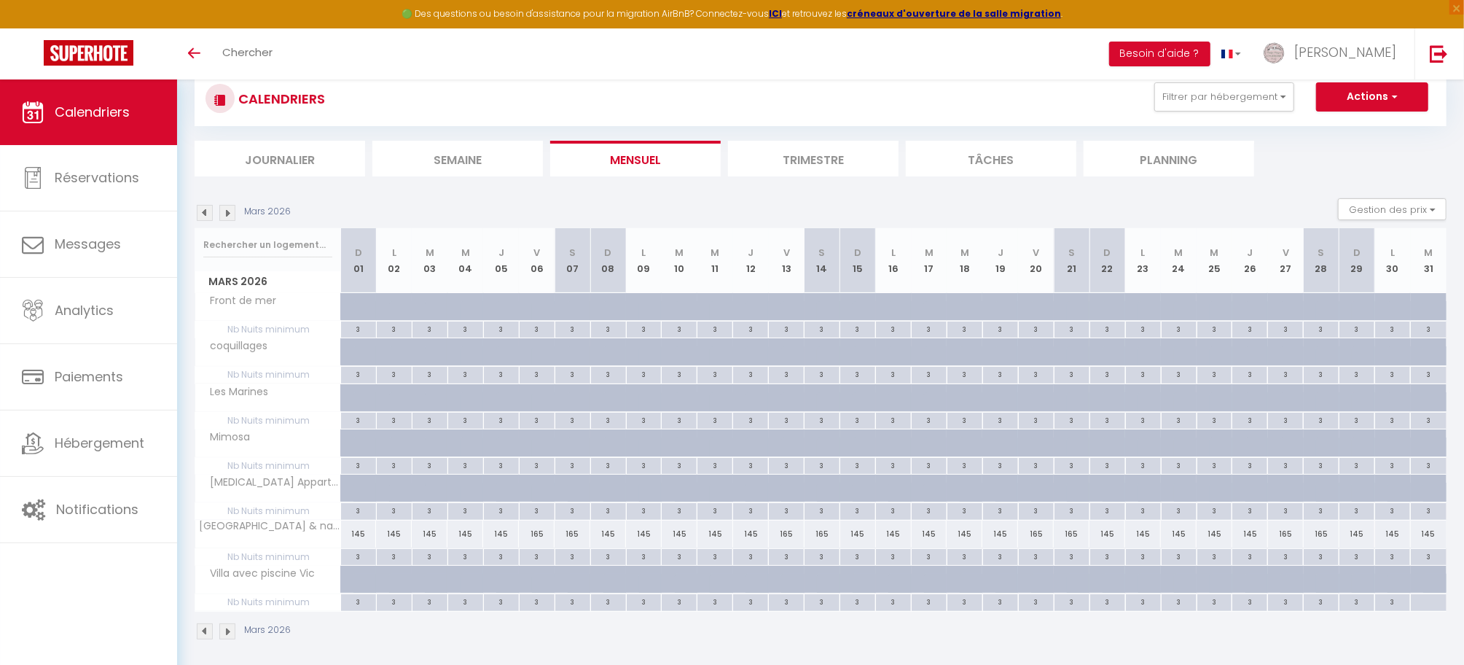
click at [353, 311] on div at bounding box center [359, 307] width 36 height 28
type input "Dim 01 Mars 2026"
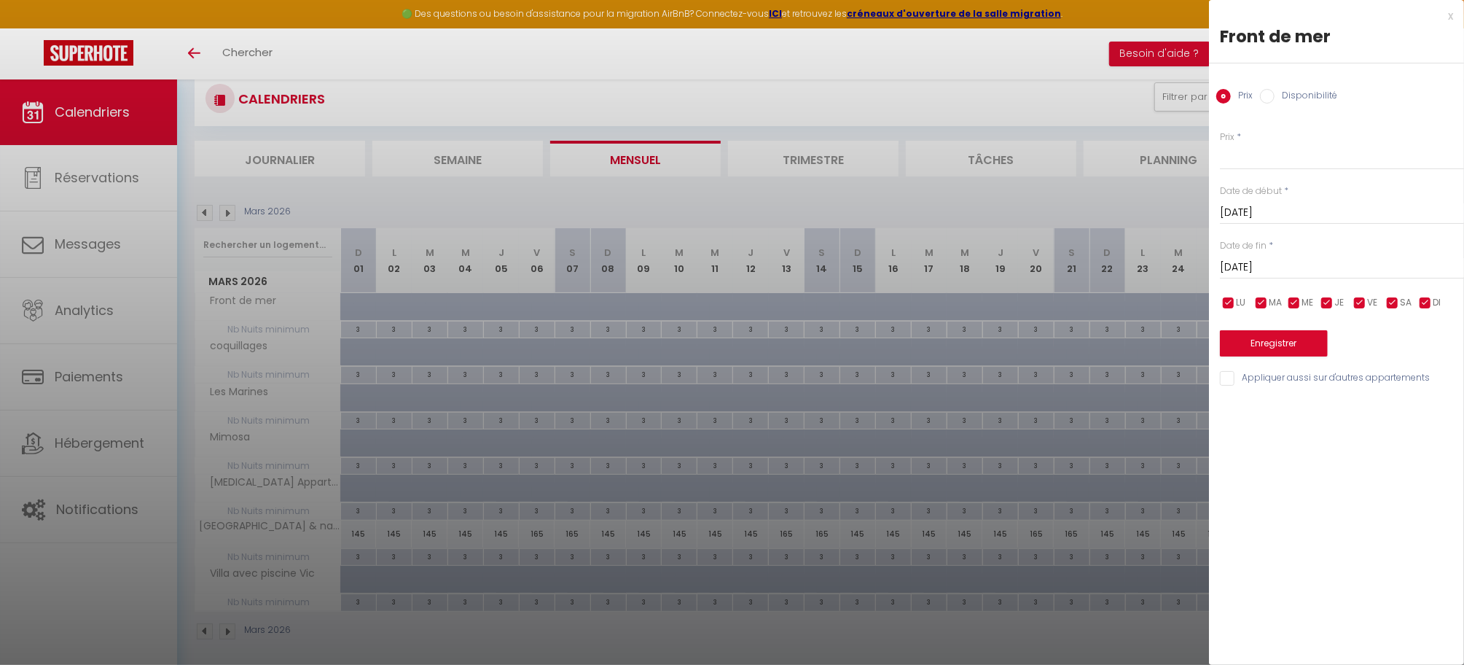
click at [1279, 268] on input "Lun 02 Mars 2026" at bounding box center [1342, 267] width 244 height 19
click at [1421, 292] on span ">" at bounding box center [1422, 292] width 31 height 29
click at [1367, 464] on span "30" at bounding box center [1360, 467] width 31 height 29
type input "Jeu 30 Avril 2026"
click at [1249, 156] on input "Prix" at bounding box center [1342, 157] width 244 height 26
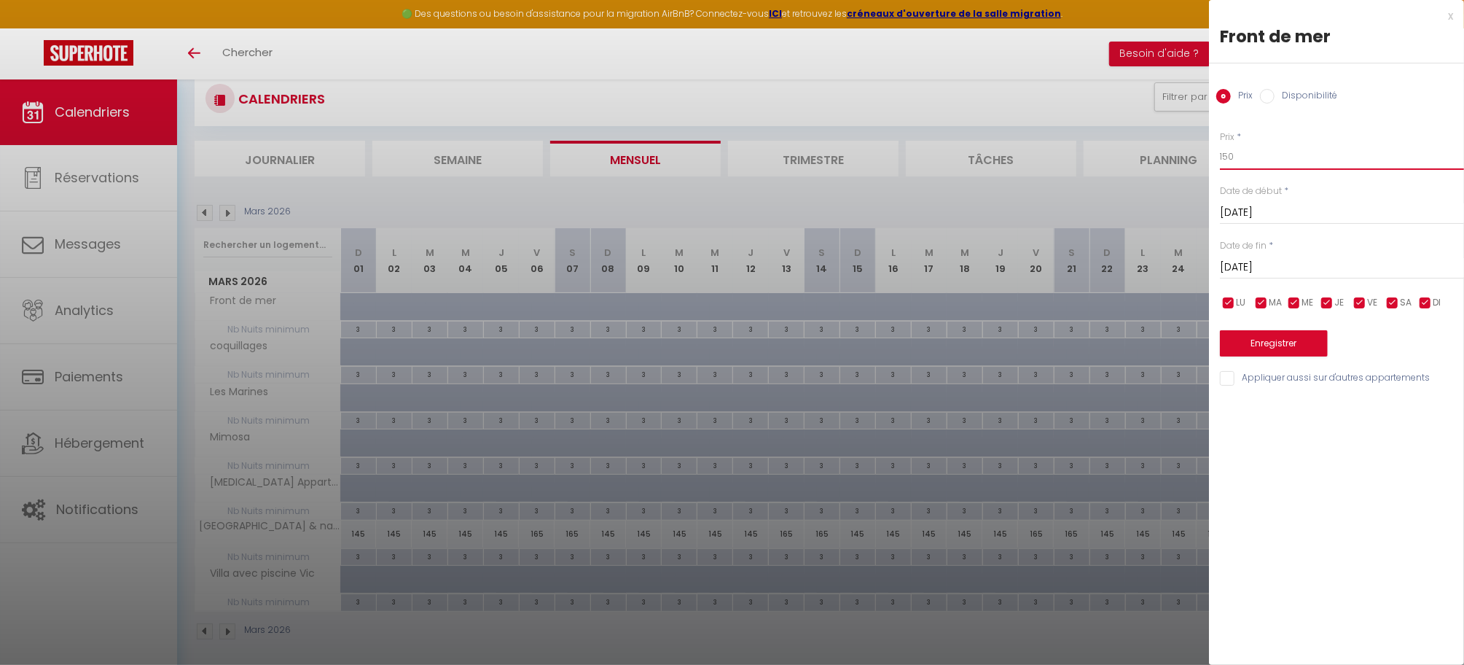
type input "150"
click at [1276, 343] on button "Enregistrer" at bounding box center [1274, 343] width 108 height 26
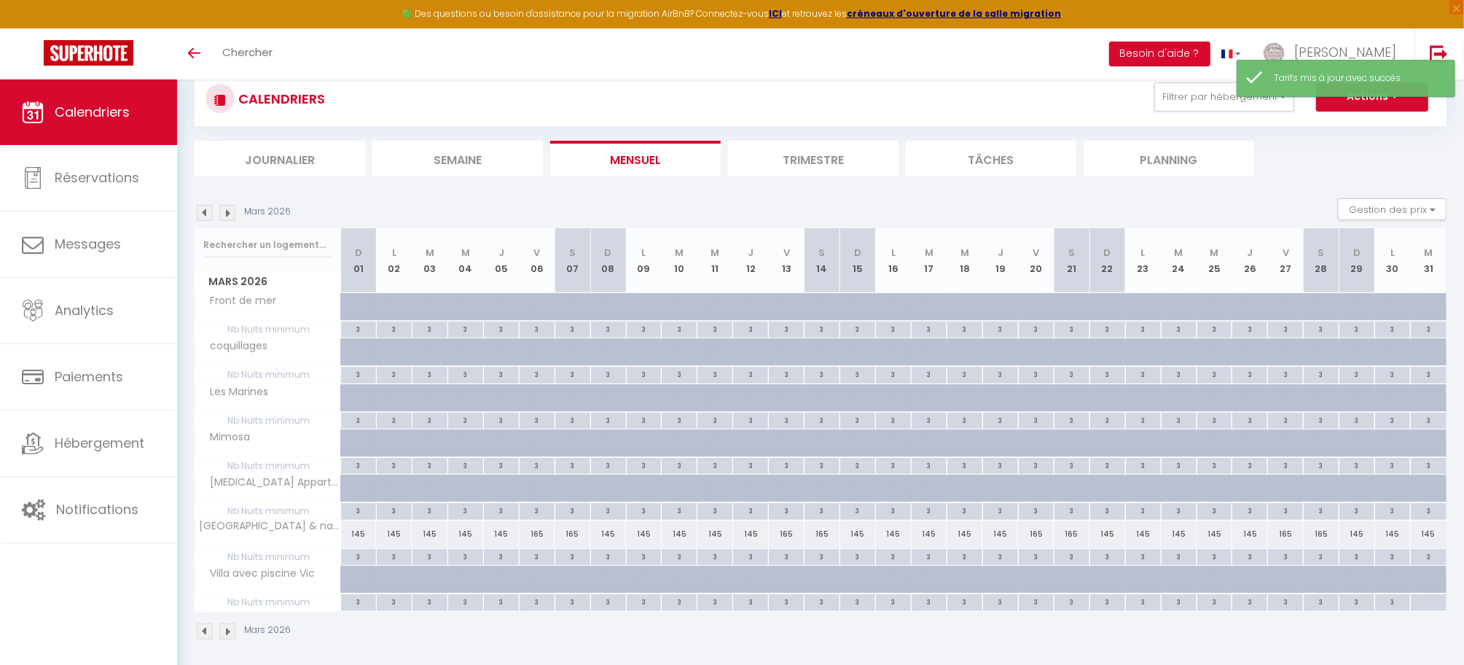
click at [359, 310] on div at bounding box center [372, 315] width 36 height 28
type input "150"
type input "Dim 01 Mars 2026"
type input "Lun 02 Mars 2026"
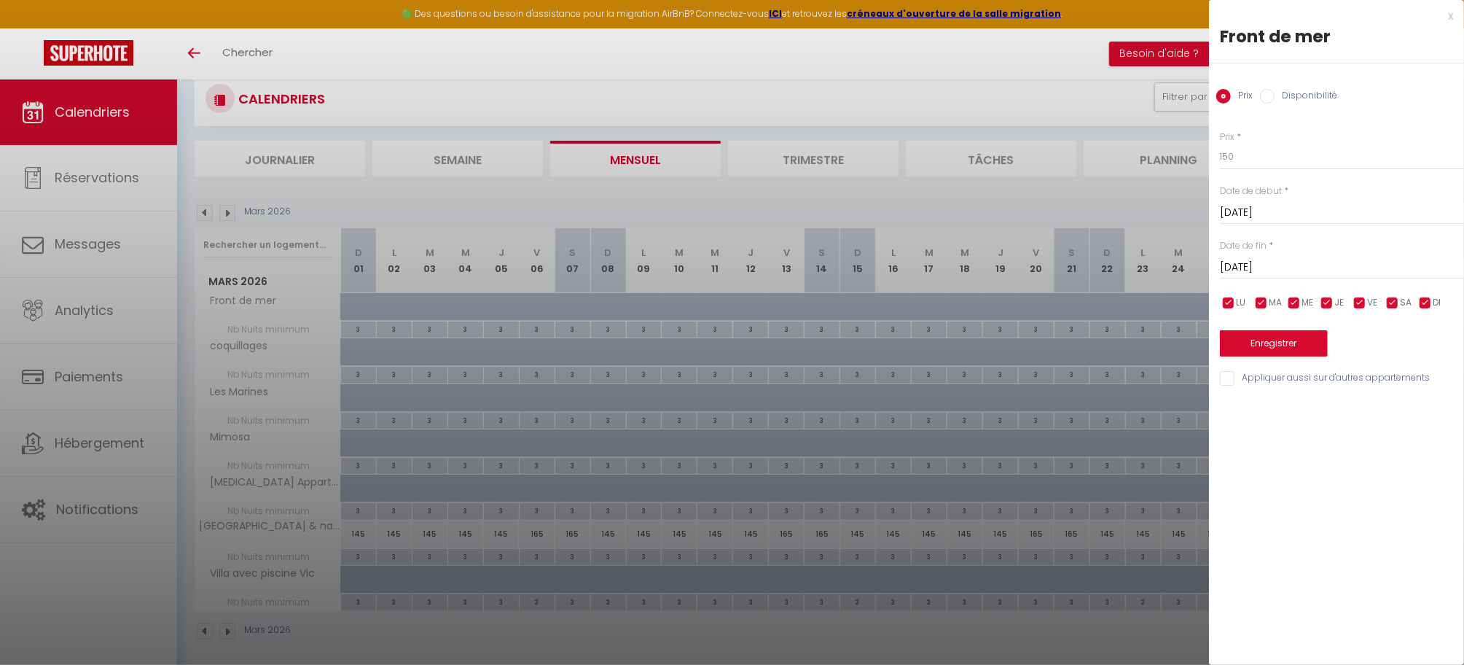
click at [1266, 95] on input "Disponibilité" at bounding box center [1267, 96] width 15 height 15
radio input "true"
radio input "false"
click at [1287, 268] on input "Lun 02 Mars 2026" at bounding box center [1342, 269] width 244 height 19
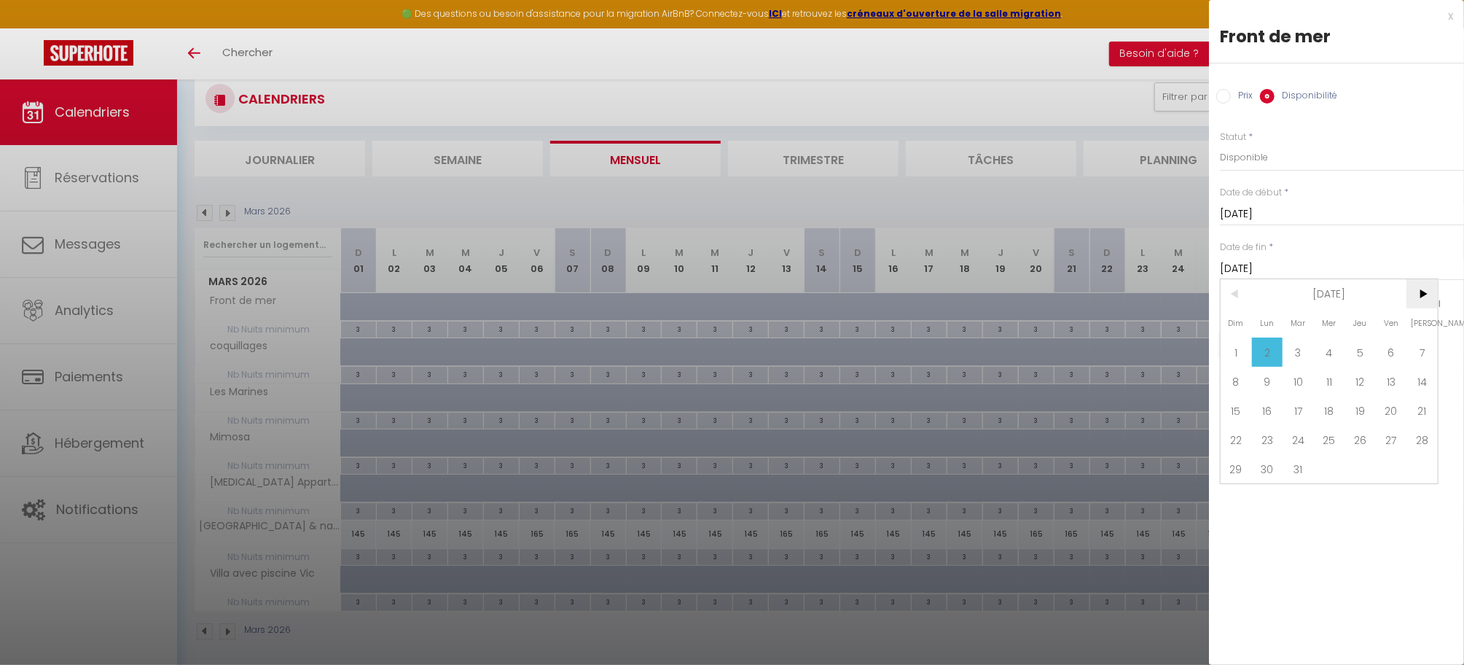
click at [1432, 295] on span ">" at bounding box center [1422, 293] width 31 height 29
click at [1304, 467] on span "30" at bounding box center [1298, 468] width 31 height 29
type input "Mar 30 Juin 2026"
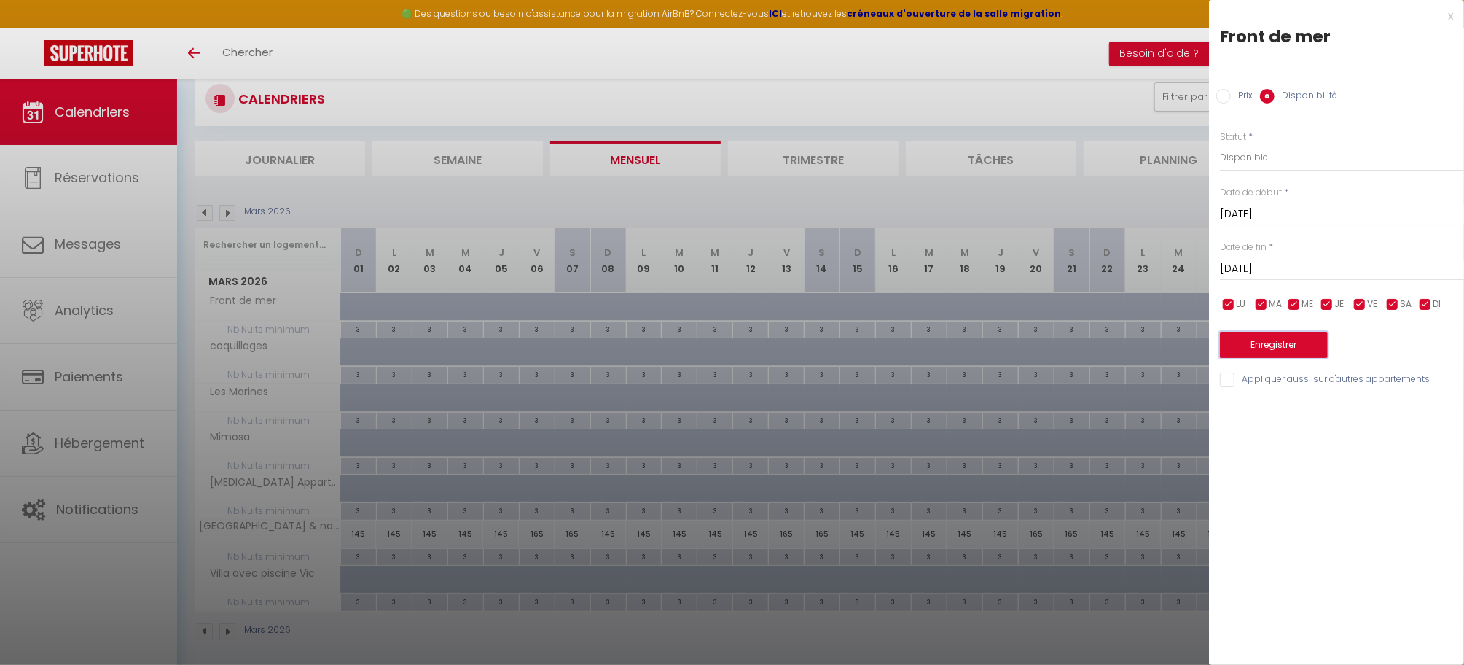
click at [1265, 341] on button "Enregistrer" at bounding box center [1274, 345] width 108 height 26
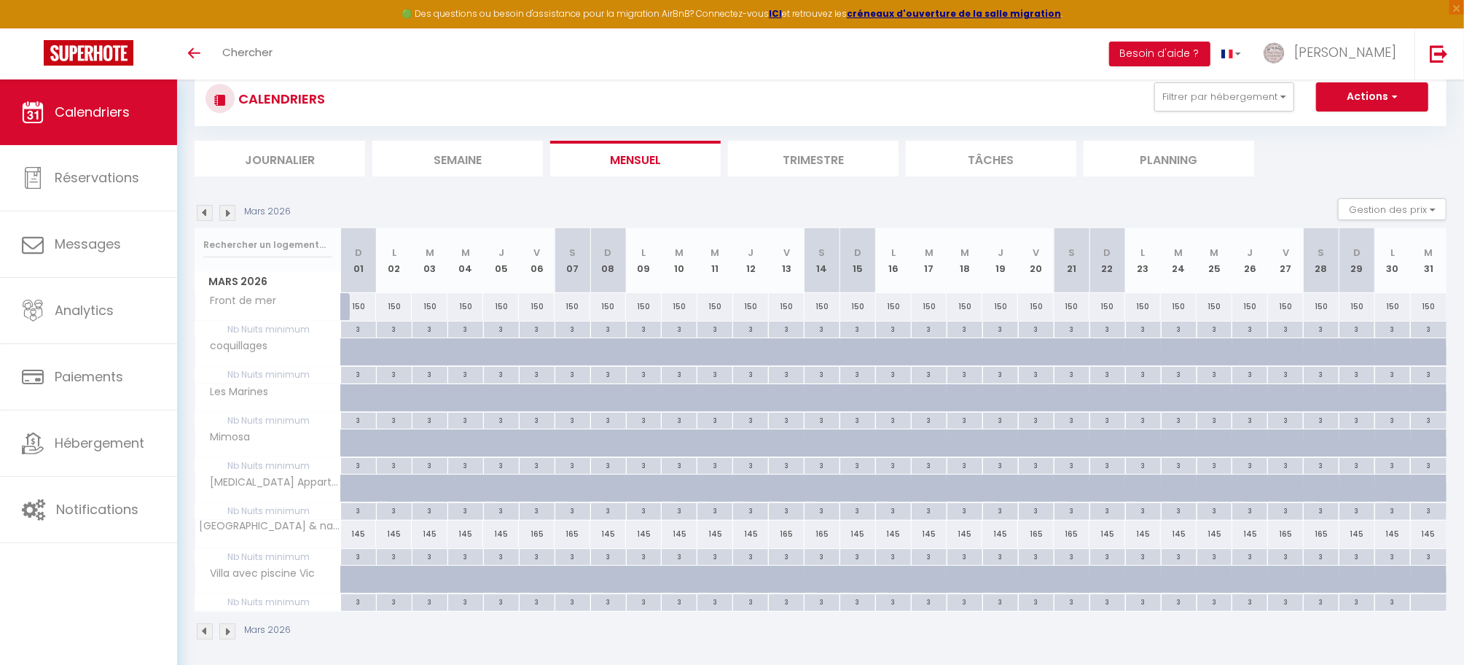
click at [347, 354] on div at bounding box center [359, 352] width 36 height 28
select select "1"
type input "Dim 01 Mars 2026"
type input "Lun 02 Mars 2026"
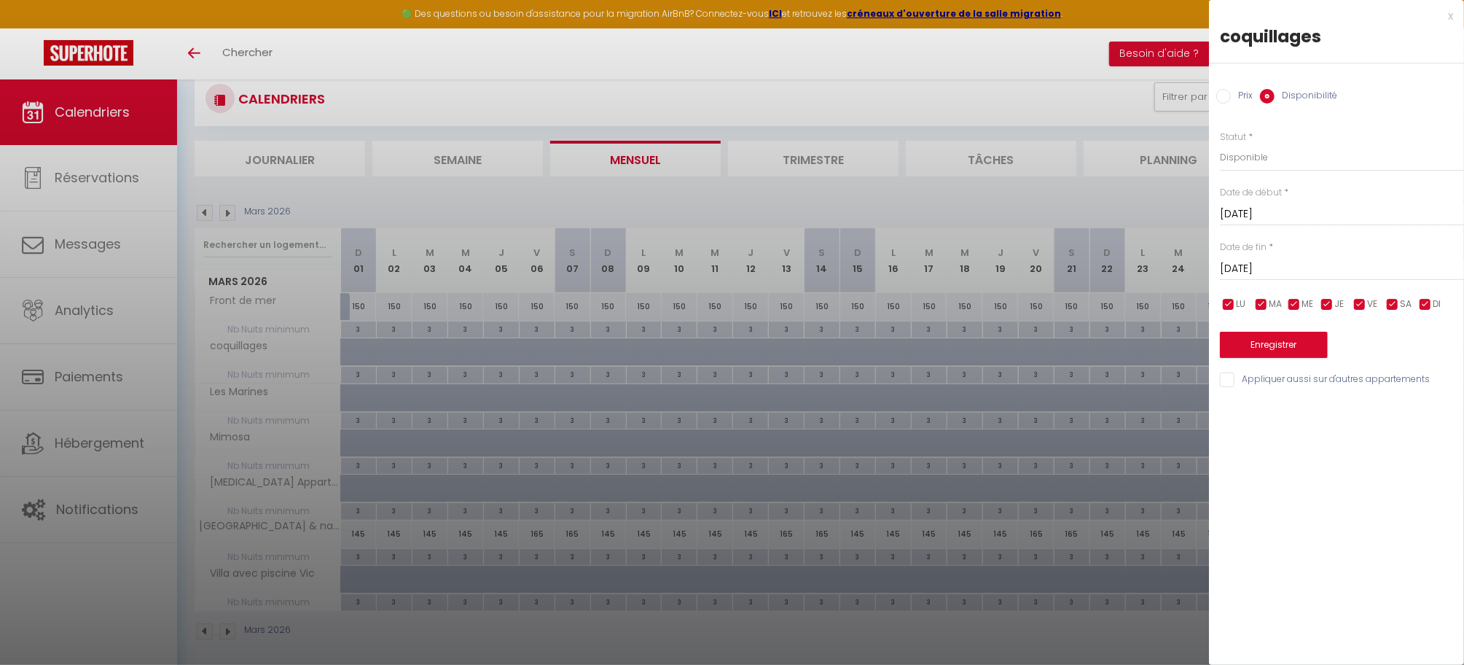
click at [363, 391] on div at bounding box center [732, 332] width 1464 height 665
select select
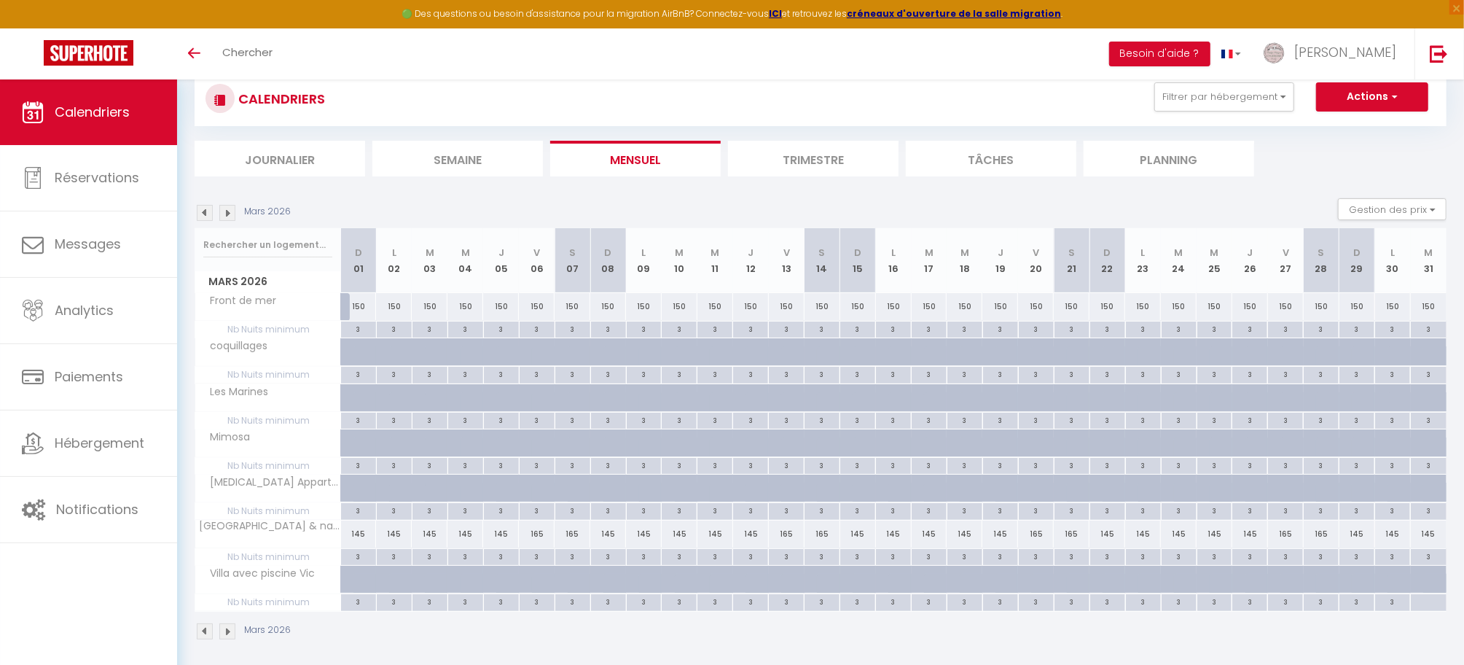
click at [362, 397] on div at bounding box center [372, 406] width 36 height 28
select select "1"
type input "Dim 01 Mars 2026"
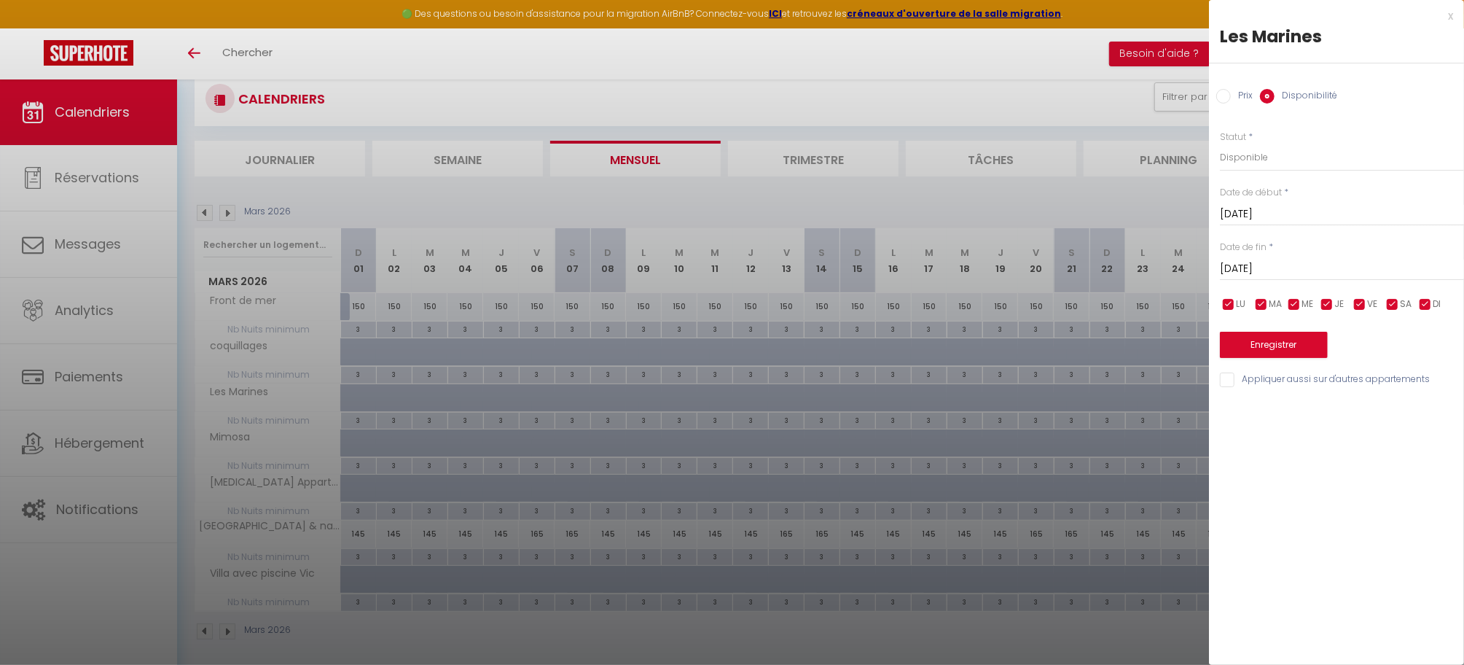
click at [1273, 270] on input "Lun 02 Mars 2026" at bounding box center [1342, 269] width 244 height 19
click at [1428, 298] on span ">" at bounding box center [1422, 293] width 31 height 29
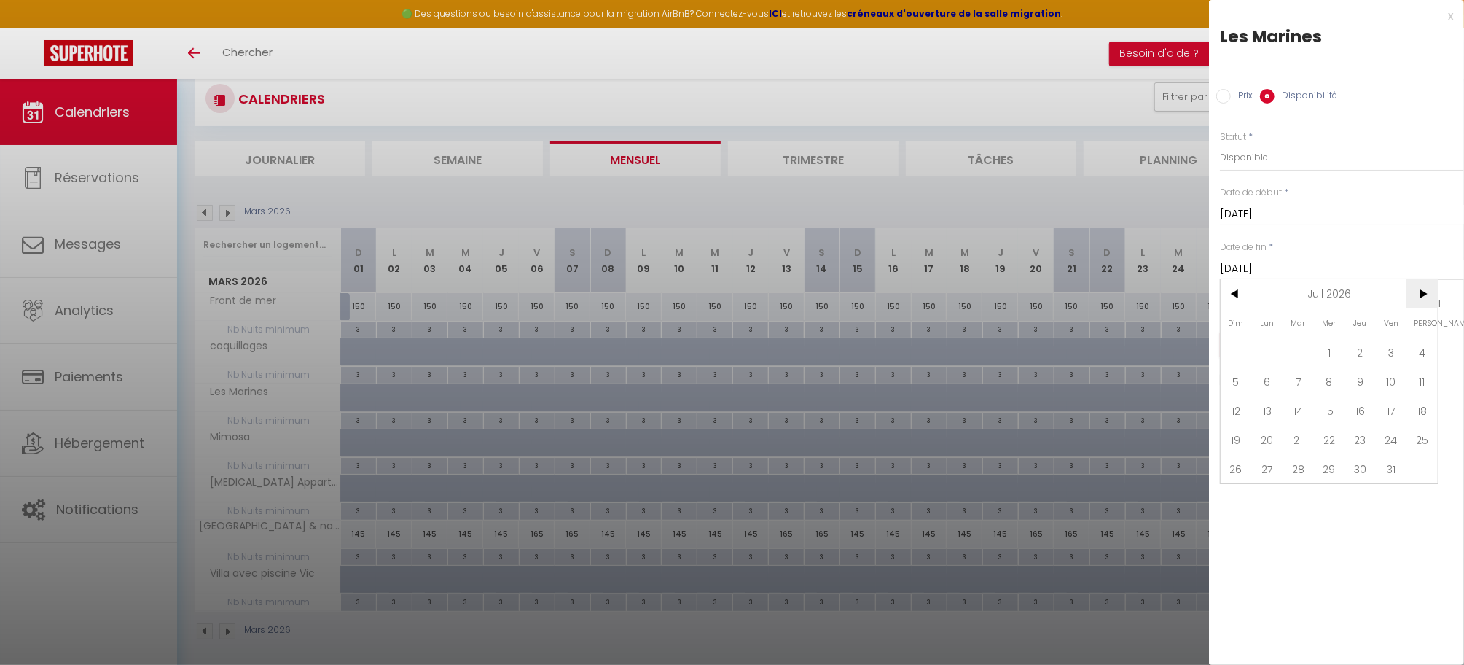
click at [1428, 298] on span ">" at bounding box center [1422, 293] width 31 height 29
click at [1273, 475] on span "30" at bounding box center [1267, 468] width 31 height 29
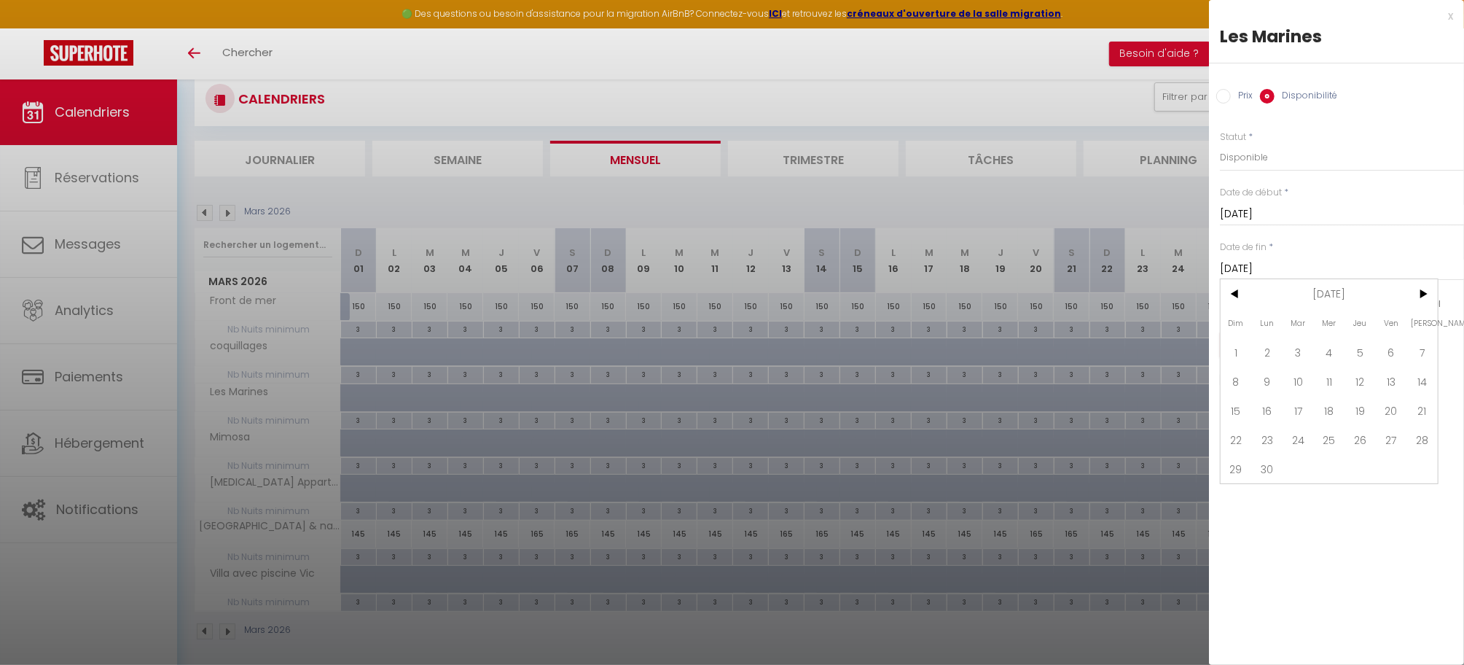
type input "Lun 30 Novembre 2026"
click at [1230, 101] on input "Prix" at bounding box center [1224, 96] width 15 height 15
radio input "true"
radio input "false"
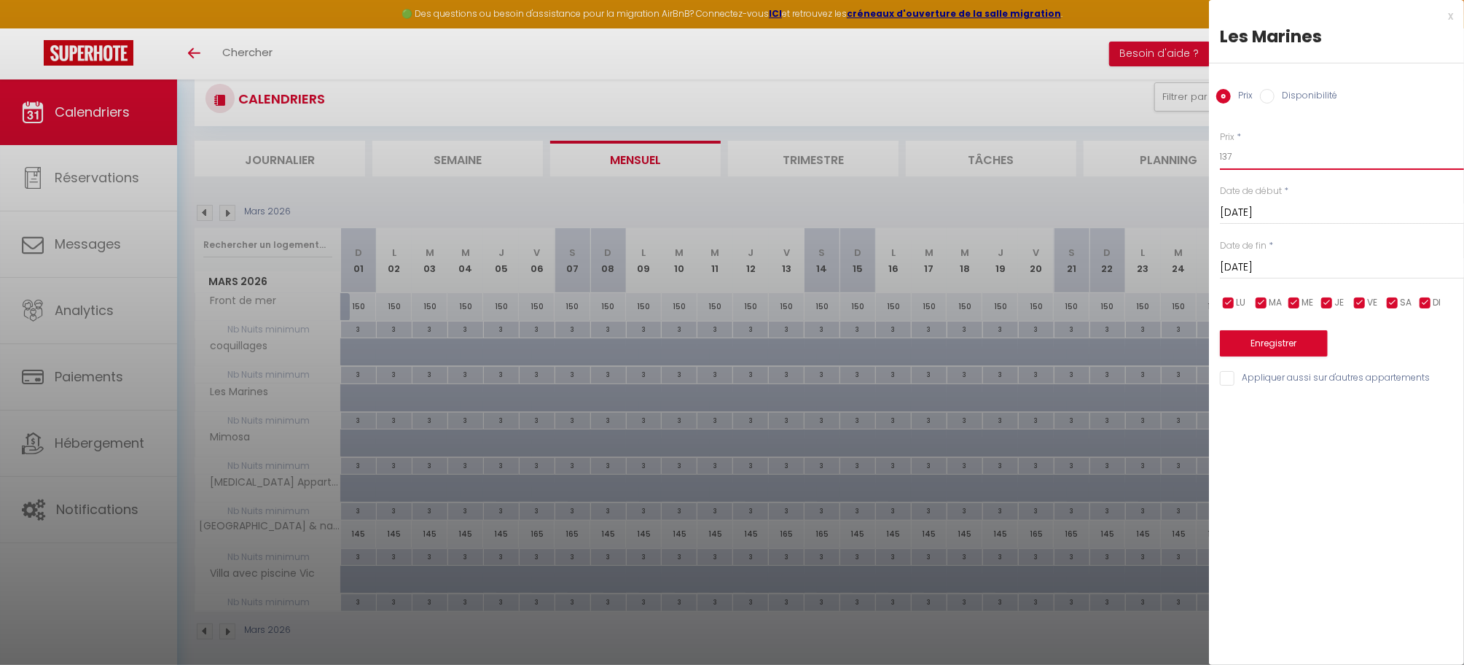
click at [1248, 160] on input "137" at bounding box center [1342, 157] width 244 height 26
click at [1226, 158] on input "1140" at bounding box center [1342, 157] width 244 height 26
type input "140"
click at [1283, 343] on button "Enregistrer" at bounding box center [1274, 343] width 108 height 26
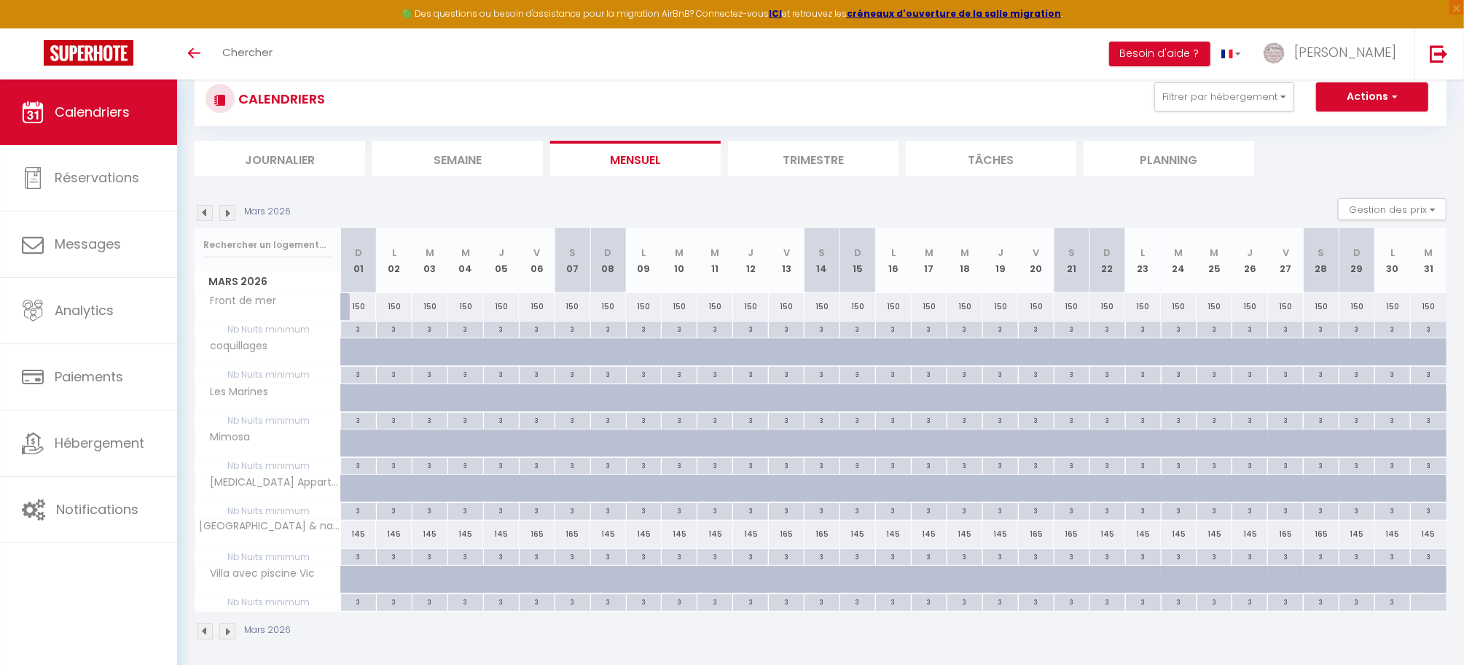
click at [354, 446] on div at bounding box center [372, 451] width 36 height 28
type input "Dim 01 Mars 2026"
type input "Lun 02 Mars 2026"
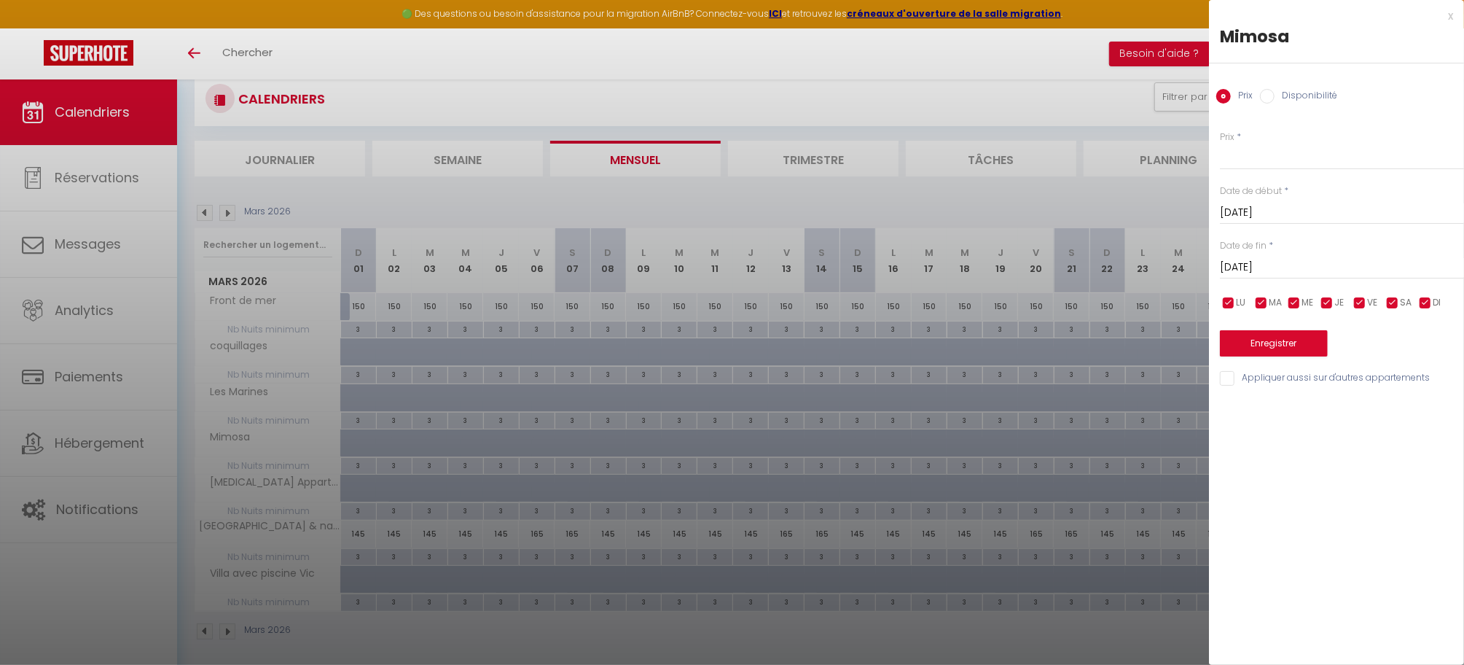
click at [1267, 99] on input "Disponibilité" at bounding box center [1267, 96] width 15 height 15
radio input "true"
radio input "false"
click at [1254, 161] on select "Disponible Indisponible" at bounding box center [1342, 158] width 244 height 28
click at [1220, 144] on select "Disponible Indisponible" at bounding box center [1342, 158] width 244 height 28
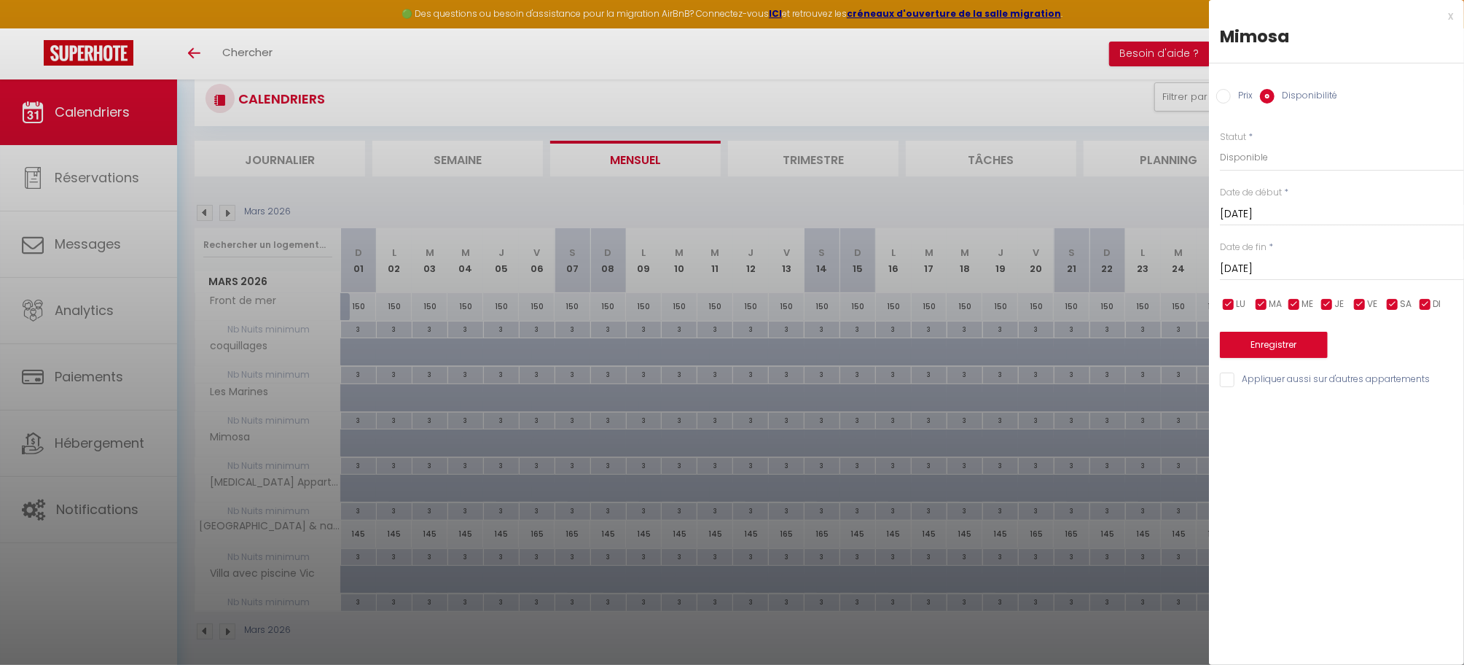
click at [1265, 269] on input "Lun 02 Mars 2026" at bounding box center [1342, 269] width 244 height 19
click at [1311, 475] on span "31" at bounding box center [1298, 468] width 31 height 29
click at [1326, 267] on input "Mar 31 Mars 2026" at bounding box center [1342, 269] width 244 height 19
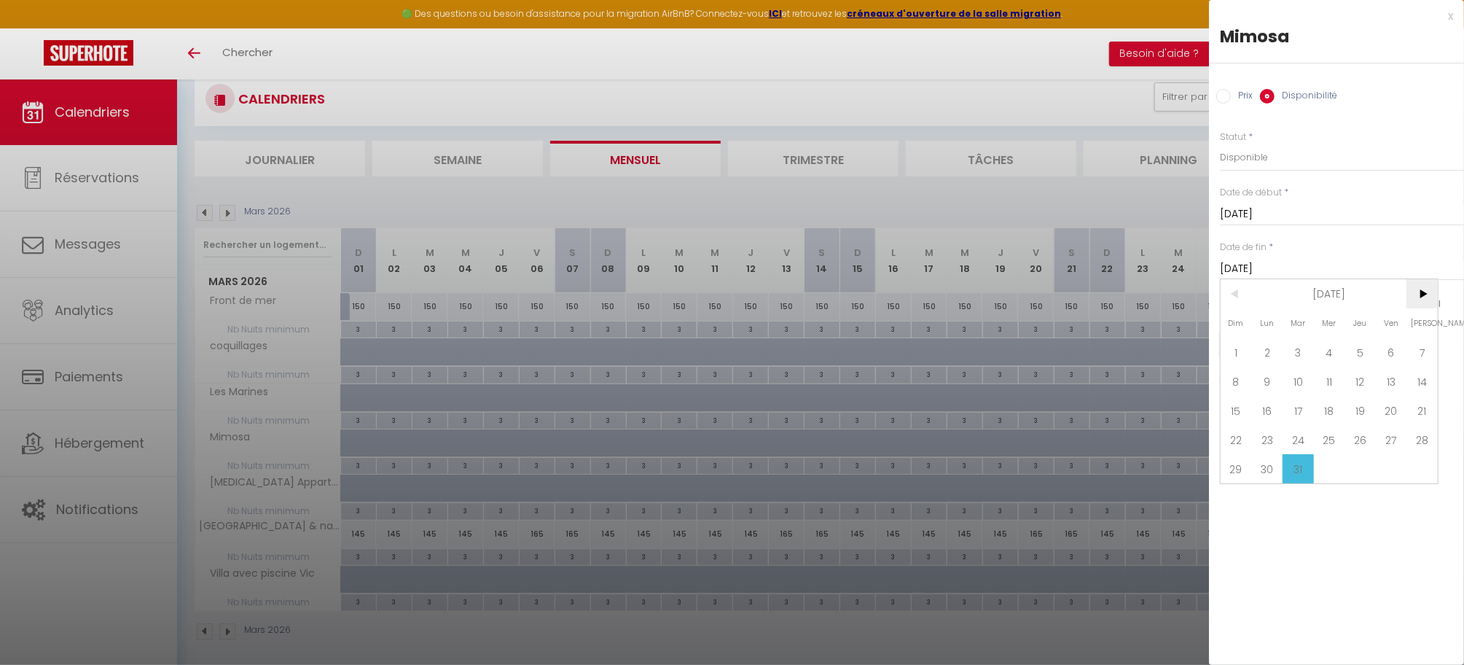
click at [1426, 290] on span ">" at bounding box center [1422, 293] width 31 height 29
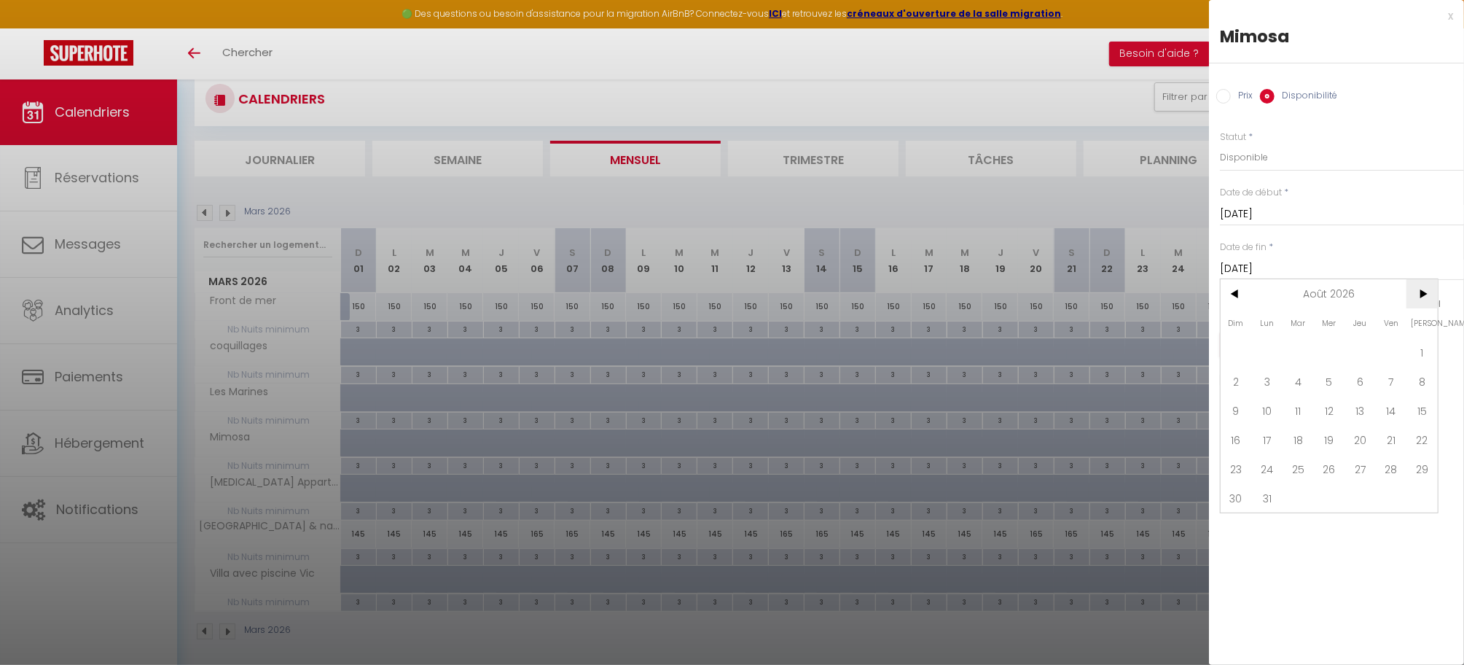
click at [1426, 290] on span ">" at bounding box center [1422, 293] width 31 height 29
click at [1426, 289] on span ">" at bounding box center [1422, 293] width 31 height 29
click at [1419, 466] on span "31" at bounding box center [1422, 468] width 31 height 29
type input "Sam 31 Octobre 2026"
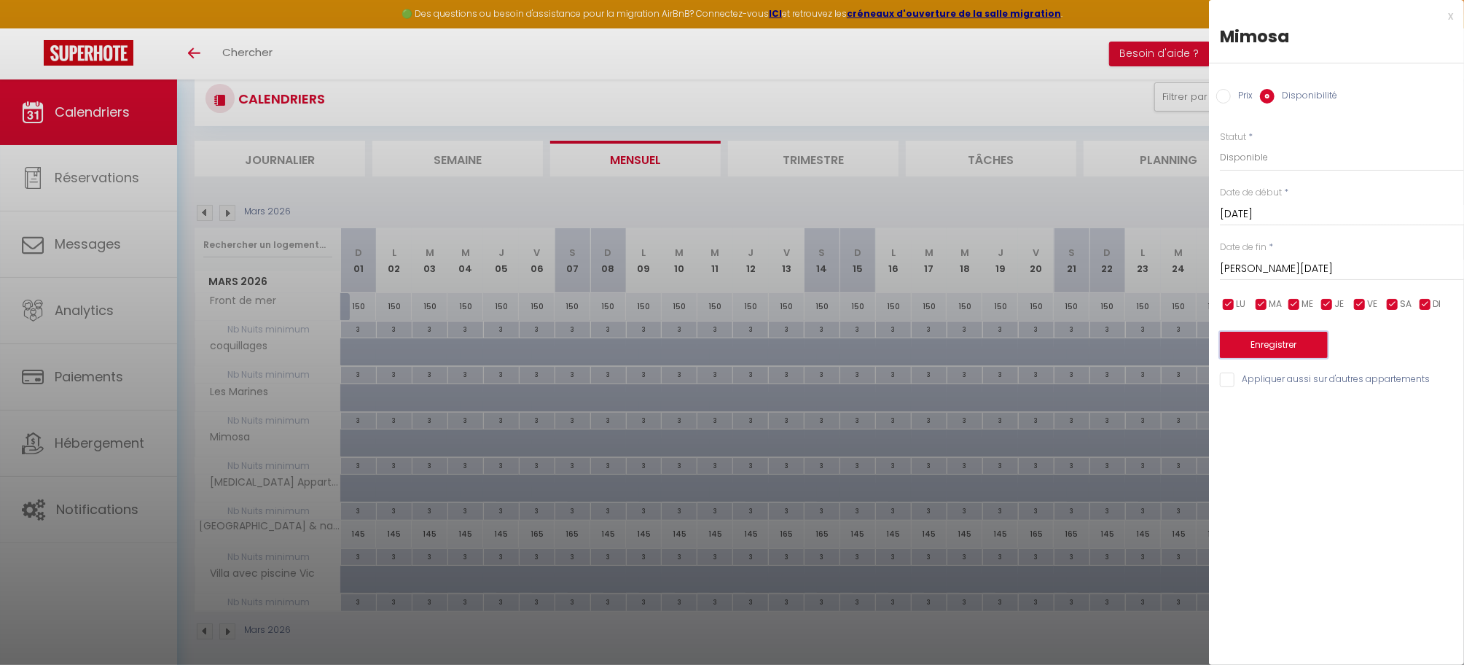
click at [1281, 343] on button "Enregistrer" at bounding box center [1274, 345] width 108 height 26
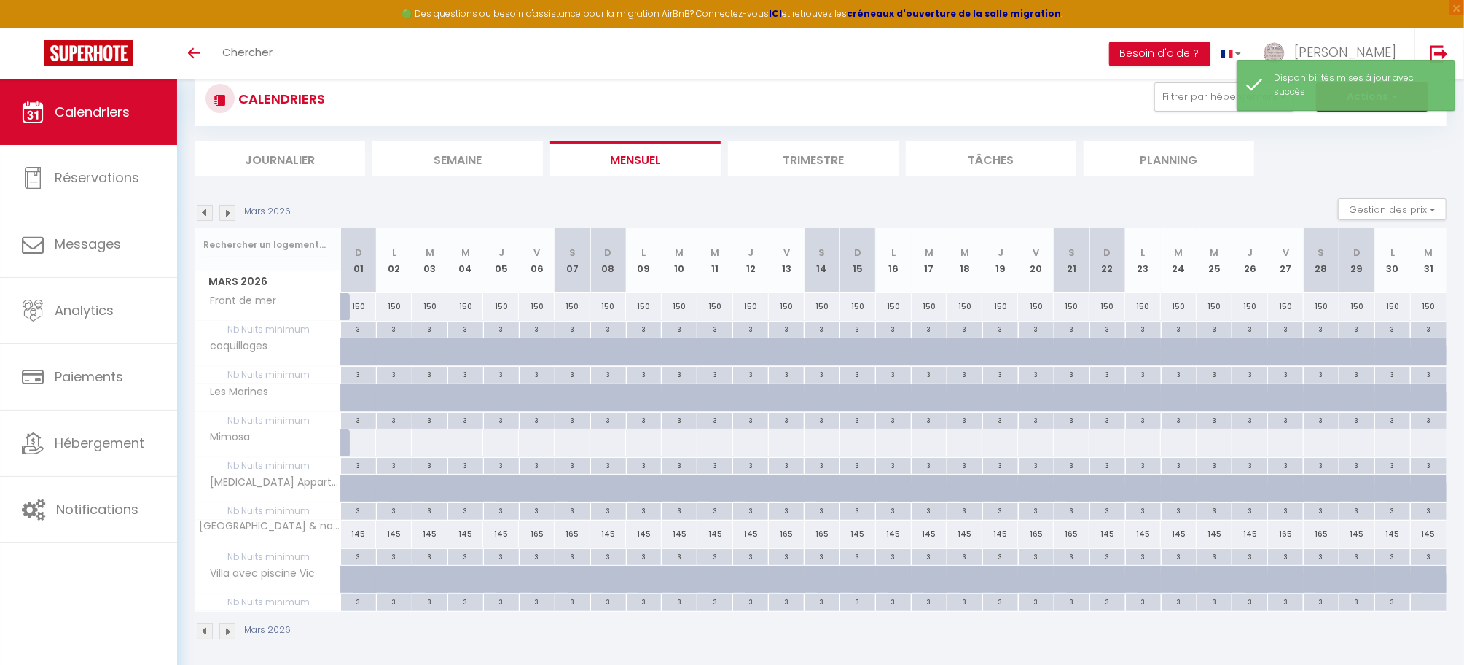
click at [355, 444] on div at bounding box center [358, 442] width 36 height 27
select select "1"
type input "Dim 01 Mars 2026"
type input "Lun 02 Mars 2026"
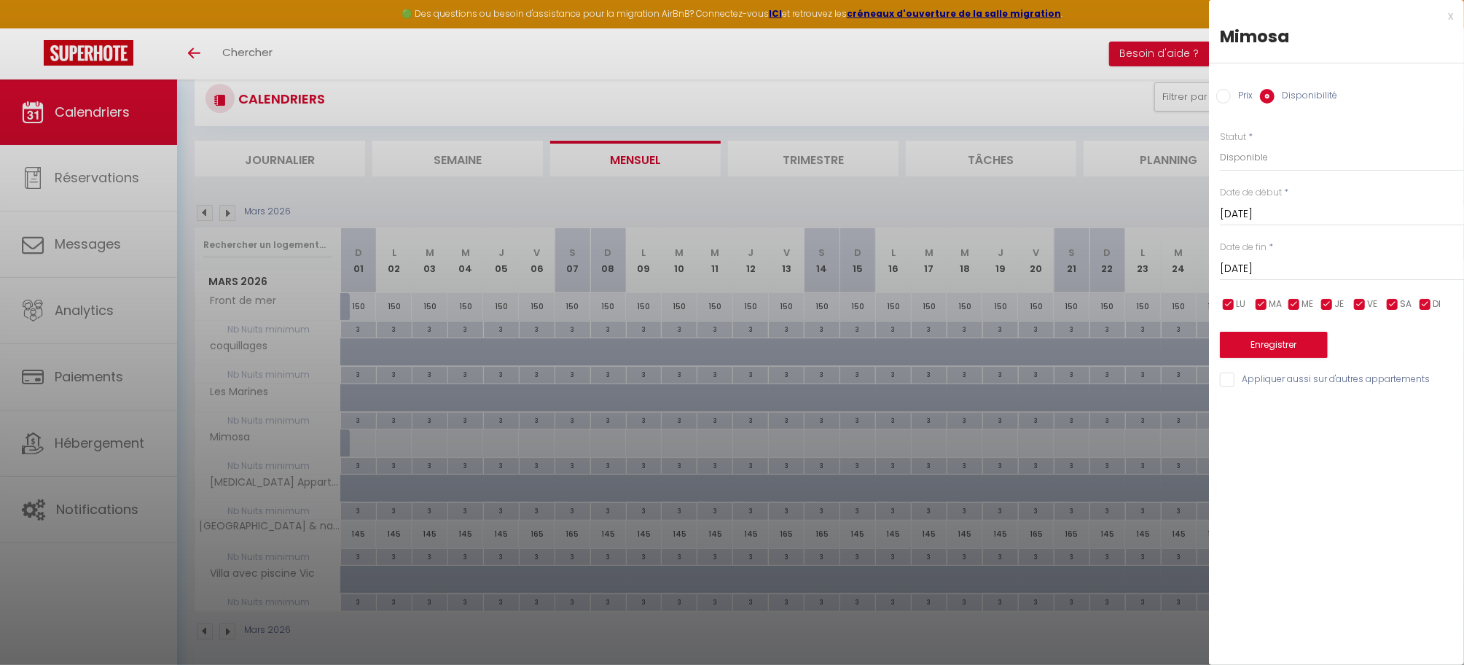
click at [1224, 98] on input "Prix" at bounding box center [1224, 96] width 15 height 15
radio input "true"
radio input "false"
click at [1290, 267] on input "Lun 02 Mars 2026" at bounding box center [1342, 267] width 244 height 19
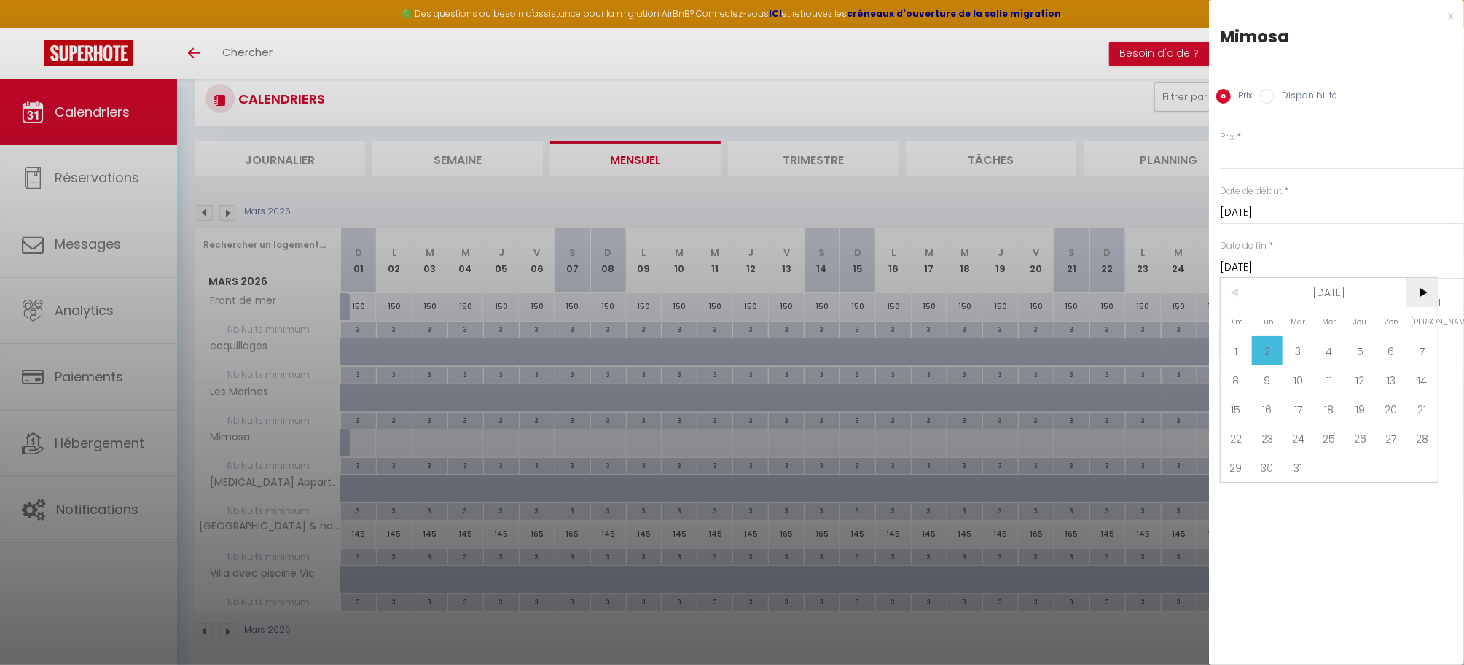
click at [1424, 293] on span ">" at bounding box center [1422, 292] width 31 height 29
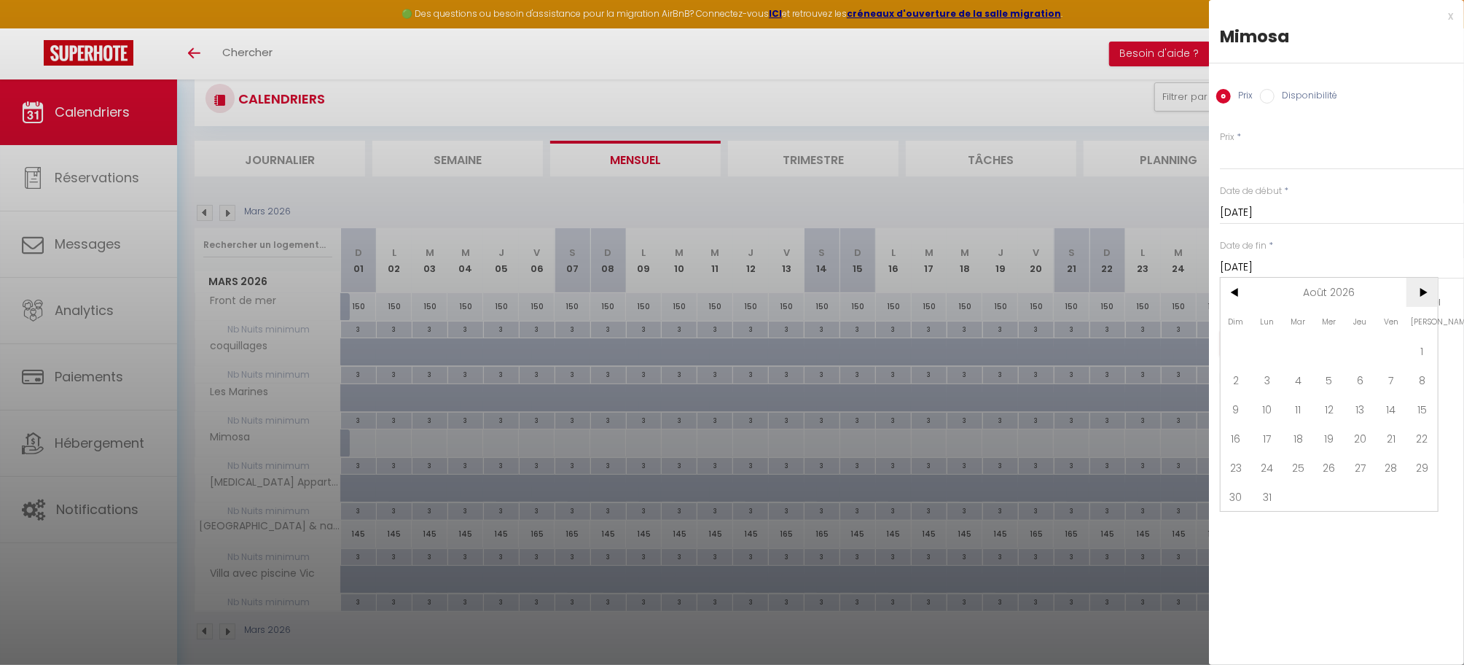
click at [1424, 293] on span ">" at bounding box center [1422, 292] width 31 height 29
click at [1421, 476] on span "31" at bounding box center [1422, 467] width 31 height 29
type input "Sam 31 Octobre 2026"
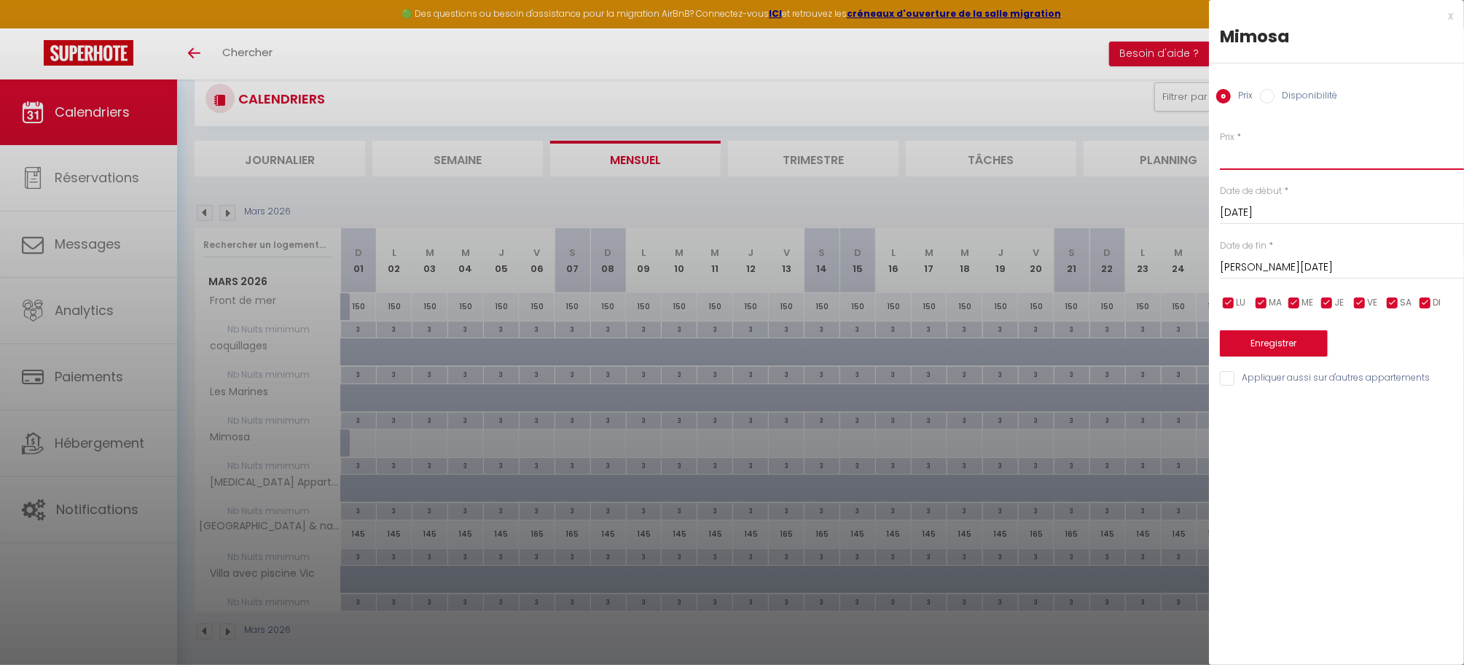
click at [1263, 155] on input "Prix" at bounding box center [1342, 157] width 244 height 26
type input "145"
click at [1272, 344] on button "Enregistrer" at bounding box center [1274, 343] width 108 height 26
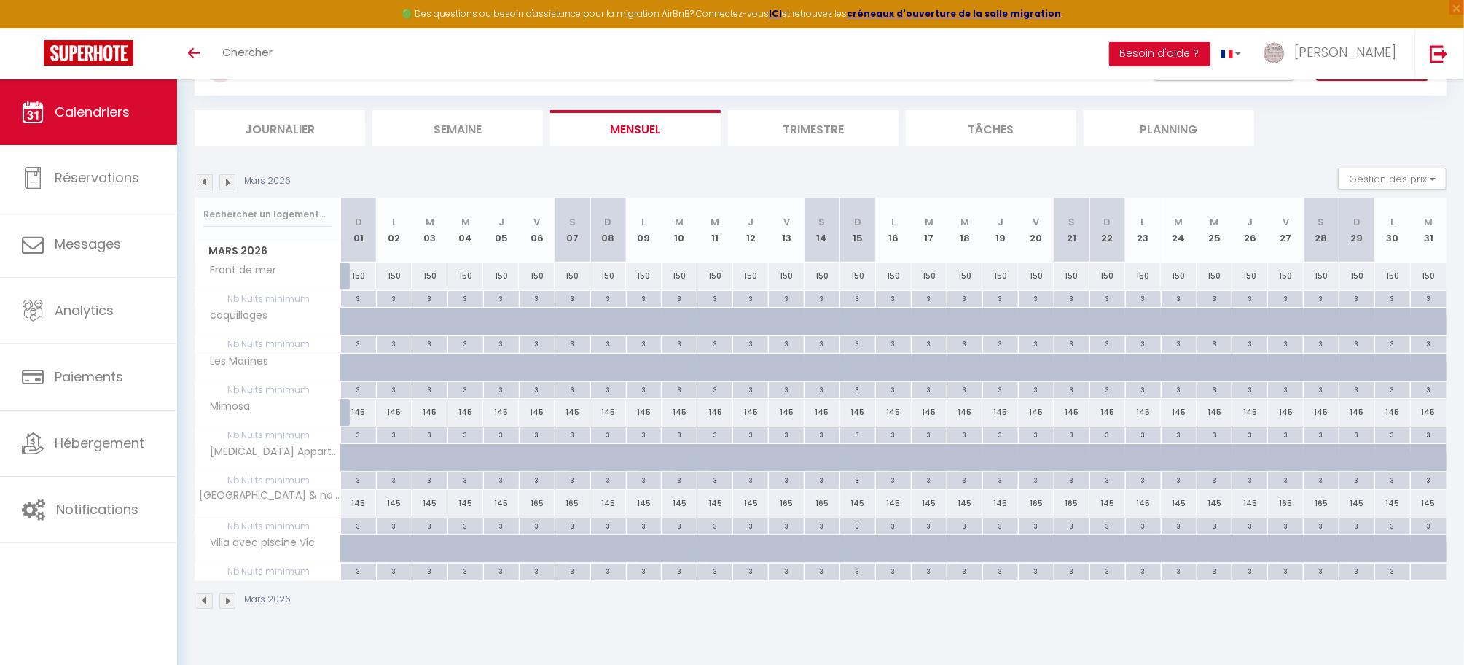
scroll to position [79, 0]
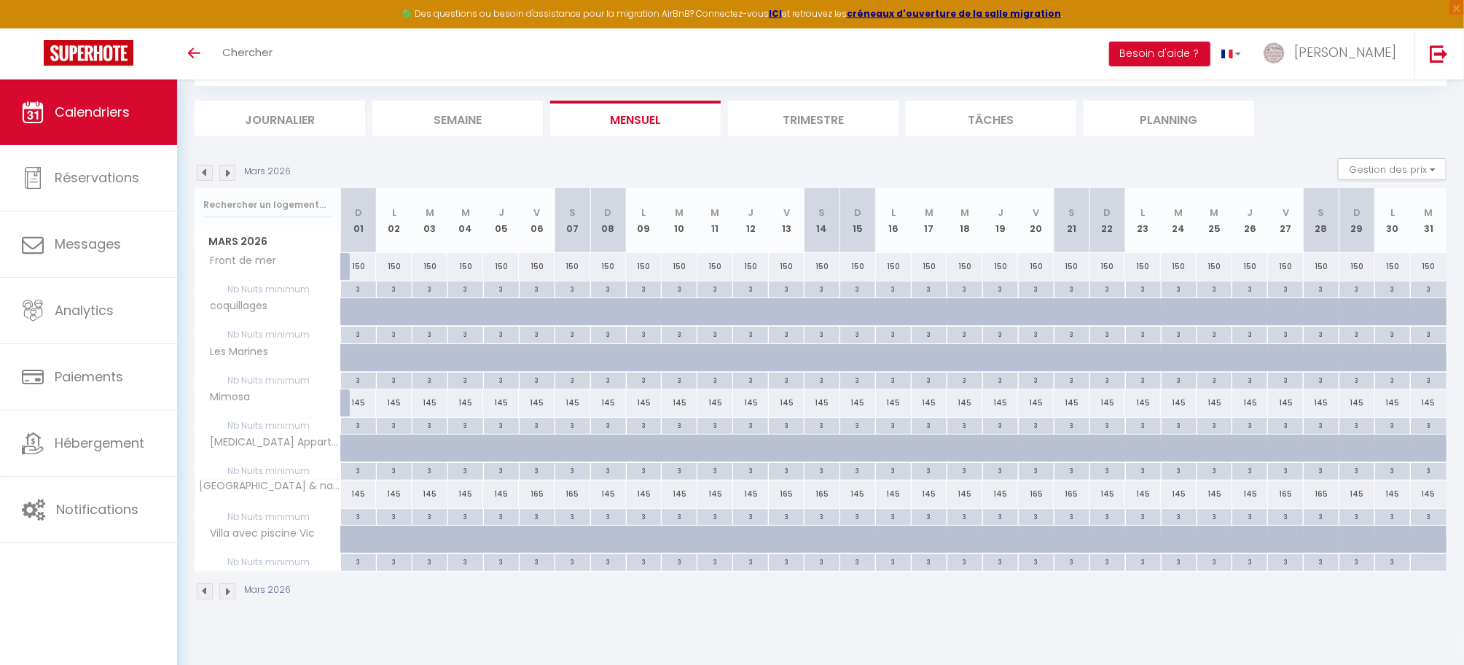
click at [229, 171] on img at bounding box center [227, 173] width 16 height 16
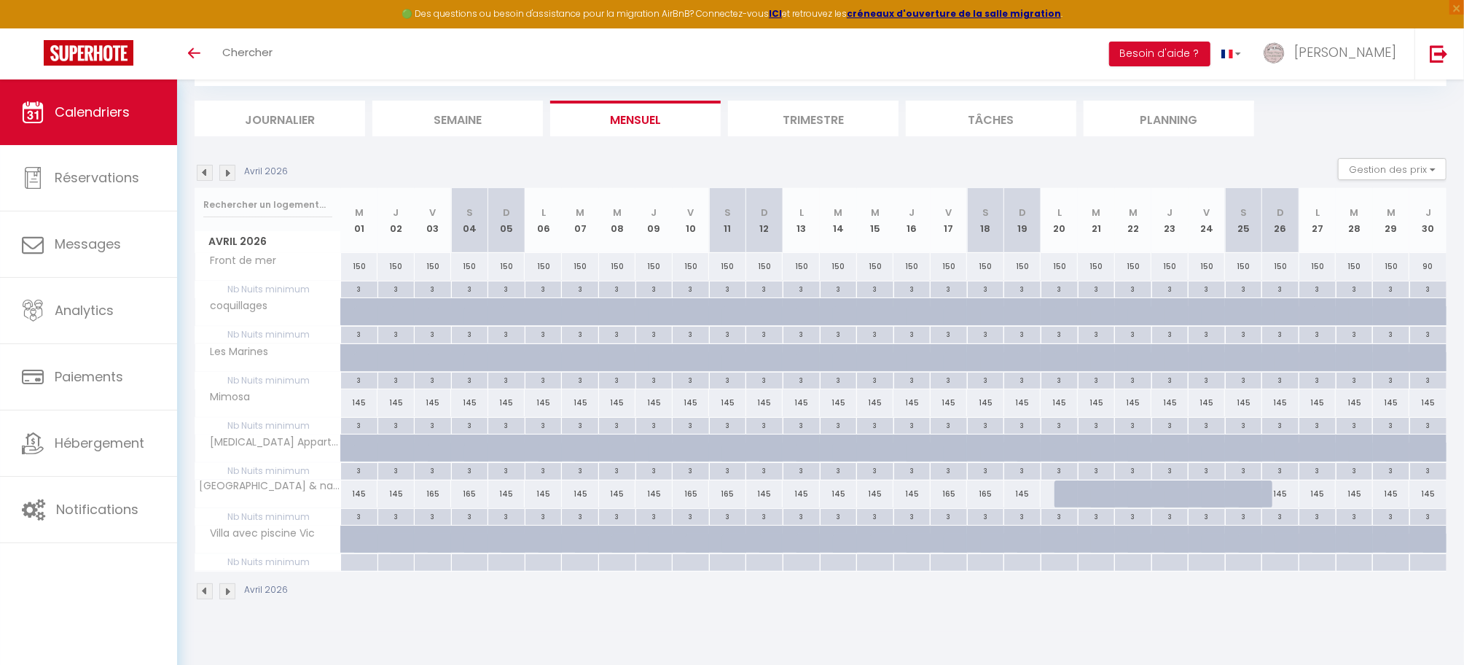
click at [362, 474] on div "3" at bounding box center [359, 470] width 36 height 14
type input "3"
type input "Mer 01 Avril 2026"
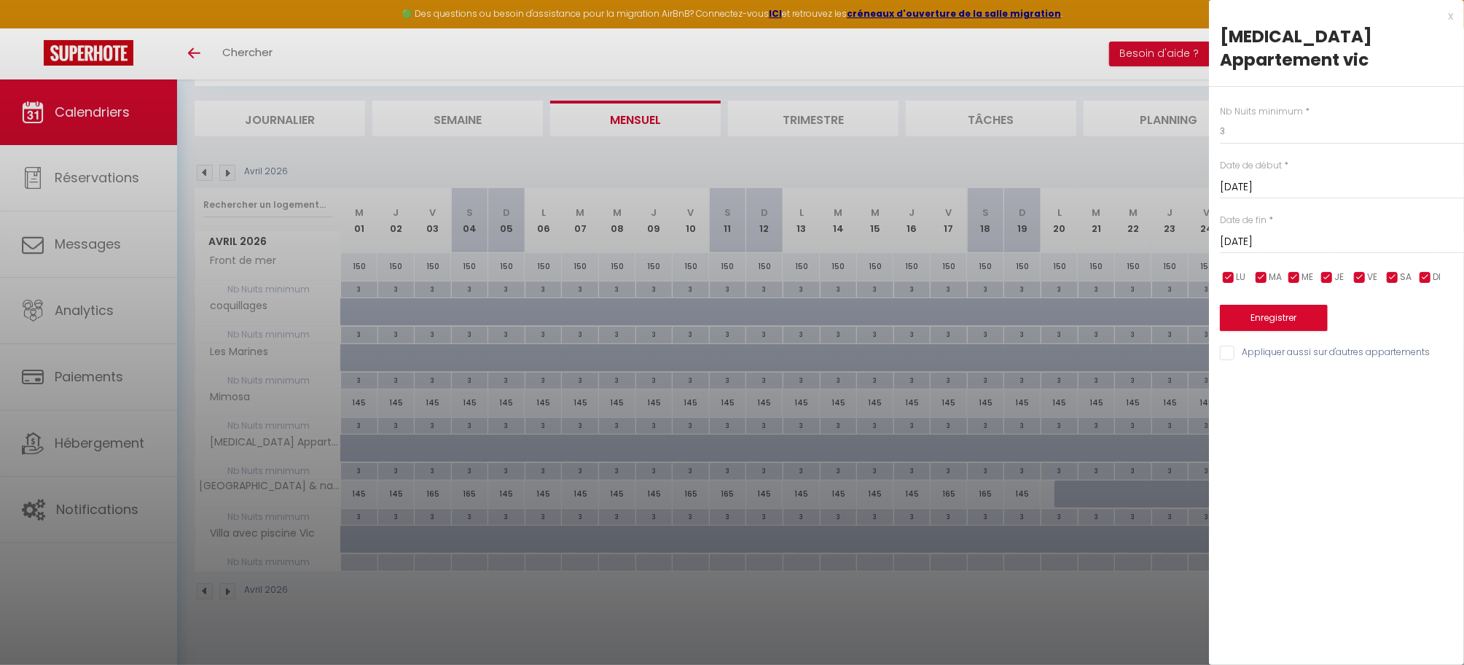
click at [1271, 233] on input "Jeu 02 Avril 2026" at bounding box center [1342, 242] width 244 height 19
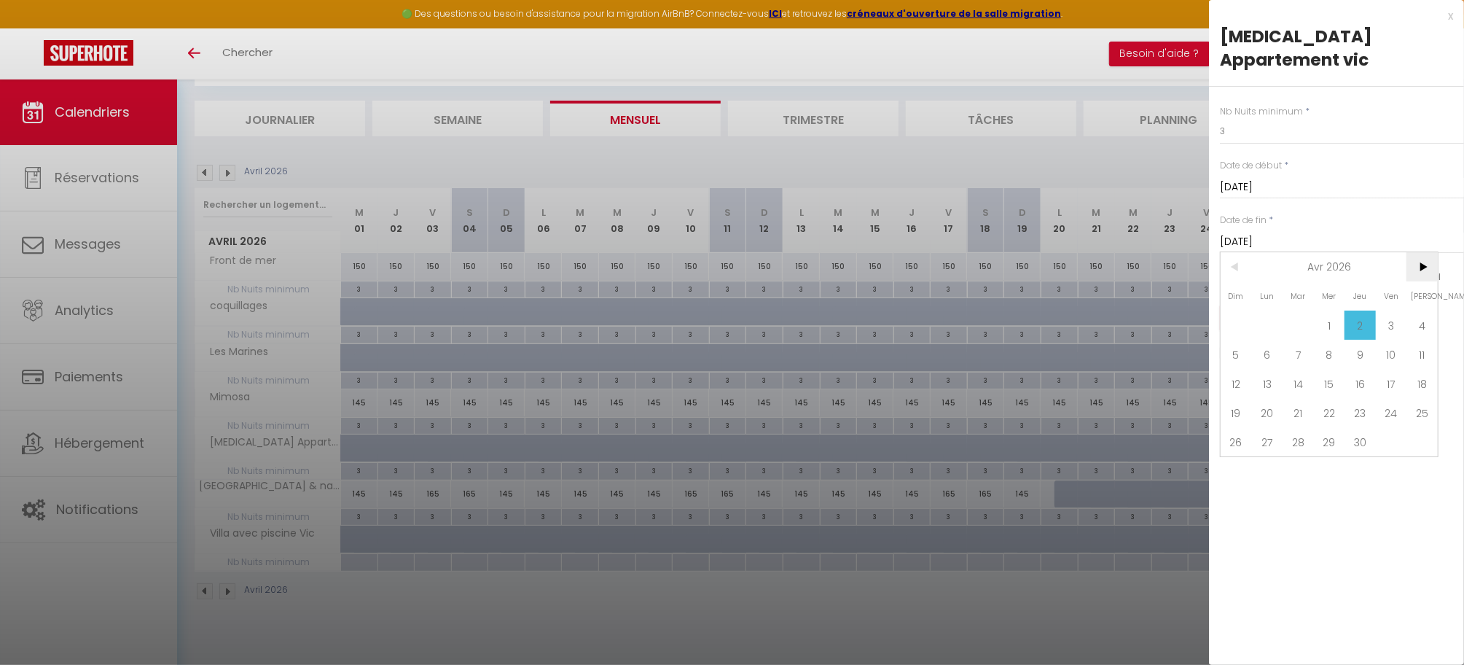
click at [1425, 252] on span ">" at bounding box center [1422, 266] width 31 height 29
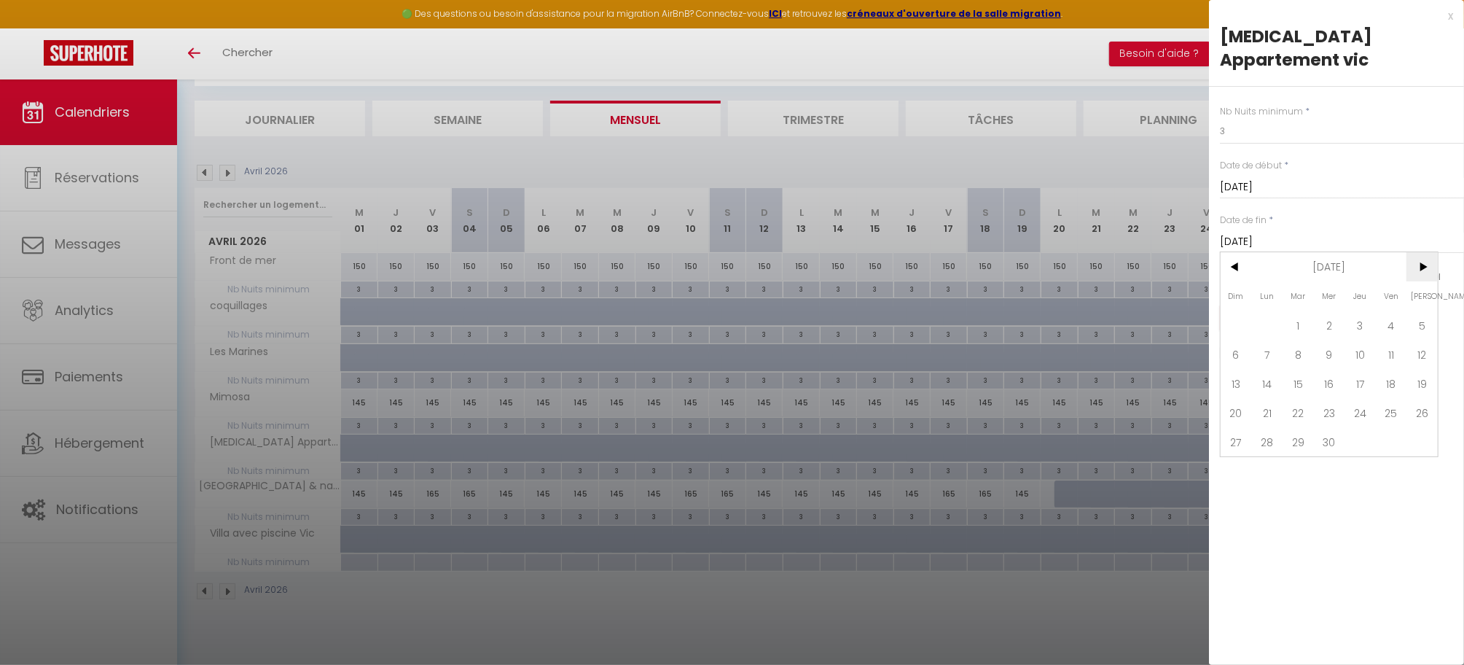
click at [1425, 252] on span ">" at bounding box center [1422, 266] width 31 height 29
click at [1421, 252] on span ">" at bounding box center [1422, 266] width 31 height 29
click at [1373, 427] on span "31" at bounding box center [1360, 441] width 31 height 29
type input "Jeu 31 Décembre 2026"
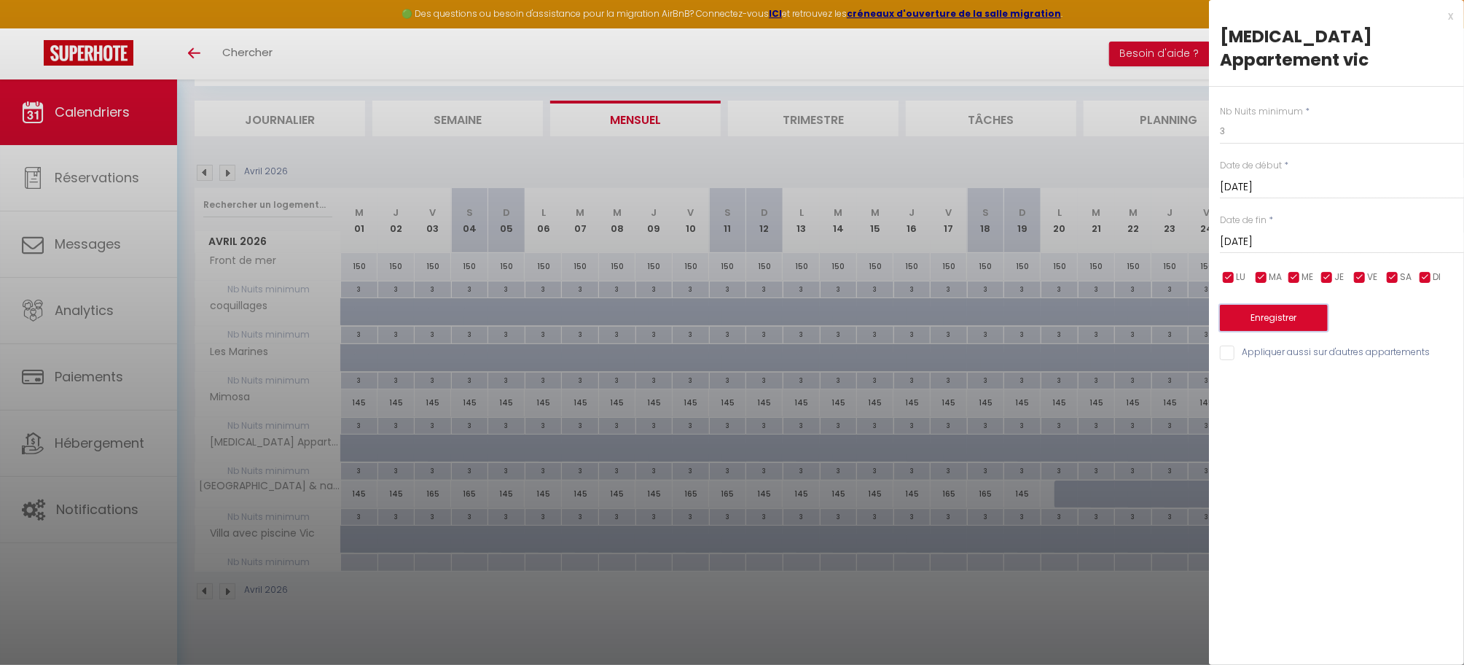
click at [1279, 305] on button "Enregistrer" at bounding box center [1274, 318] width 108 height 26
